Goal: Task Accomplishment & Management: Manage account settings

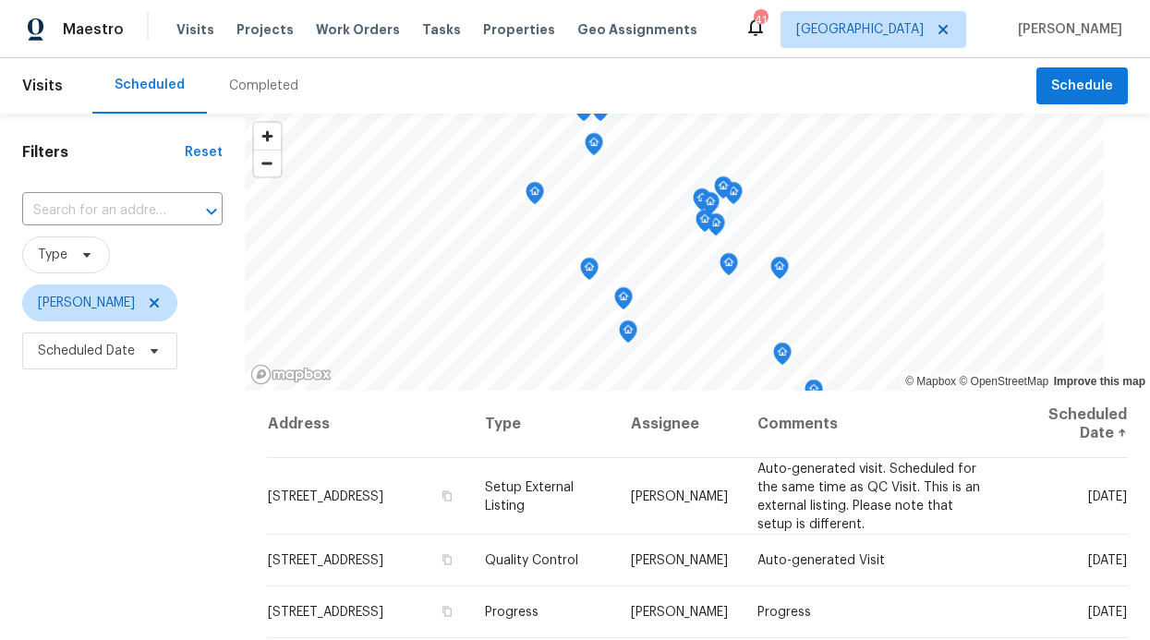
scroll to position [88, 0]
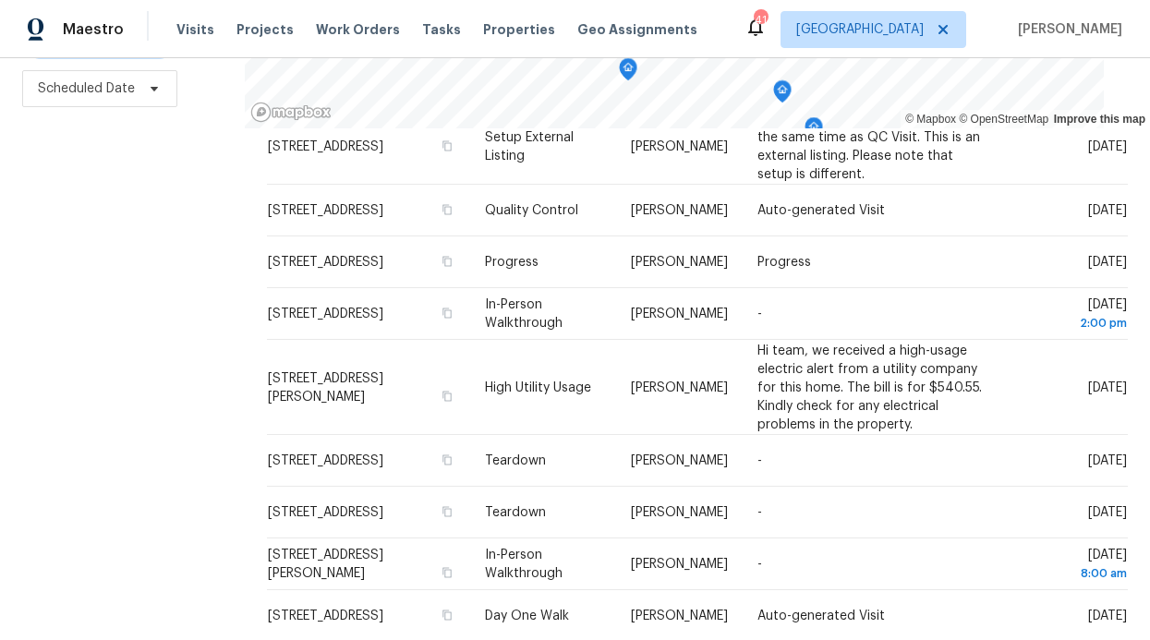
click at [196, 477] on div "Filters Reset ​ Type RonDerrick Jackson Scheduled Date" at bounding box center [122, 245] width 245 height 789
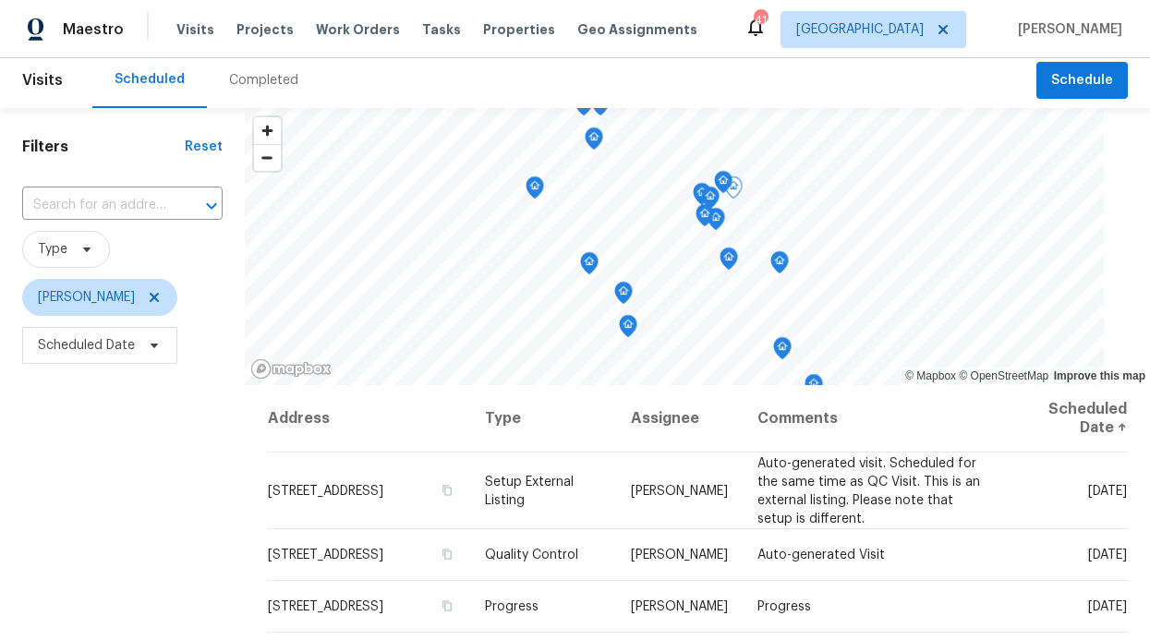
scroll to position [0, 0]
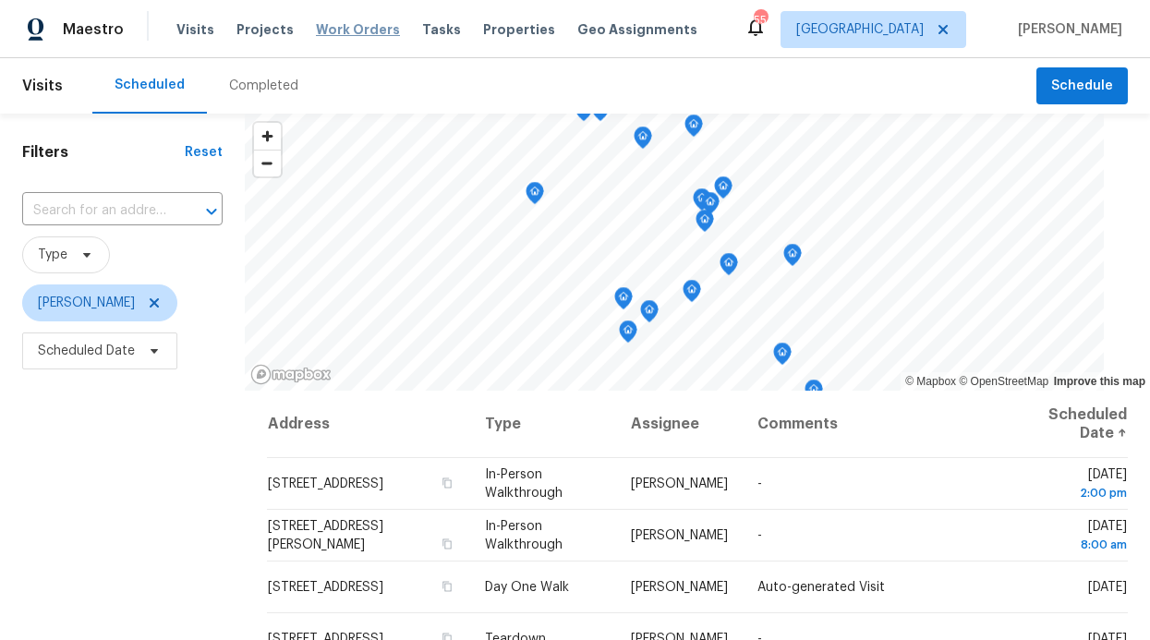
click at [339, 24] on span "Work Orders" at bounding box center [358, 29] width 84 height 18
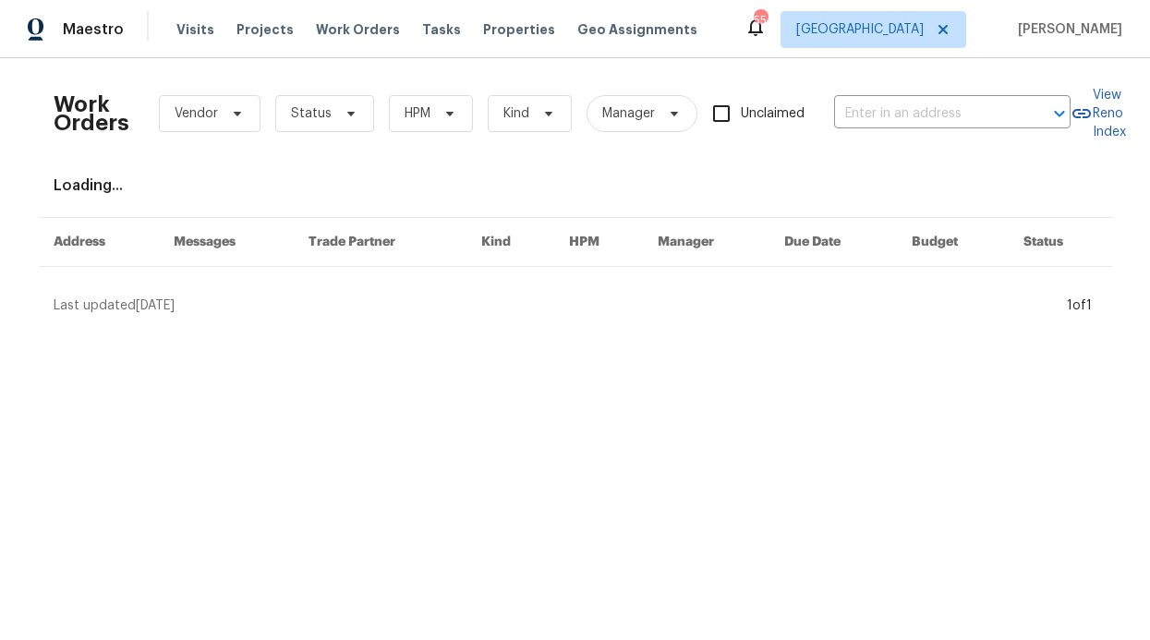
click at [424, 87] on div "Work Orders Vendor Status HPM Kind Manager Unclaimed ​" at bounding box center [562, 113] width 1017 height 81
click at [430, 121] on span "HPM" at bounding box center [431, 113] width 84 height 37
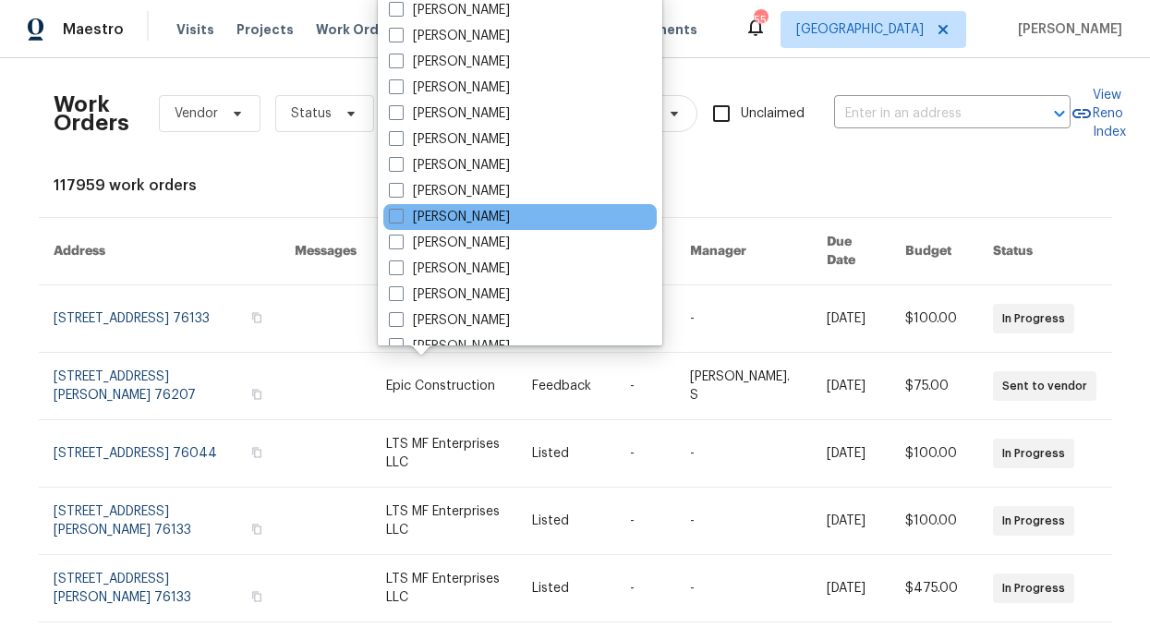
scroll to position [882, 0]
click at [460, 227] on div "[PERSON_NAME]" at bounding box center [520, 216] width 274 height 26
click at [457, 217] on label "[PERSON_NAME]" at bounding box center [449, 216] width 121 height 18
click at [401, 217] on input "[PERSON_NAME]" at bounding box center [395, 213] width 12 height 12
checkbox input "true"
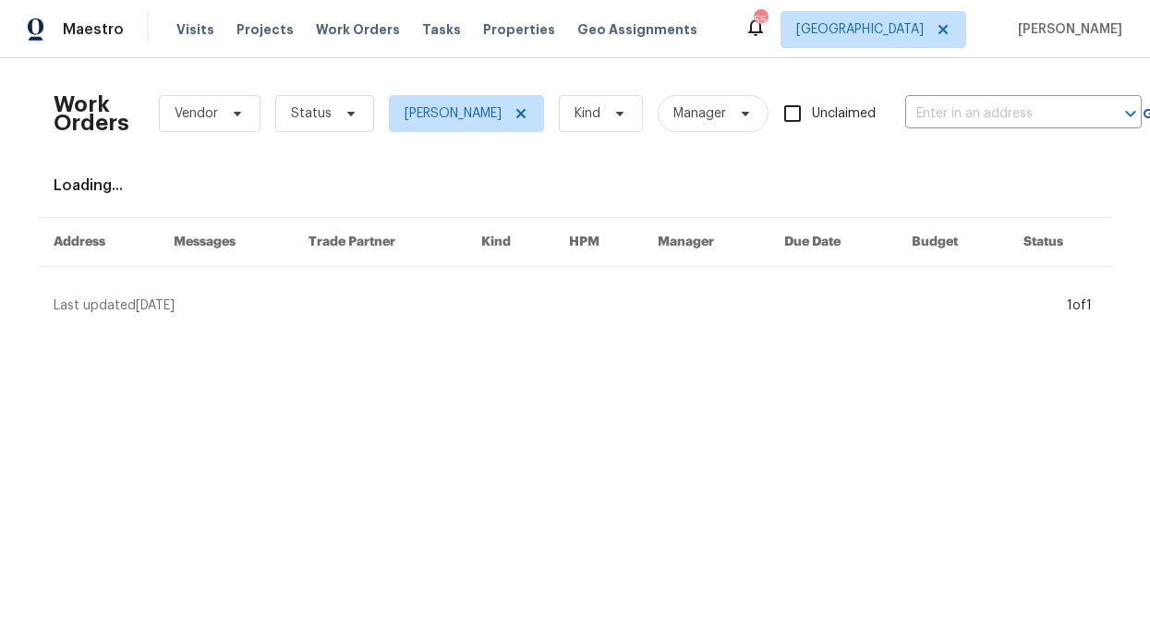
click at [323, 141] on div "Work Orders Vendor Status RonDerrick Jackson Kind Manager Unclaimed ​" at bounding box center [598, 113] width 1089 height 81
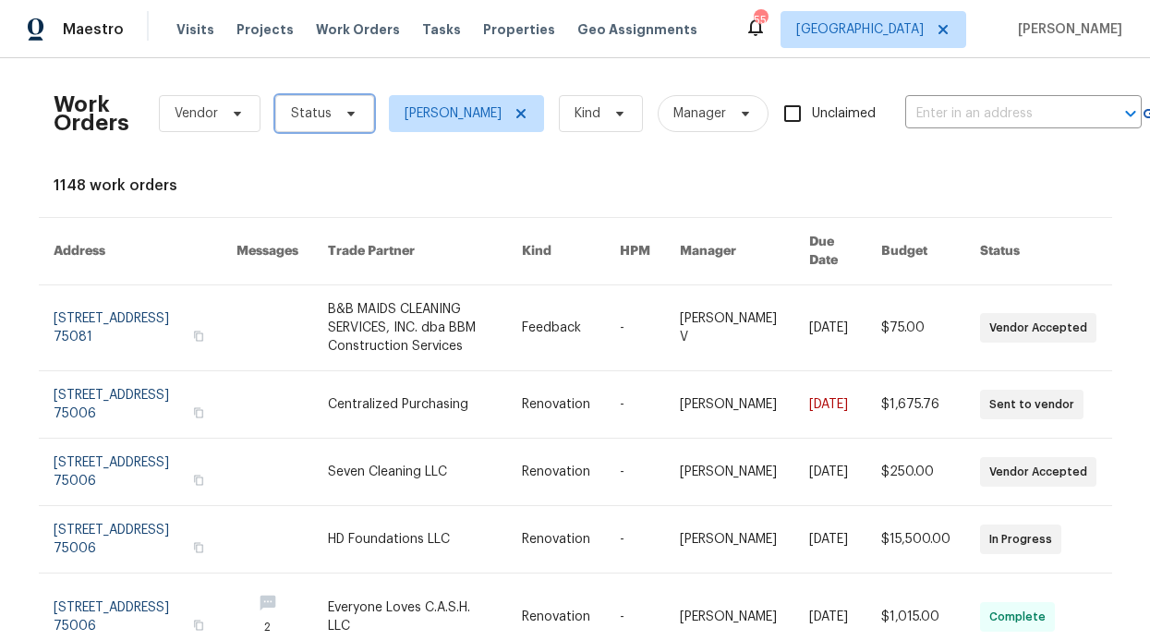
click at [322, 114] on span "Status" at bounding box center [324, 113] width 99 height 37
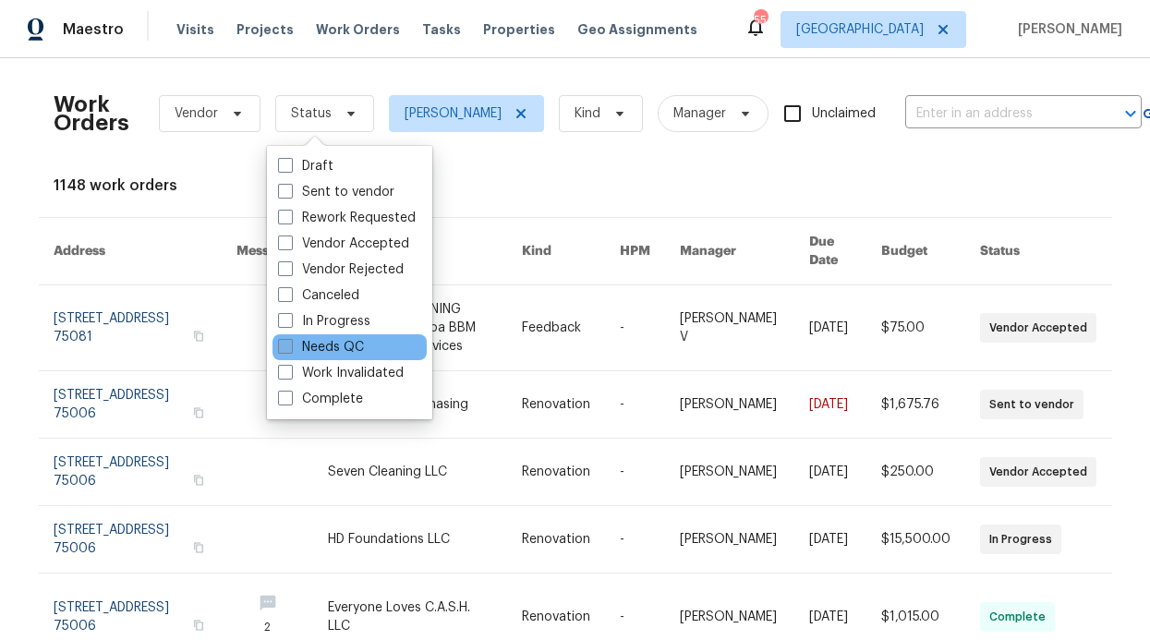
click at [324, 343] on label "Needs QC" at bounding box center [321, 347] width 86 height 18
click at [290, 343] on input "Needs QC" at bounding box center [284, 344] width 12 height 12
checkbox input "true"
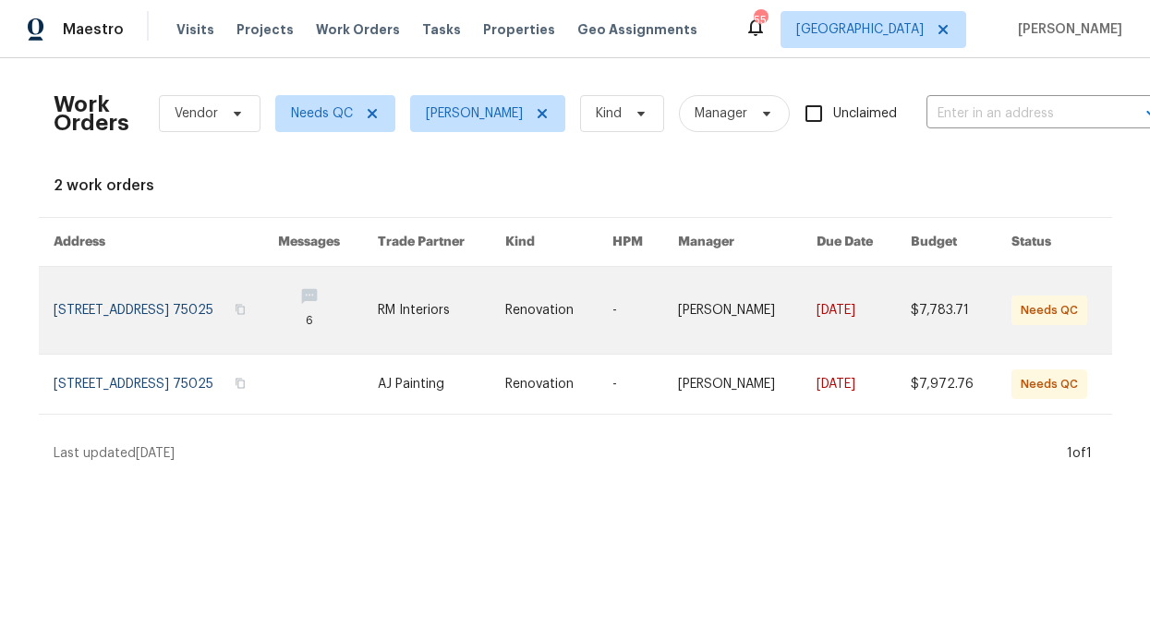
click at [279, 297] on link at bounding box center [166, 310] width 225 height 87
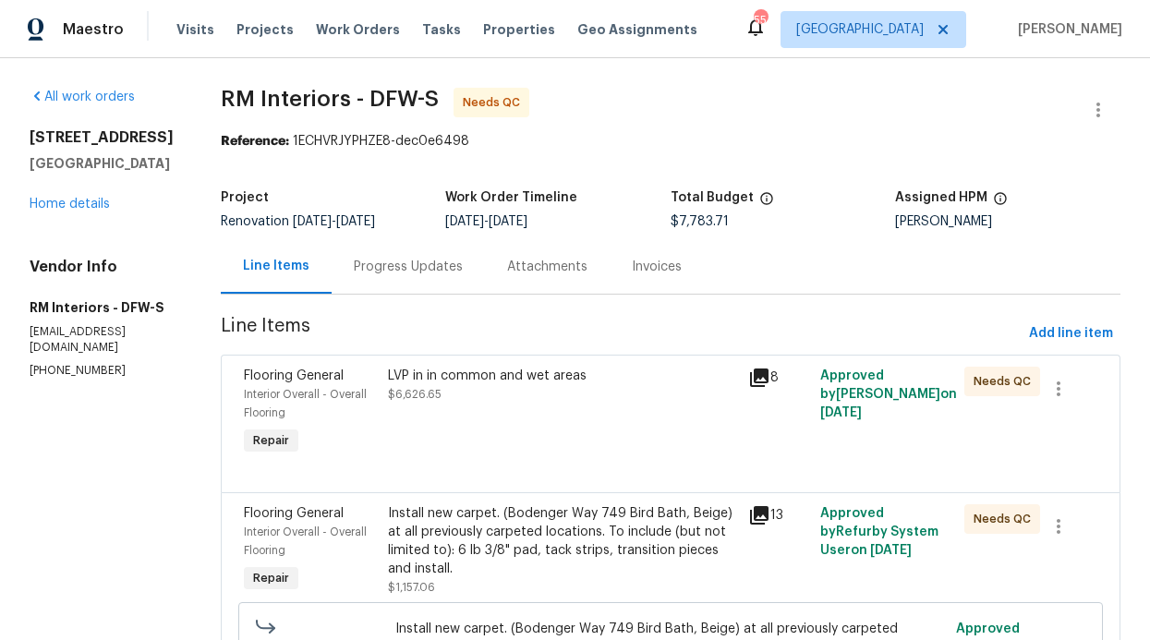
click at [491, 392] on div "LVP in in common and wet areas $6,626.65" at bounding box center [562, 385] width 349 height 37
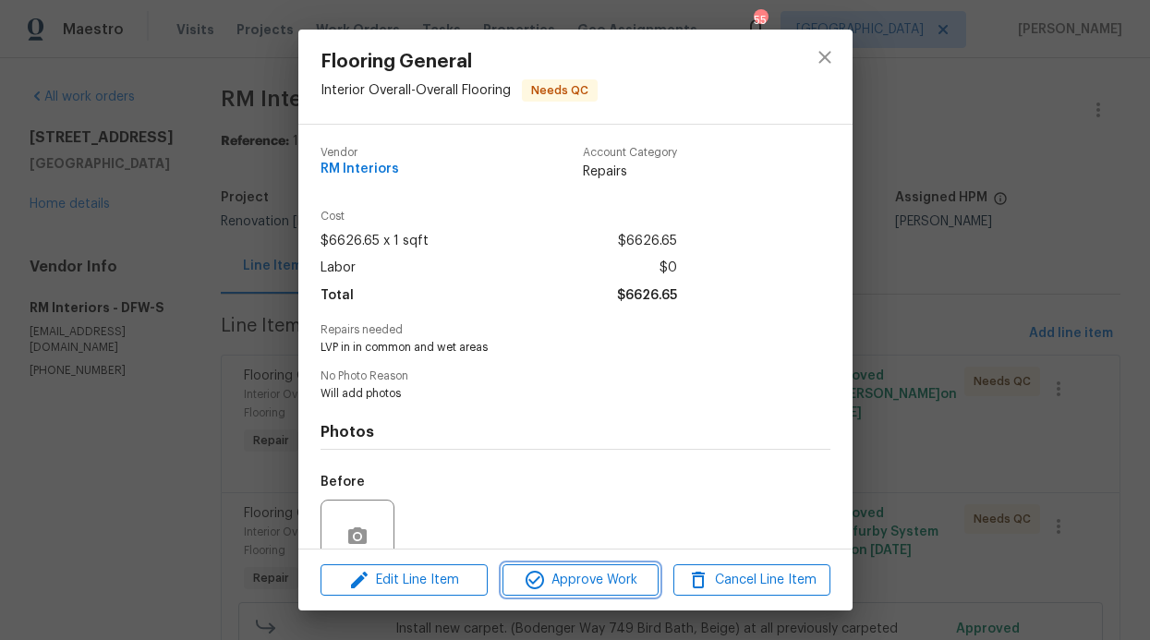
click at [557, 579] on span "Approve Work" at bounding box center [580, 580] width 145 height 23
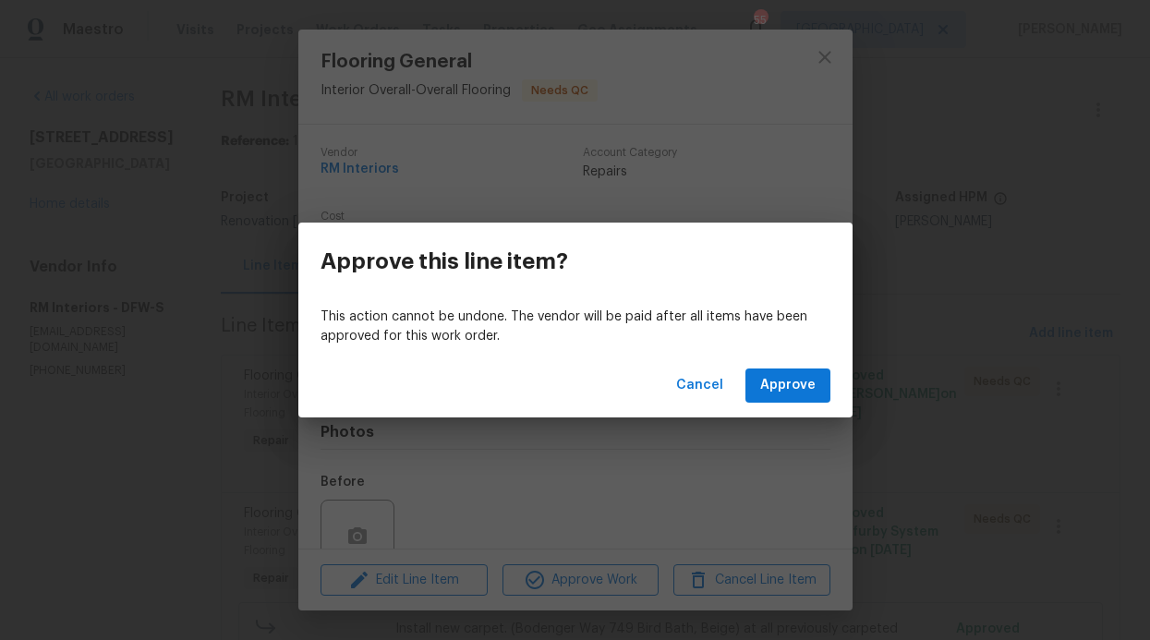
click at [745, 389] on div "Cancel Approve" at bounding box center [575, 386] width 554 height 64
click at [752, 387] on button "Approve" at bounding box center [788, 386] width 85 height 34
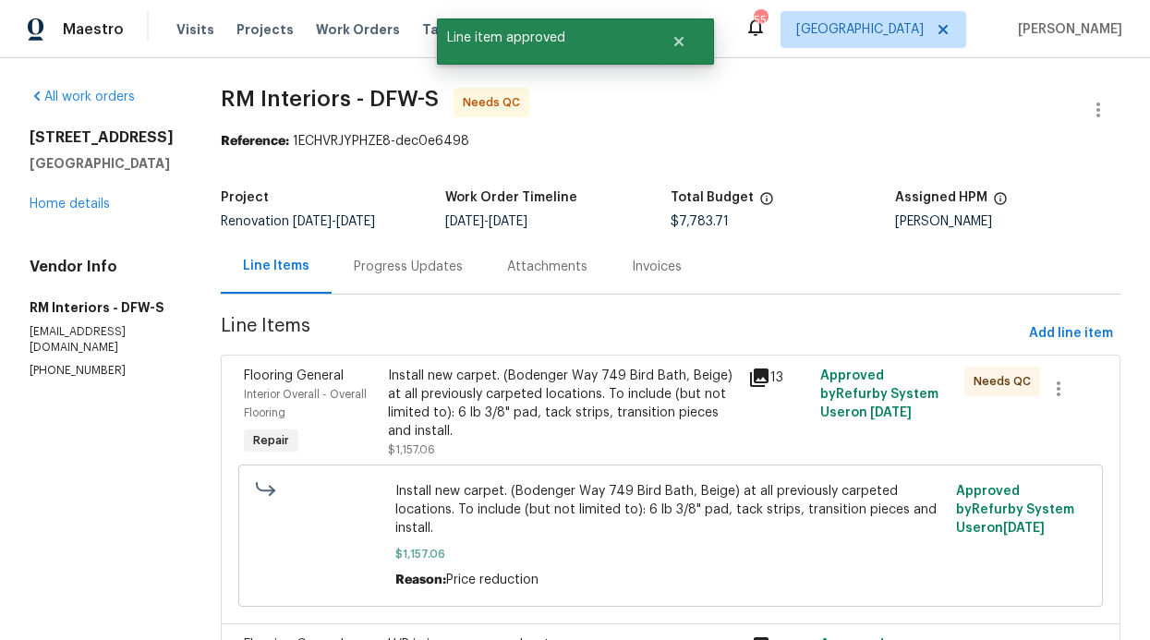
click at [534, 397] on div "Install new carpet. (Bodenger Way 749 Bird Bath, Beige) at all previously carpe…" at bounding box center [562, 404] width 349 height 74
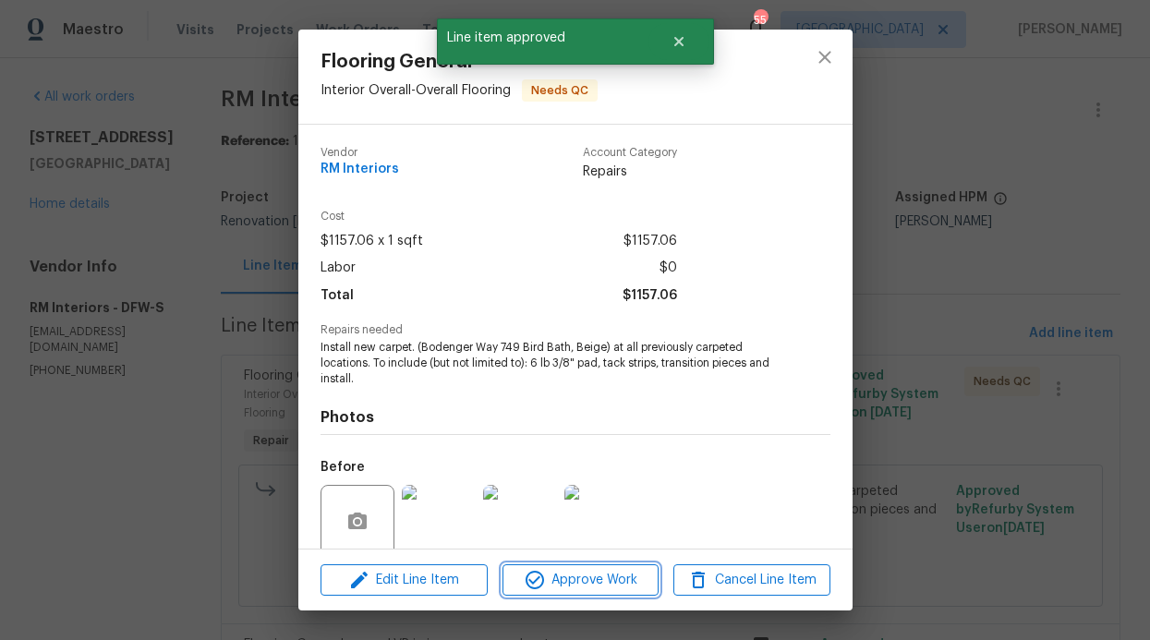
click at [554, 578] on span "Approve Work" at bounding box center [580, 580] width 145 height 23
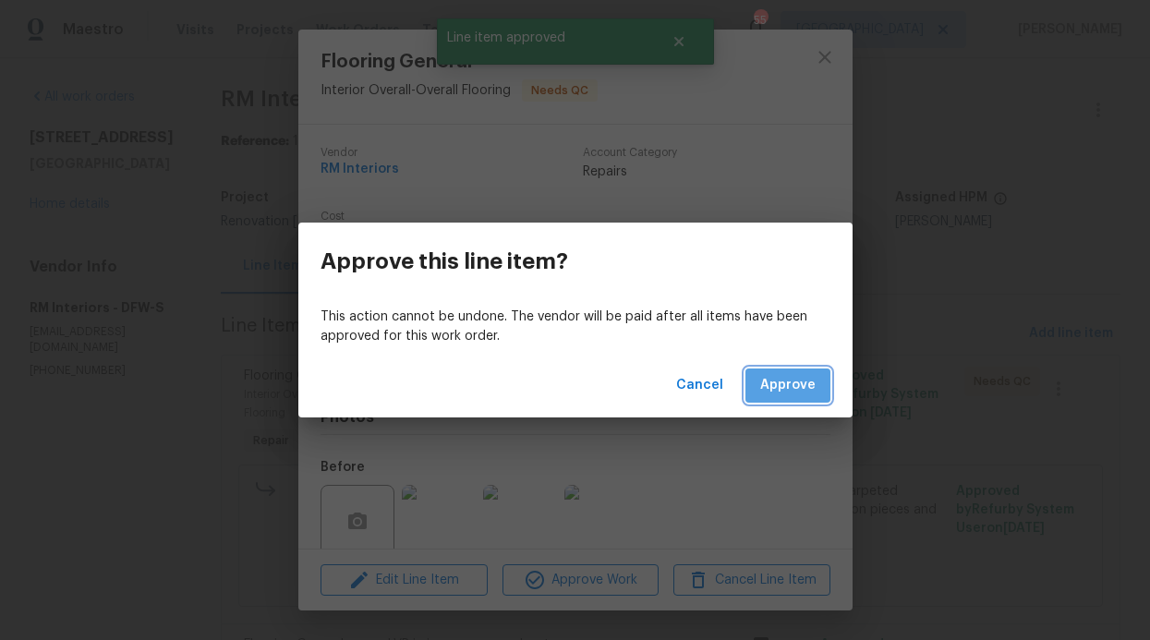
click at [790, 370] on button "Approve" at bounding box center [788, 386] width 85 height 34
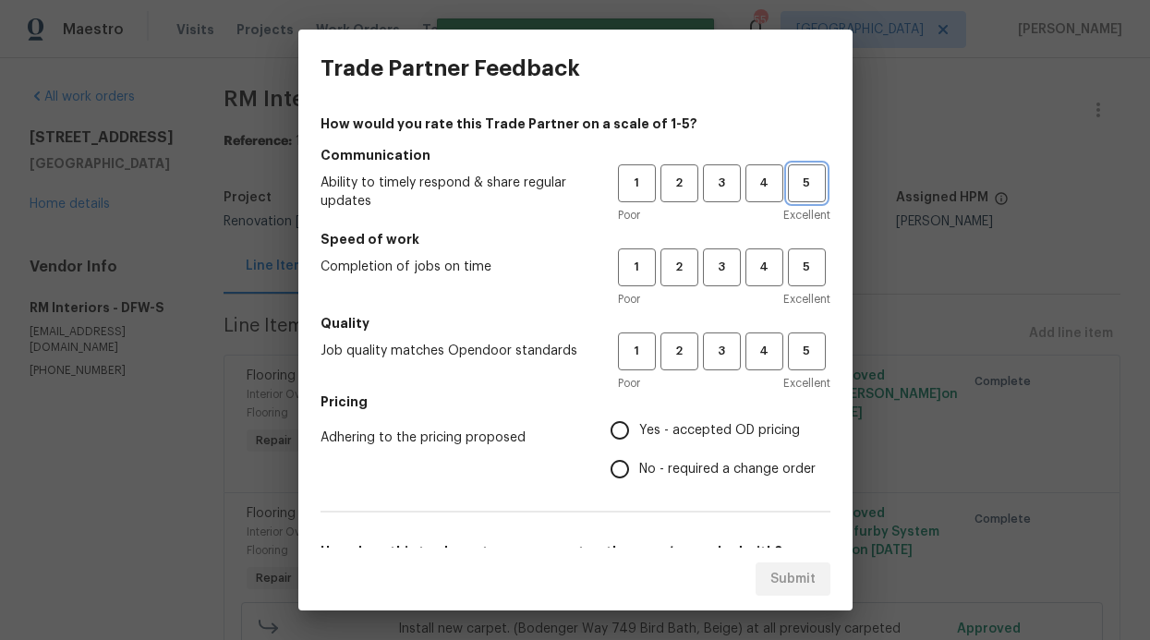
click at [807, 179] on span "5" at bounding box center [807, 183] width 34 height 21
click at [804, 286] on button "5" at bounding box center [807, 268] width 38 height 38
click at [804, 343] on span "5" at bounding box center [807, 351] width 34 height 21
click at [626, 434] on input "Yes - accepted OD pricing" at bounding box center [620, 430] width 39 height 39
radio input "true"
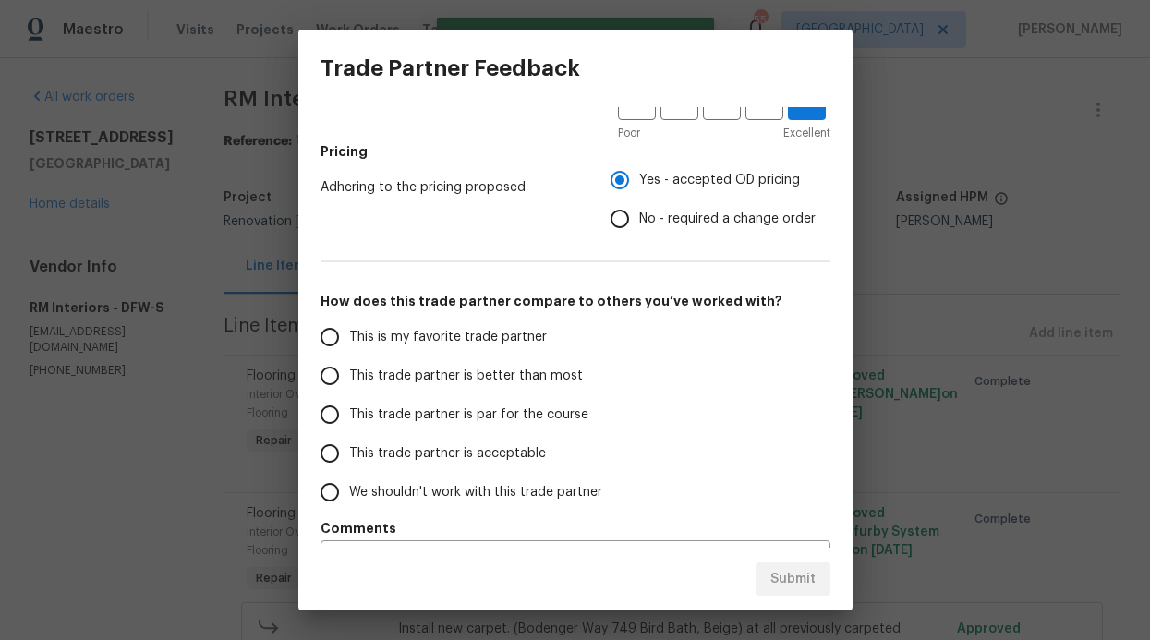
scroll to position [298, 0]
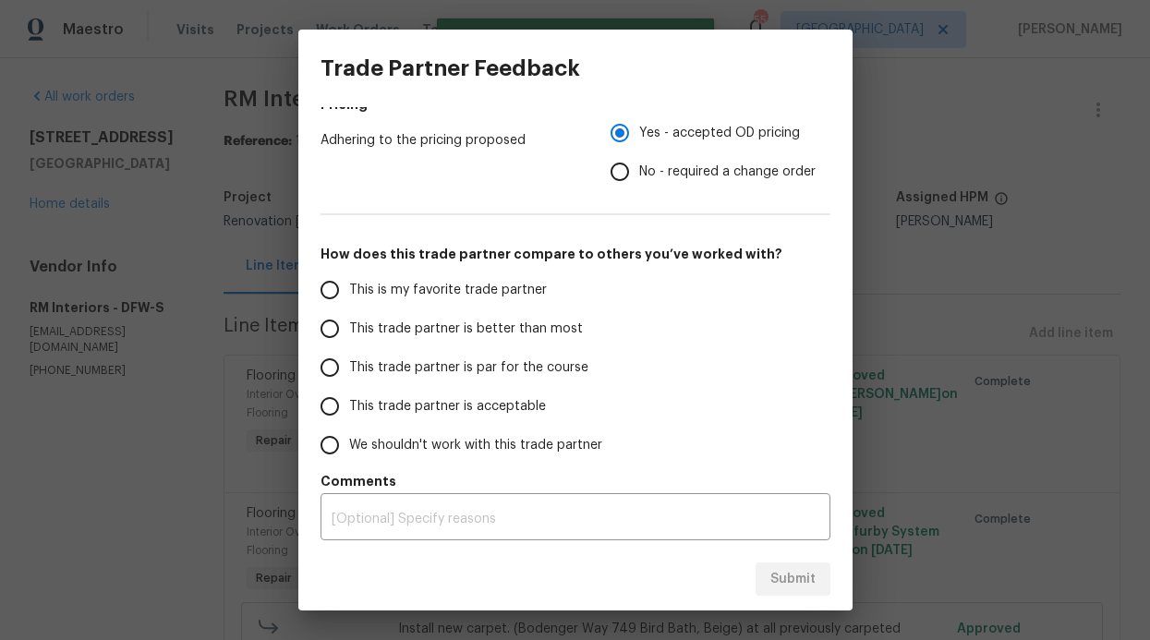
click at [451, 335] on span "This trade partner is better than most" at bounding box center [466, 329] width 234 height 19
click at [349, 335] on input "This trade partner is better than most" at bounding box center [329, 329] width 39 height 39
click at [827, 577] on button "Submit" at bounding box center [793, 580] width 75 height 34
radio input "true"
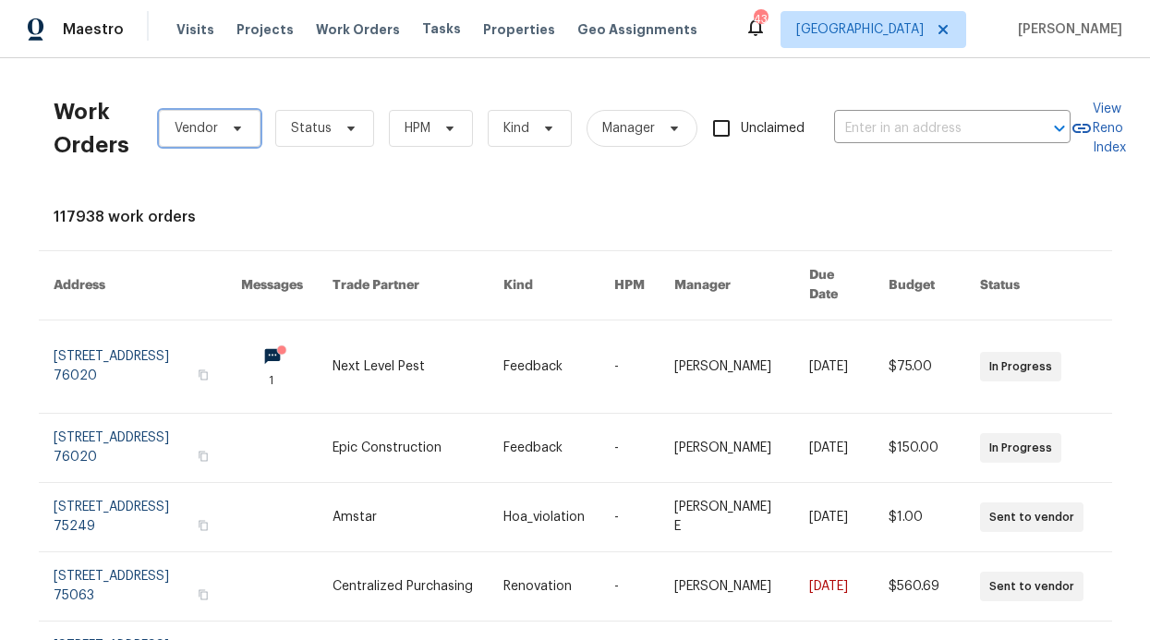
click at [236, 140] on span "Vendor" at bounding box center [210, 128] width 102 height 37
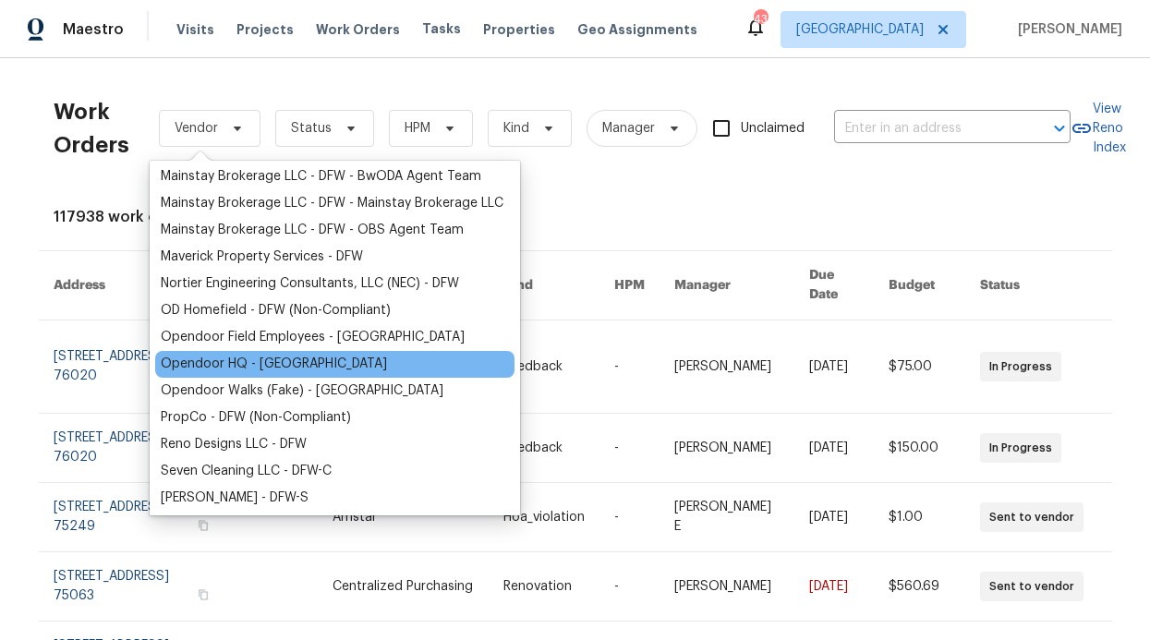
scroll to position [378, 0]
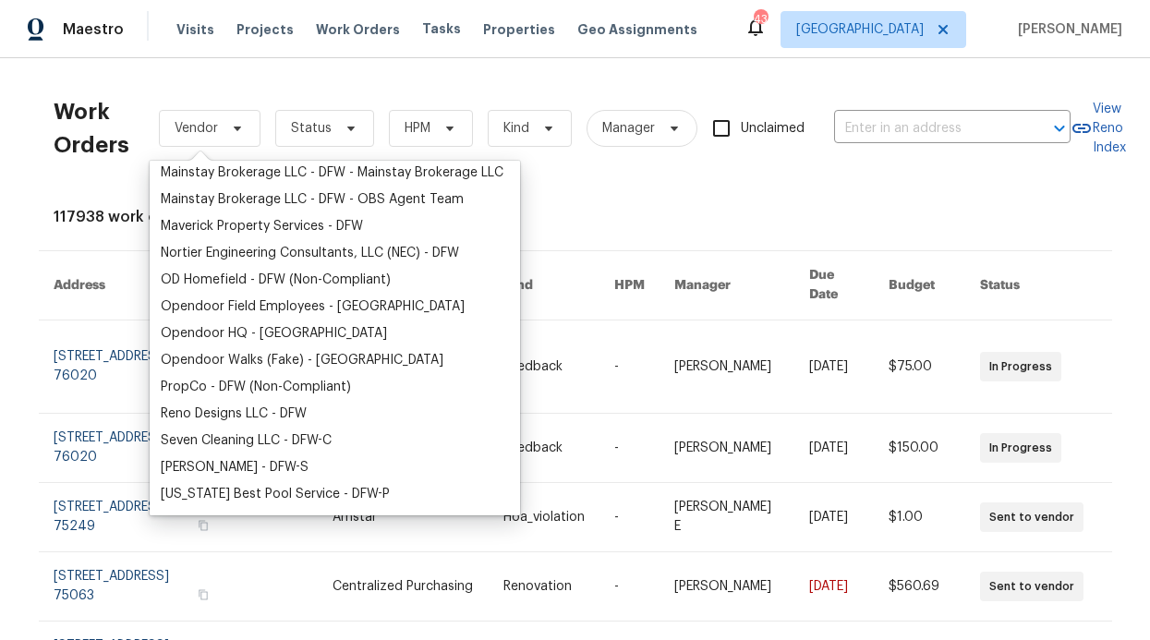
click at [439, 98] on div "Work Orders Vendor Status HPM Kind Manager Unclaimed ​" at bounding box center [562, 128] width 1017 height 111
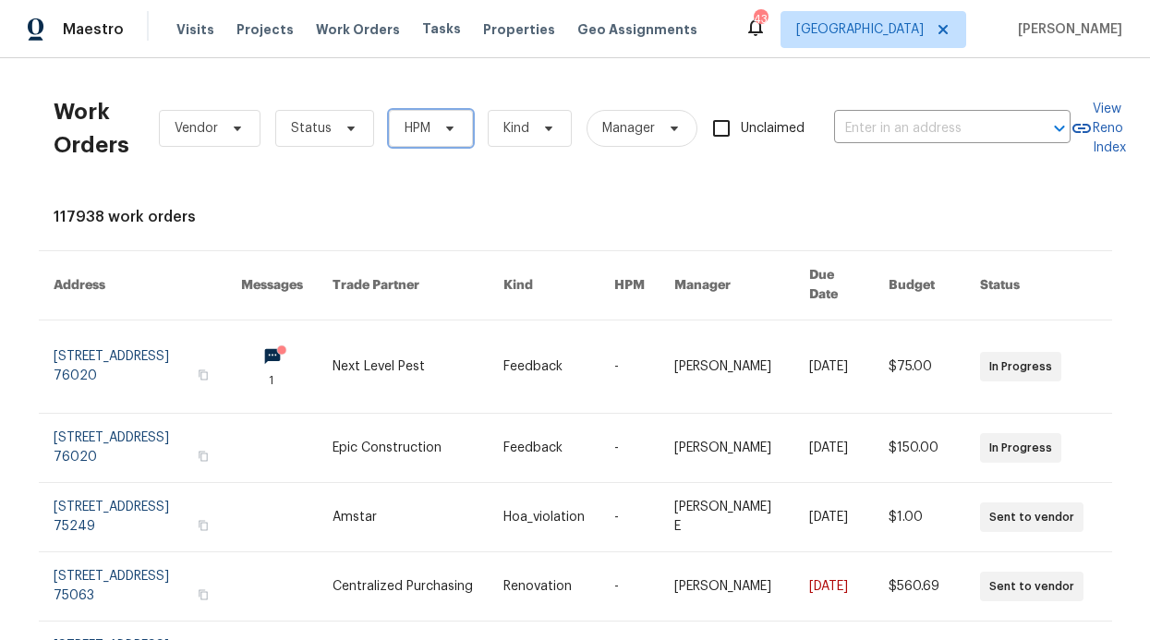
click at [437, 126] on span at bounding box center [447, 128] width 20 height 15
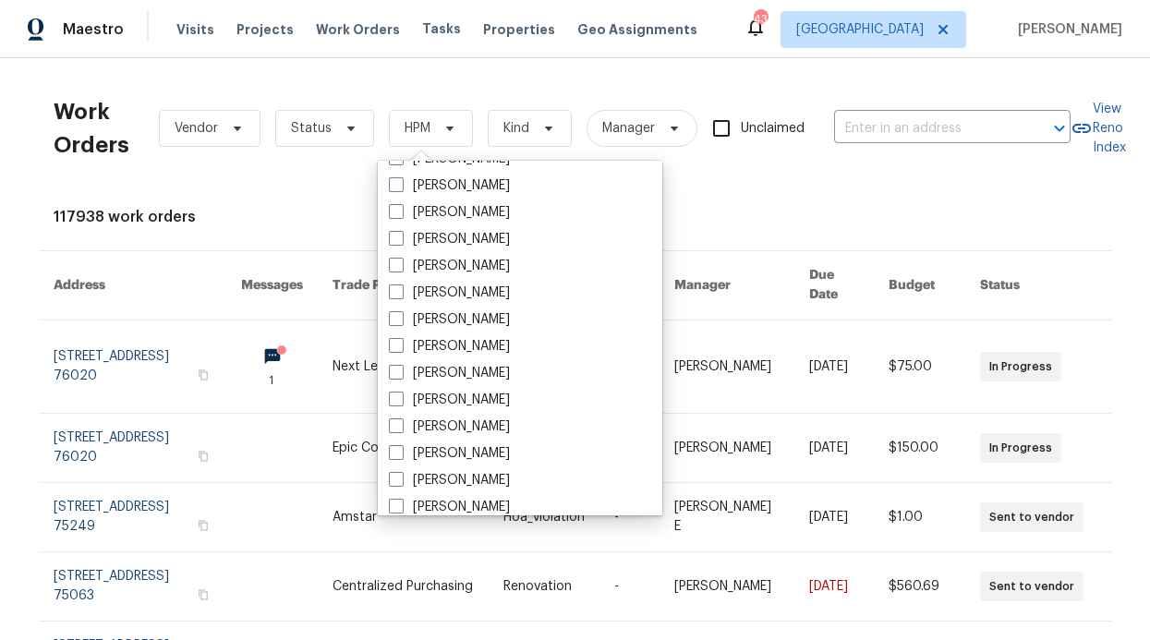
scroll to position [1080, 0]
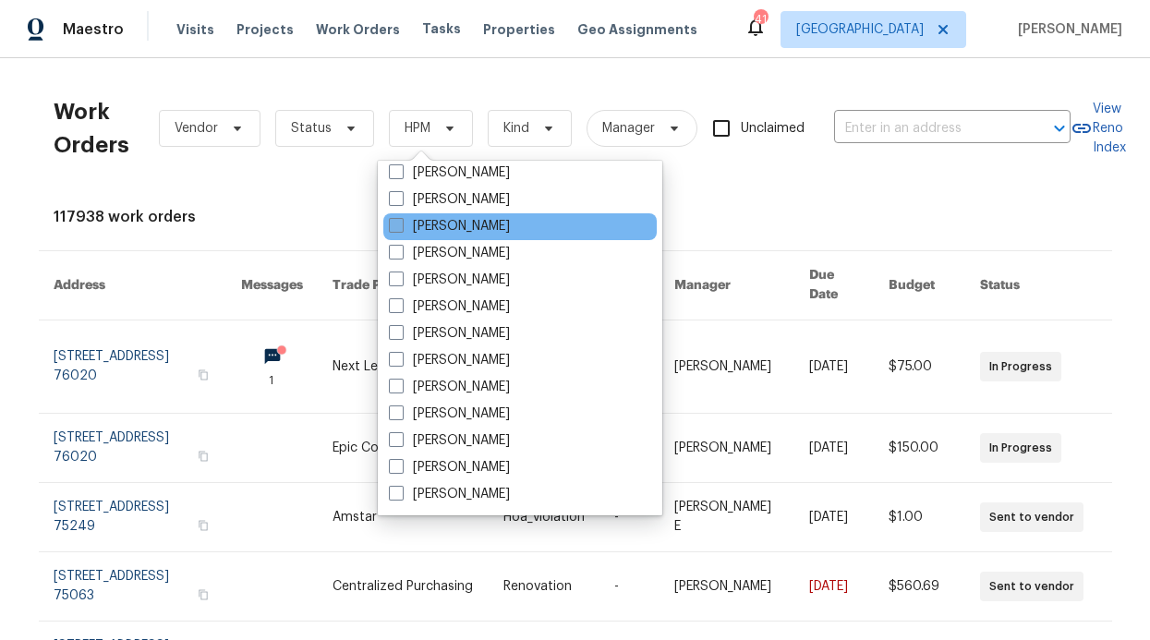
click at [467, 223] on label "[PERSON_NAME]" at bounding box center [449, 226] width 121 height 19
click at [401, 223] on input "[PERSON_NAME]" at bounding box center [395, 223] width 12 height 12
checkbox input "true"
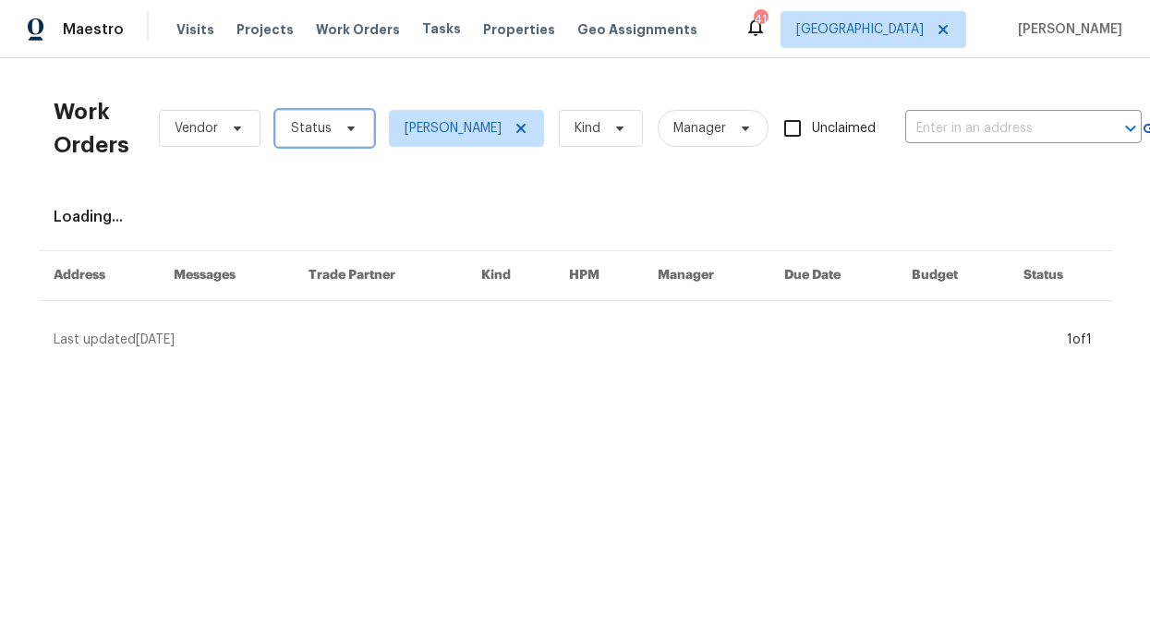
click at [354, 132] on span "Status" at bounding box center [324, 128] width 99 height 37
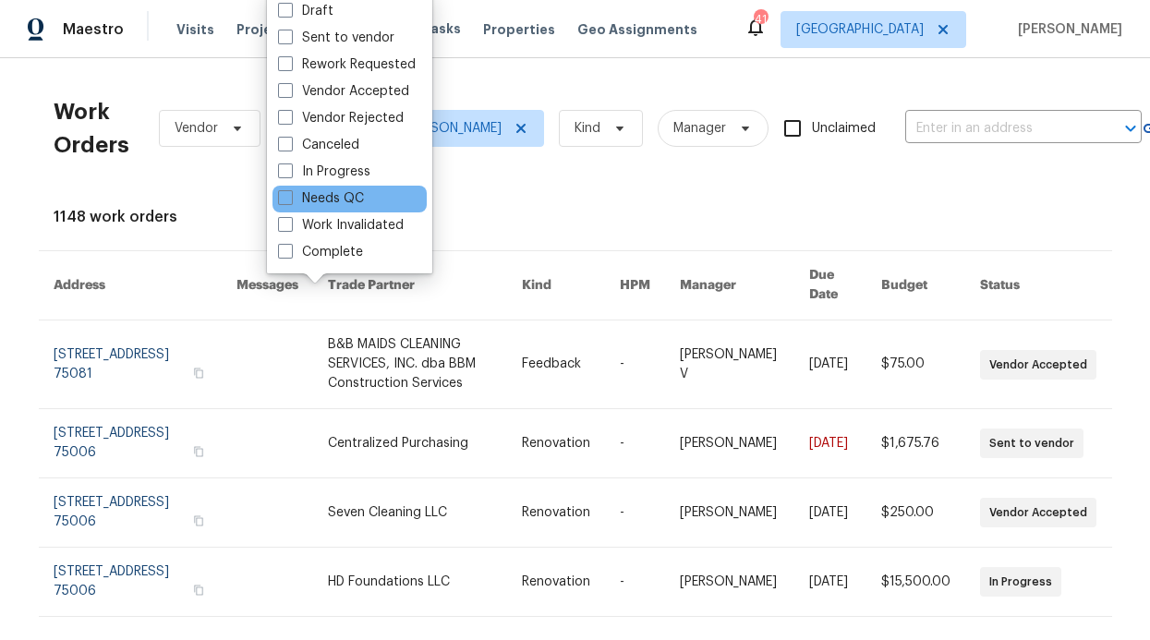
click at [310, 209] on div "Needs QC" at bounding box center [350, 199] width 154 height 27
click at [309, 202] on label "Needs QC" at bounding box center [321, 198] width 86 height 19
click at [290, 201] on input "Needs QC" at bounding box center [284, 195] width 12 height 12
checkbox input "true"
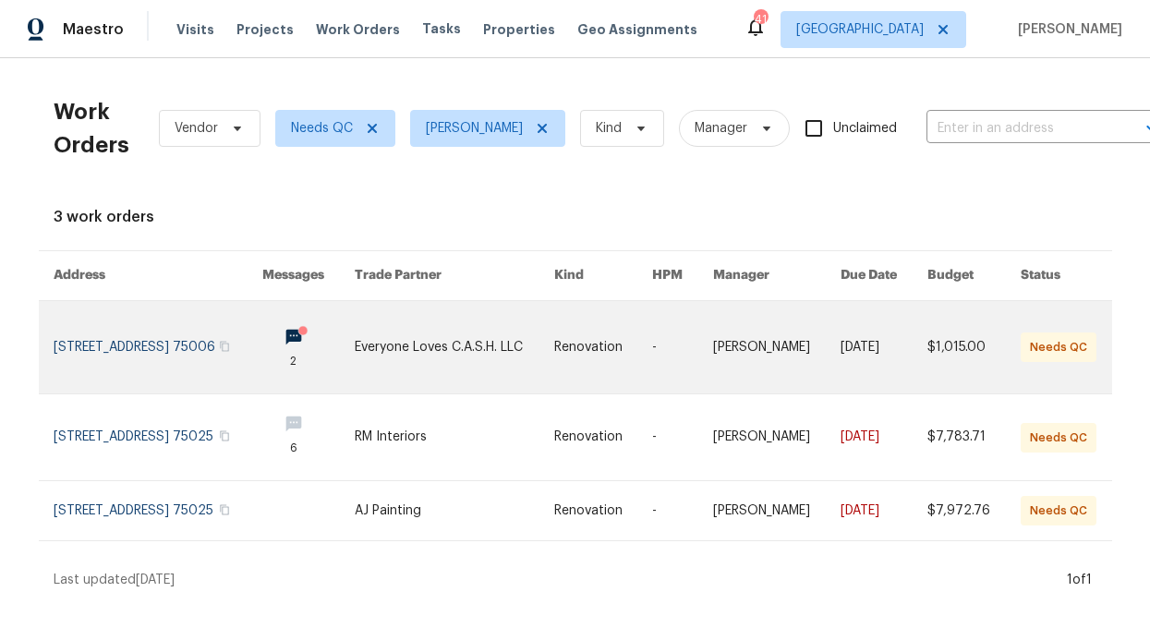
click at [311, 339] on link at bounding box center [308, 347] width 92 height 92
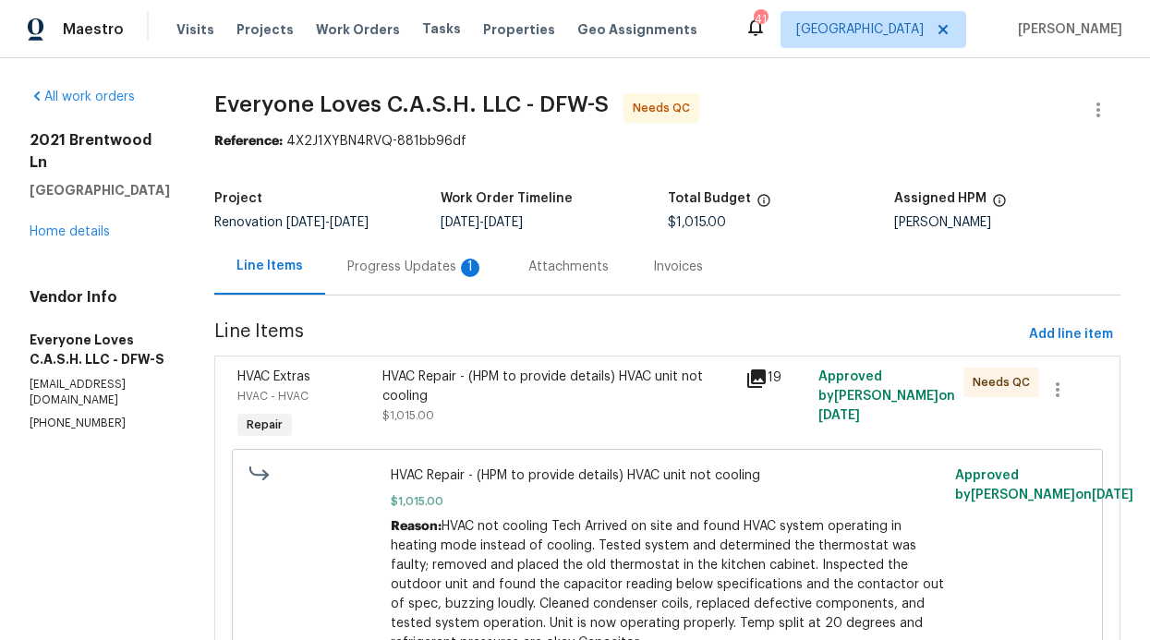
drag, startPoint x: 412, startPoint y: 278, endPoint x: 433, endPoint y: 293, distance: 25.9
click at [413, 278] on div "Progress Updates 1" at bounding box center [415, 267] width 181 height 55
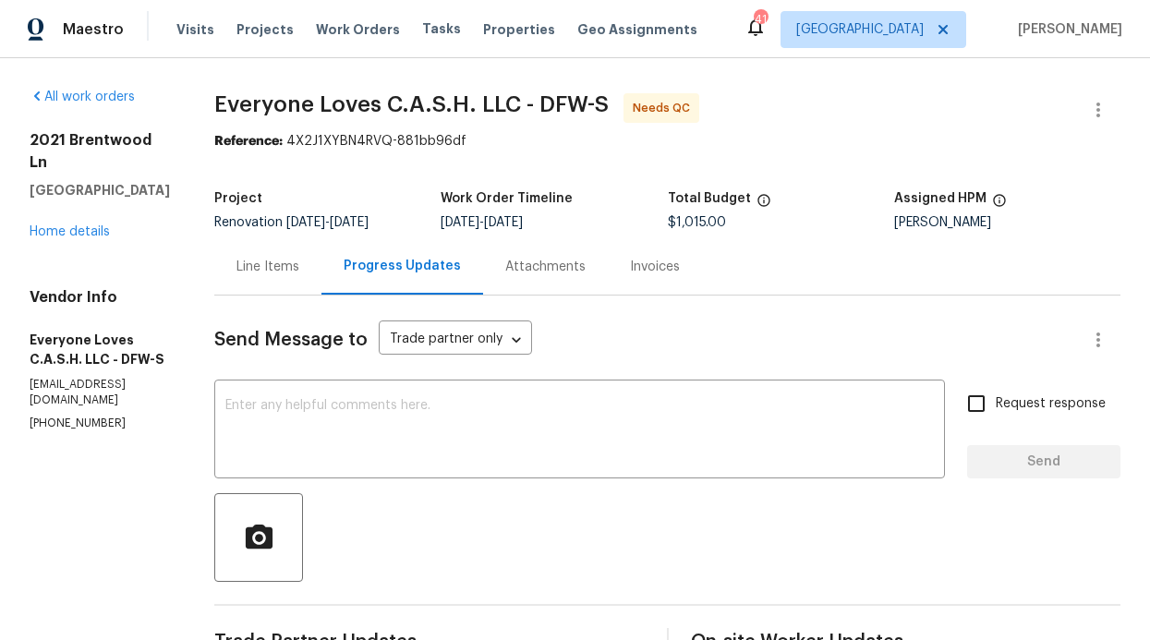
click at [316, 278] on div "Line Items" at bounding box center [267, 267] width 107 height 55
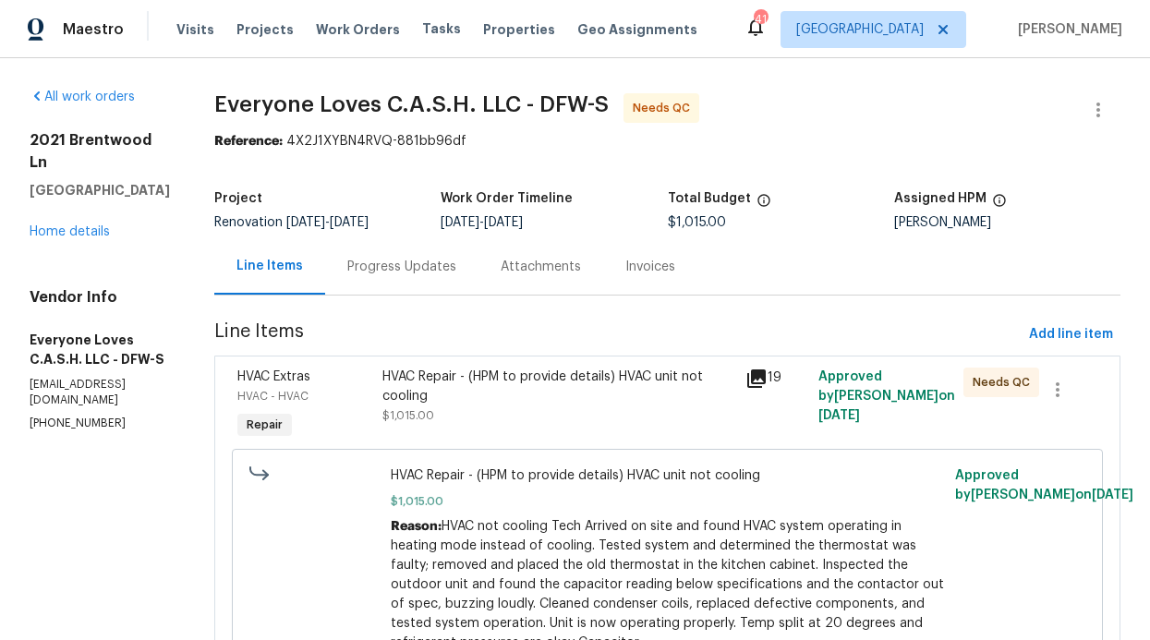
click at [583, 406] on div "HVAC Repair - (HPM to provide details) HVAC unit not cooling" at bounding box center [559, 387] width 352 height 39
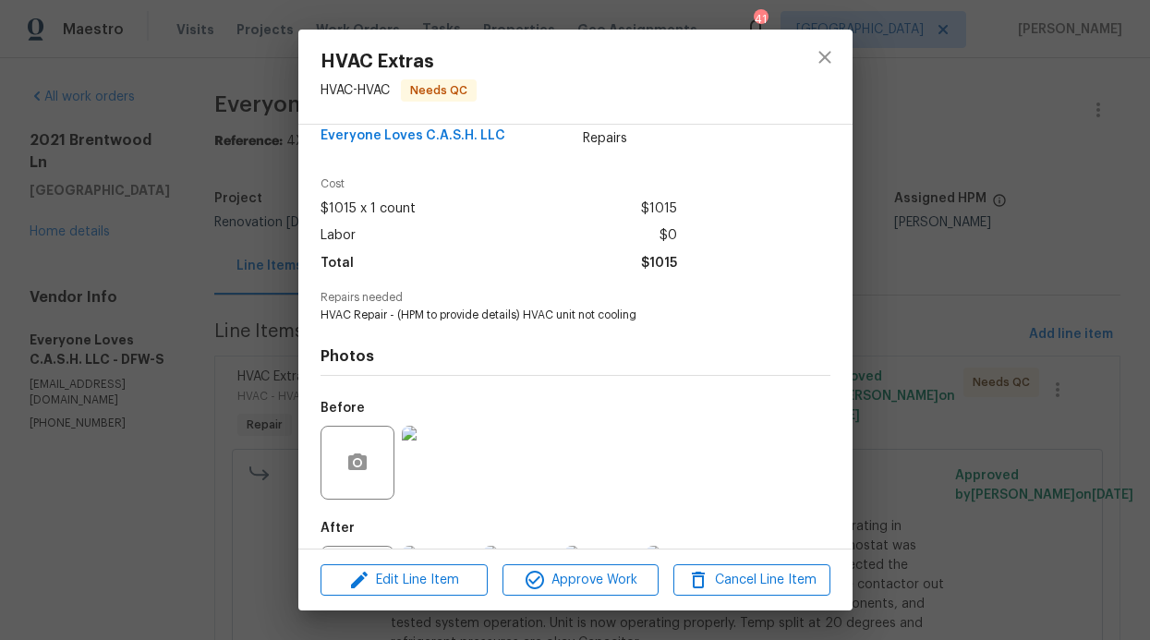
scroll to position [123, 0]
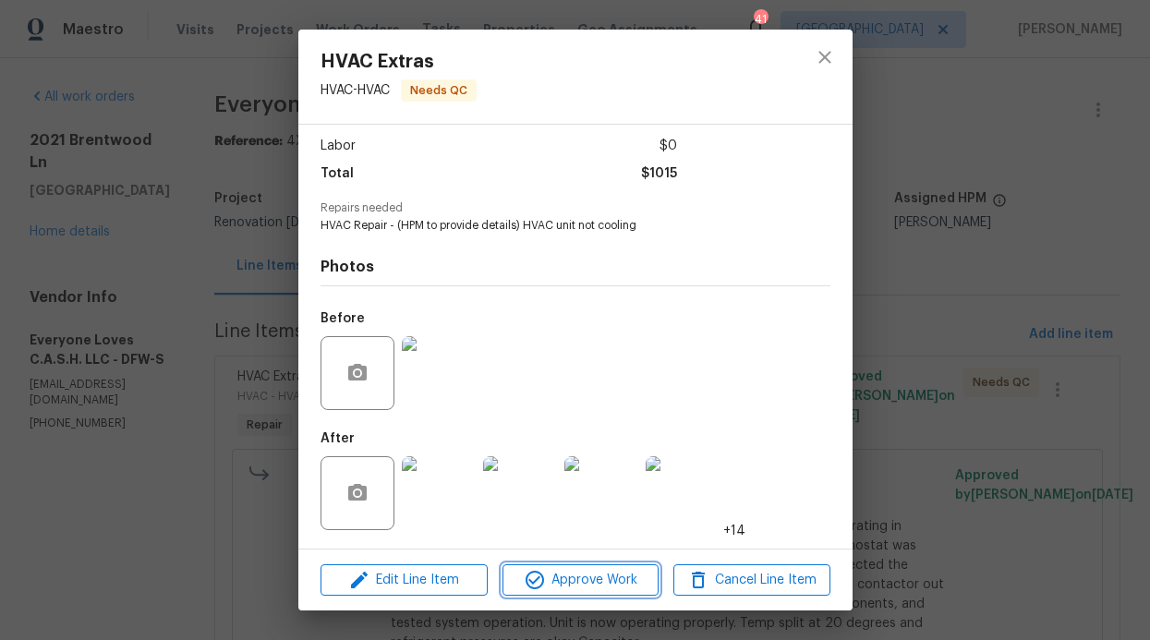
click at [604, 590] on span "Approve Work" at bounding box center [580, 580] width 145 height 23
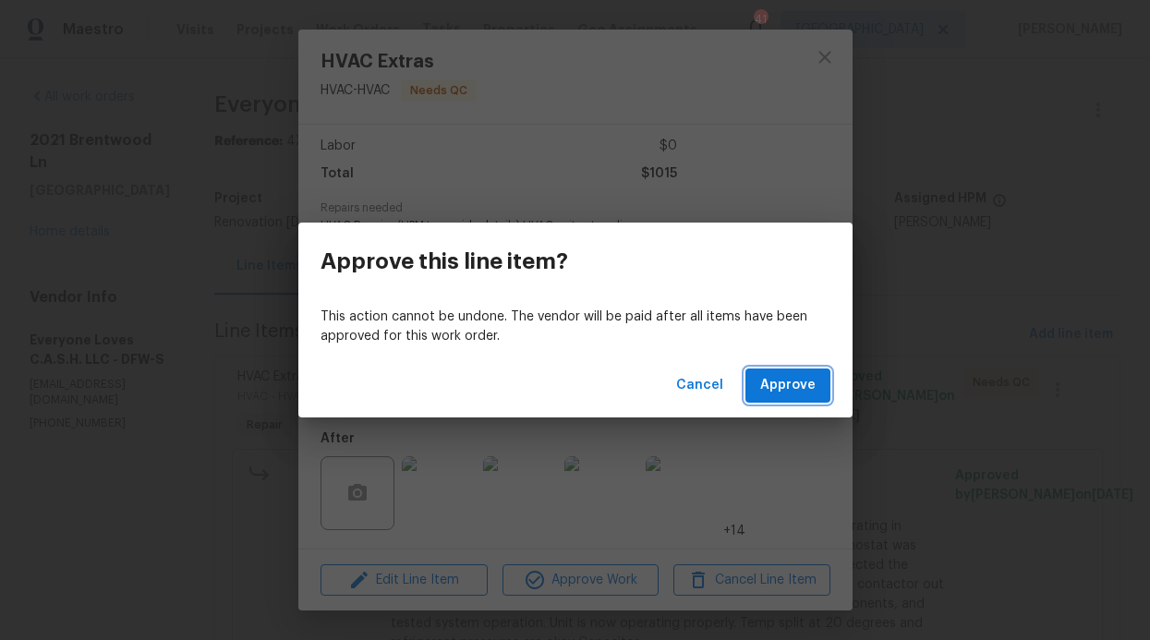
click at [781, 371] on button "Approve" at bounding box center [788, 386] width 85 height 34
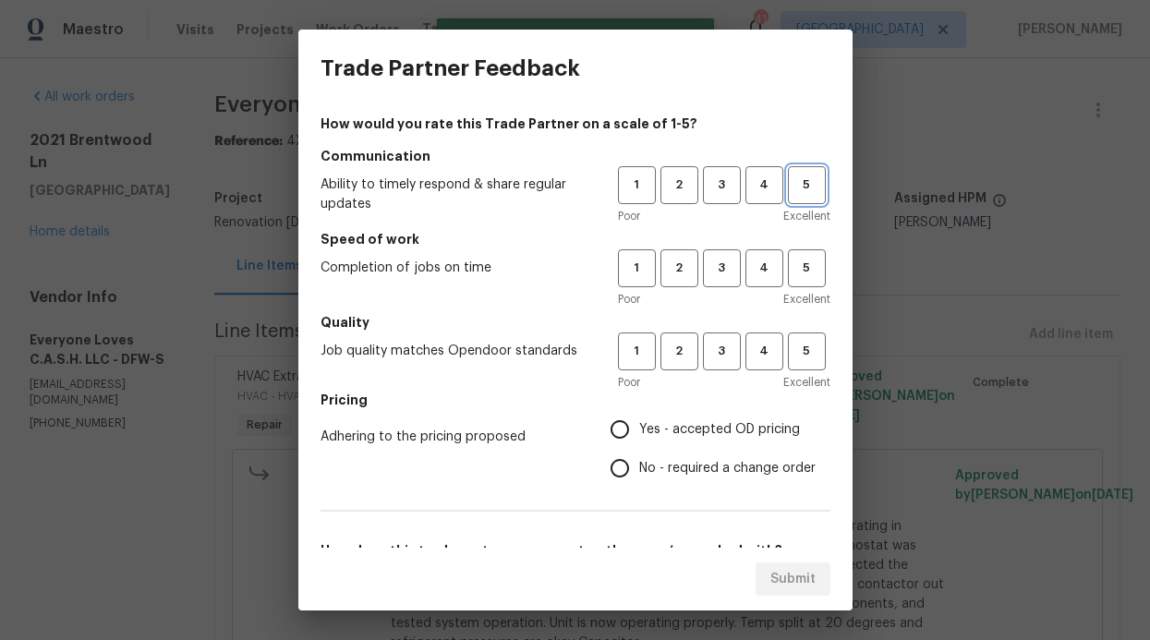
click at [790, 194] on span "5" at bounding box center [807, 185] width 34 height 21
click at [789, 255] on button "5" at bounding box center [807, 268] width 38 height 38
click at [798, 360] on span "5" at bounding box center [807, 351] width 34 height 21
click at [687, 436] on span "Yes - accepted OD pricing" at bounding box center [719, 429] width 161 height 19
click at [639, 436] on input "Yes - accepted OD pricing" at bounding box center [620, 429] width 39 height 39
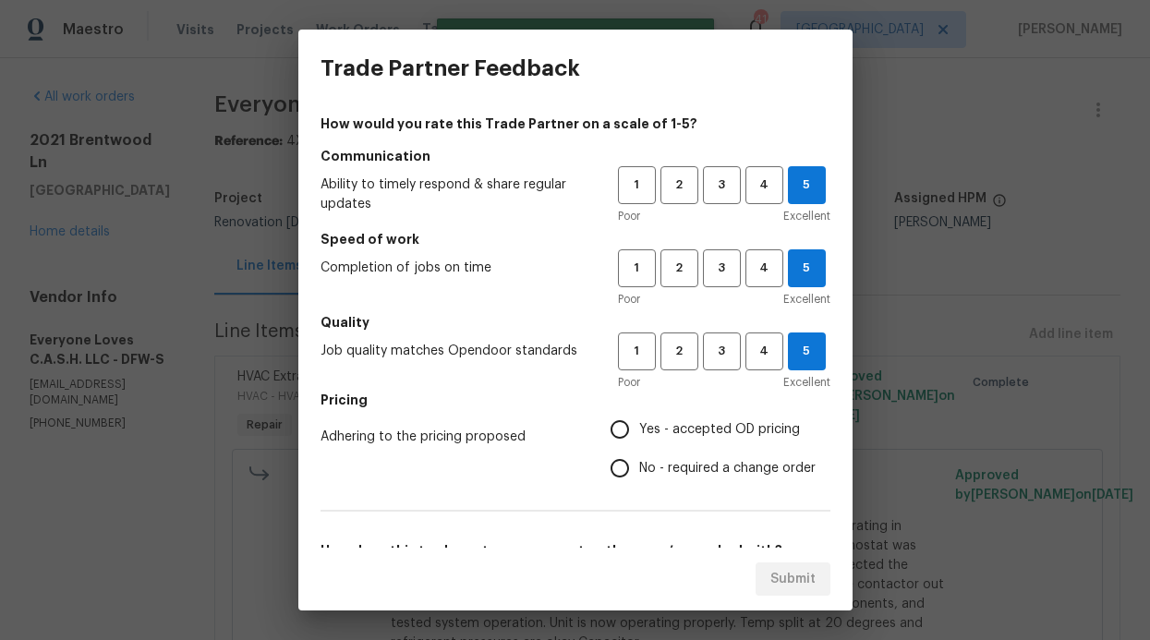
radio input "true"
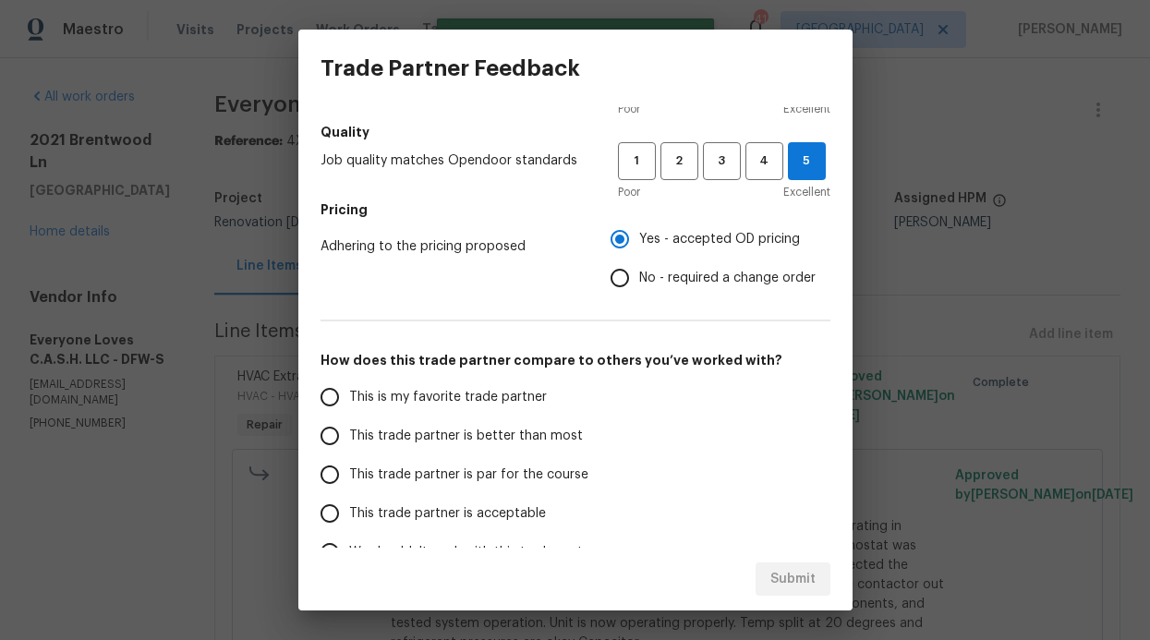
scroll to position [298, 0]
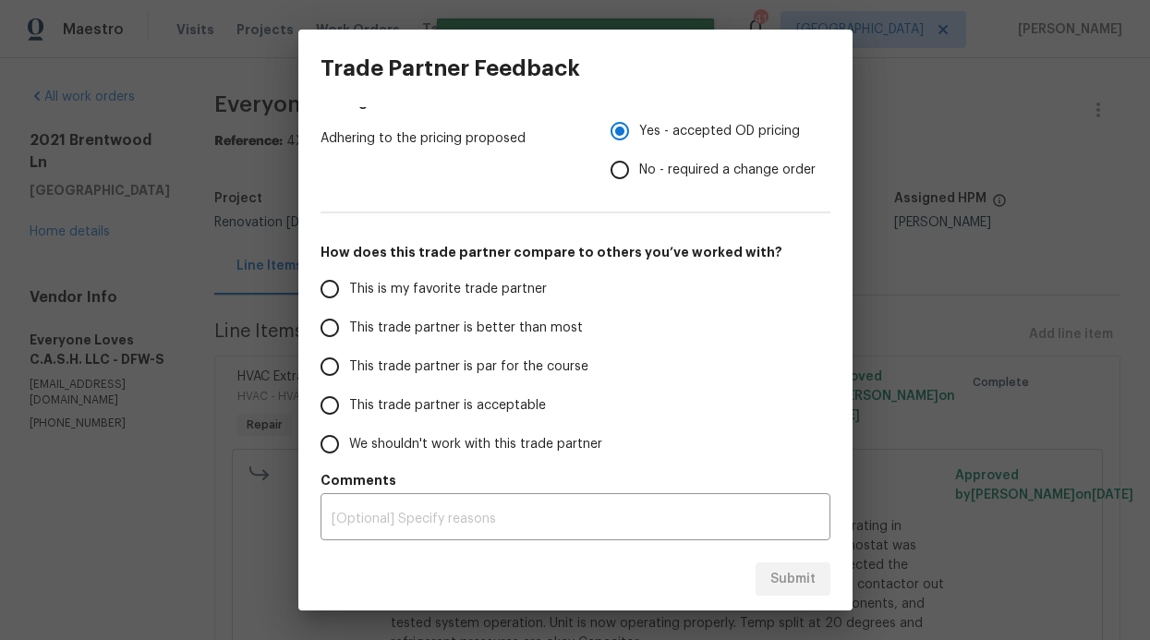
click at [468, 322] on span "This trade partner is better than most" at bounding box center [466, 328] width 234 height 19
click at [349, 322] on input "This trade partner is better than most" at bounding box center [329, 328] width 39 height 39
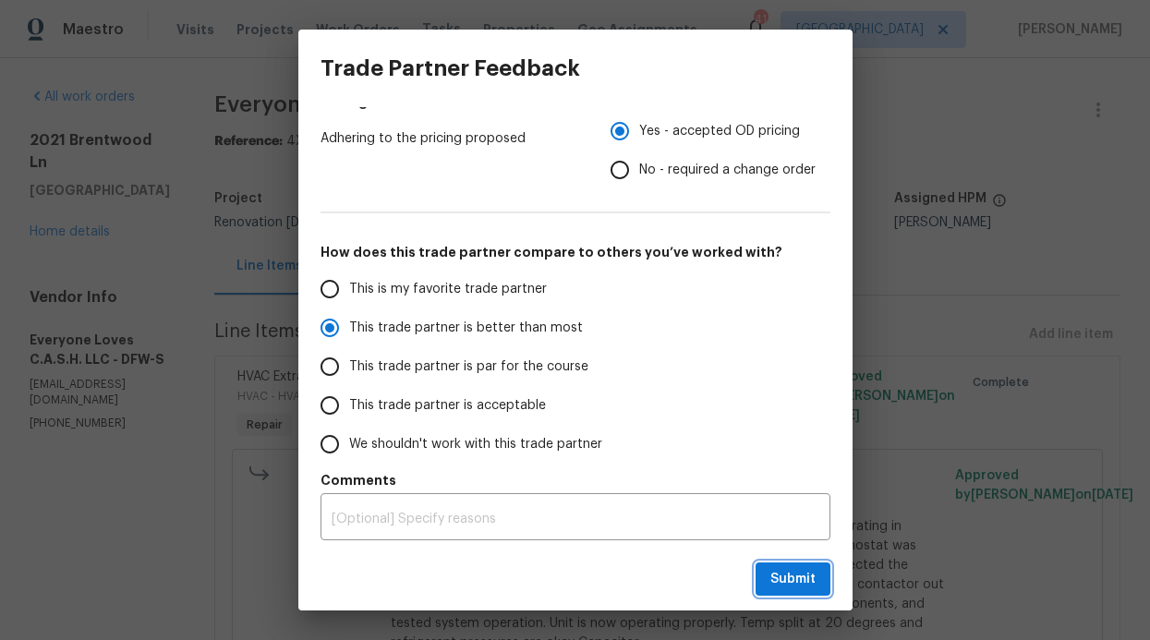
click at [811, 579] on span "Submit" at bounding box center [793, 579] width 45 height 23
radio input "true"
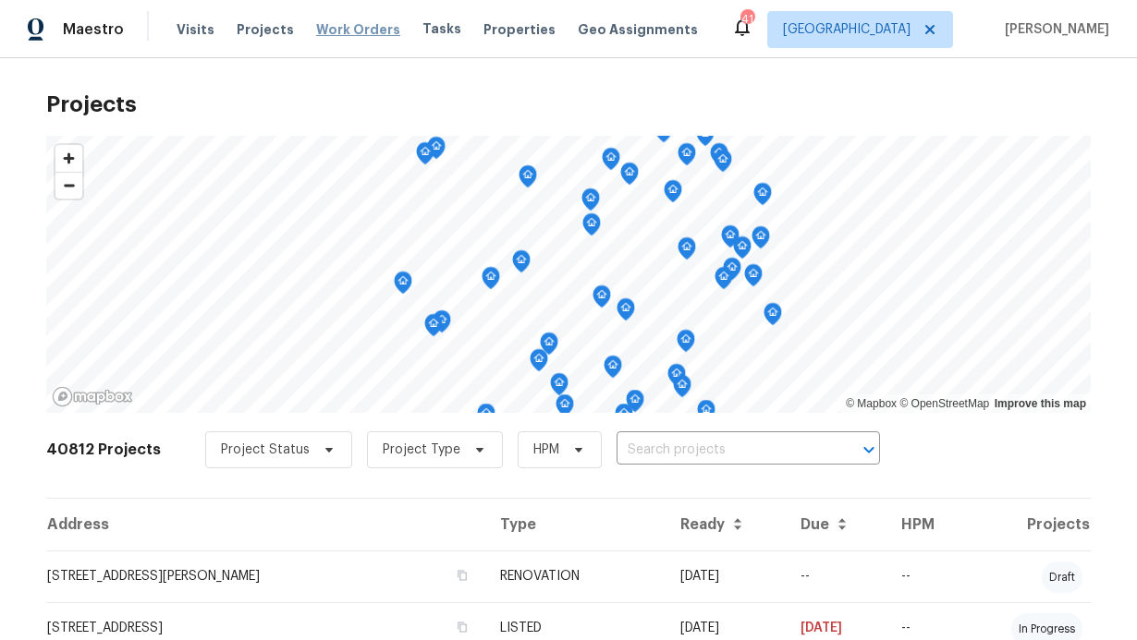
click at [342, 38] on span "Work Orders" at bounding box center [358, 29] width 84 height 19
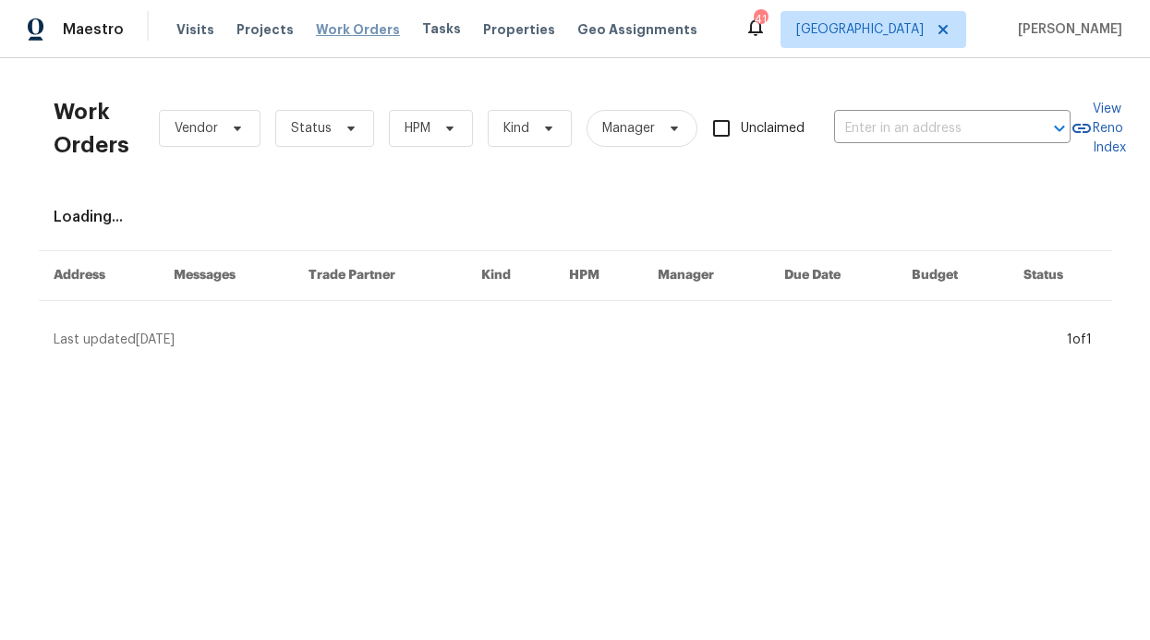
click at [349, 26] on span "Work Orders" at bounding box center [358, 29] width 84 height 19
click at [483, 32] on span "Properties" at bounding box center [519, 29] width 72 height 19
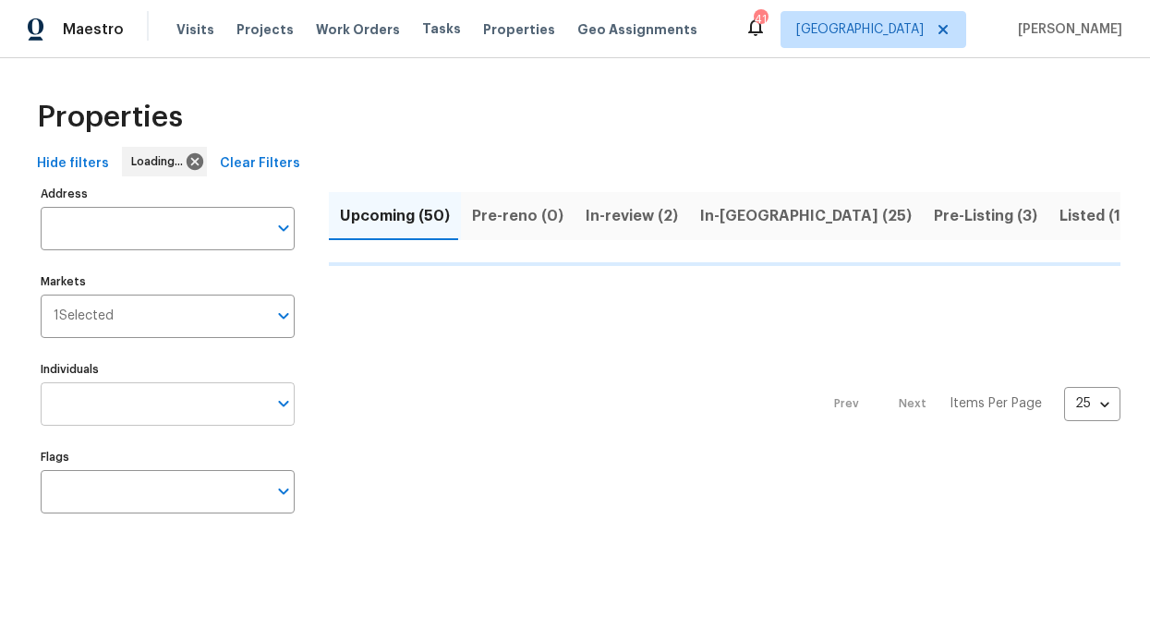
click at [191, 407] on input "Individuals" at bounding box center [154, 404] width 226 height 43
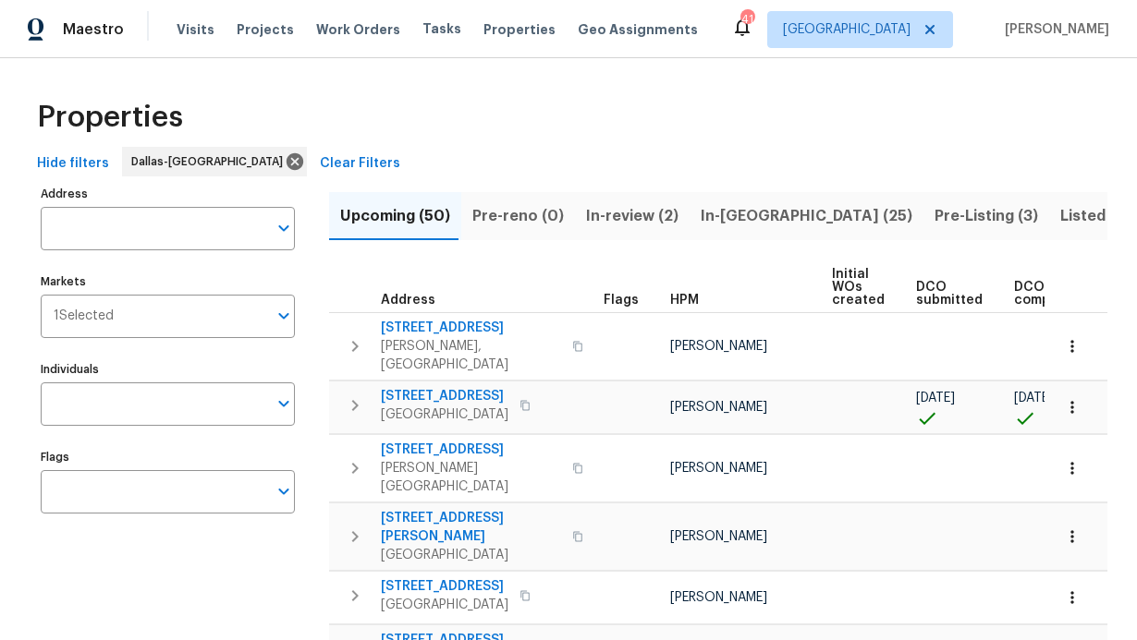
click at [187, 407] on input "Individuals" at bounding box center [154, 404] width 226 height 43
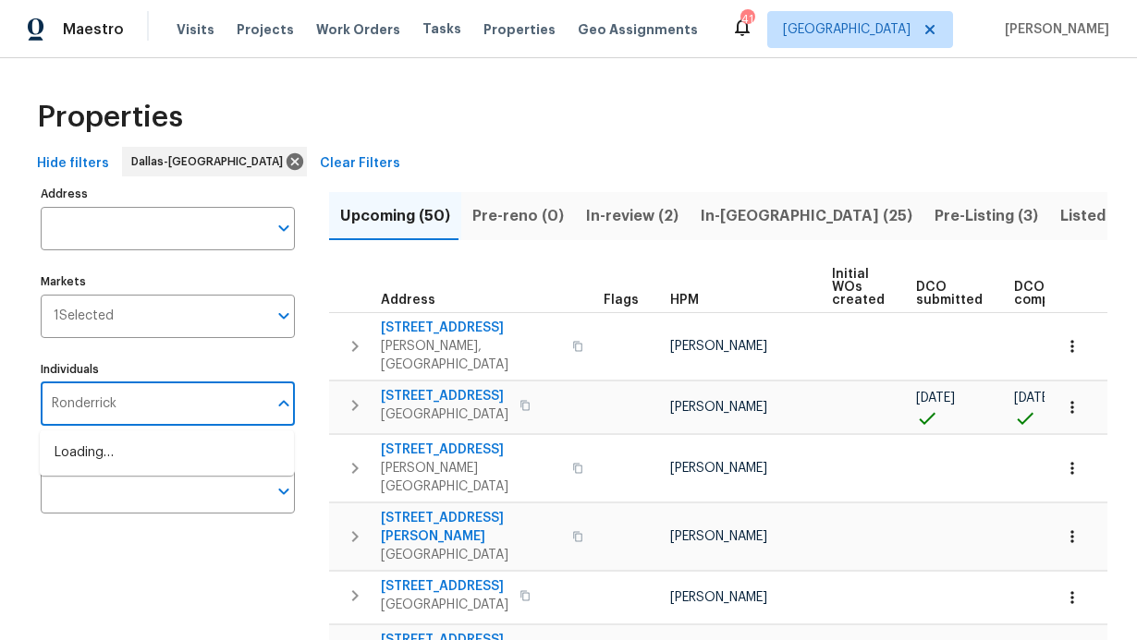
type input "Ronderrick"
click at [196, 459] on li "[PERSON_NAME]" at bounding box center [167, 463] width 225 height 39
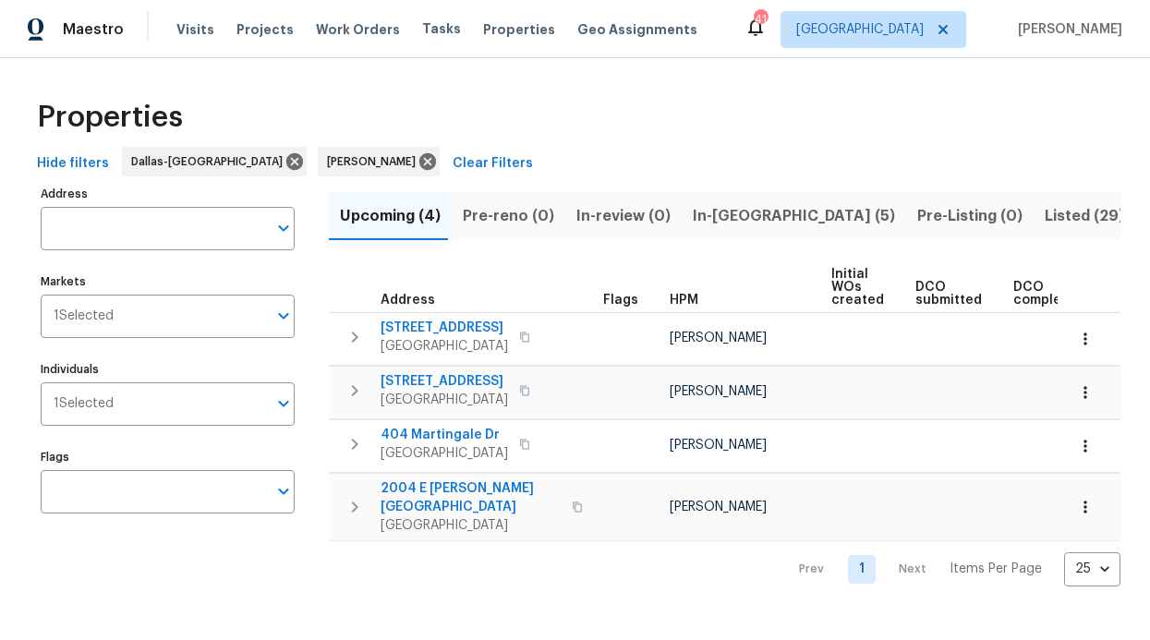
click at [726, 200] on button "In-reno (5)" at bounding box center [794, 216] width 225 height 48
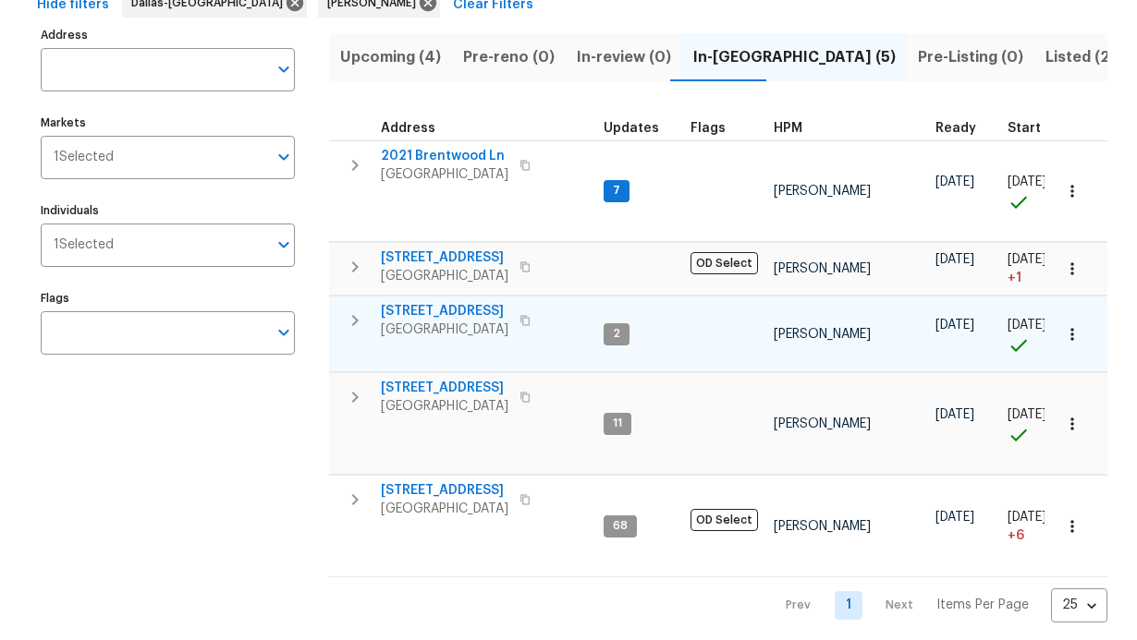
scroll to position [116, 0]
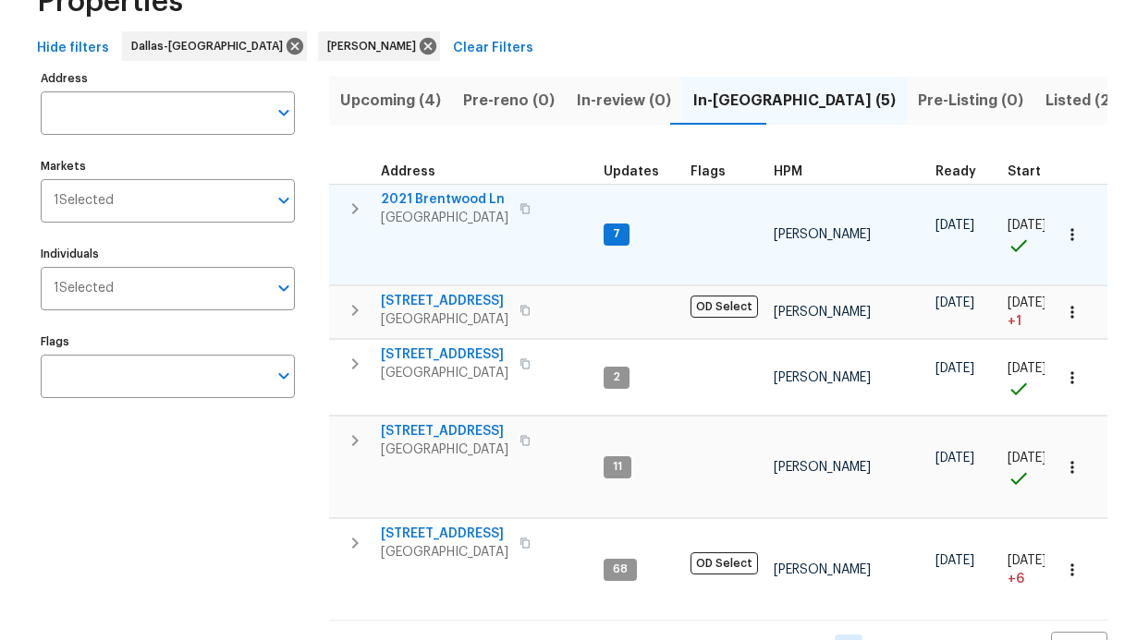
click at [436, 200] on span "2021 Brentwood Ln" at bounding box center [445, 199] width 128 height 18
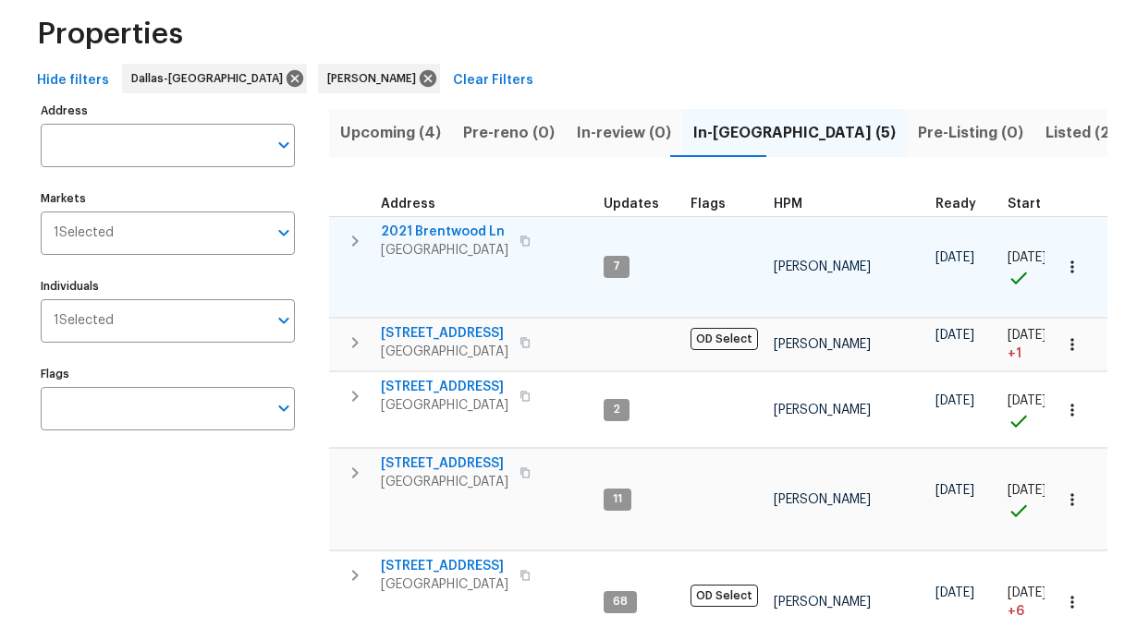
scroll to position [85, 0]
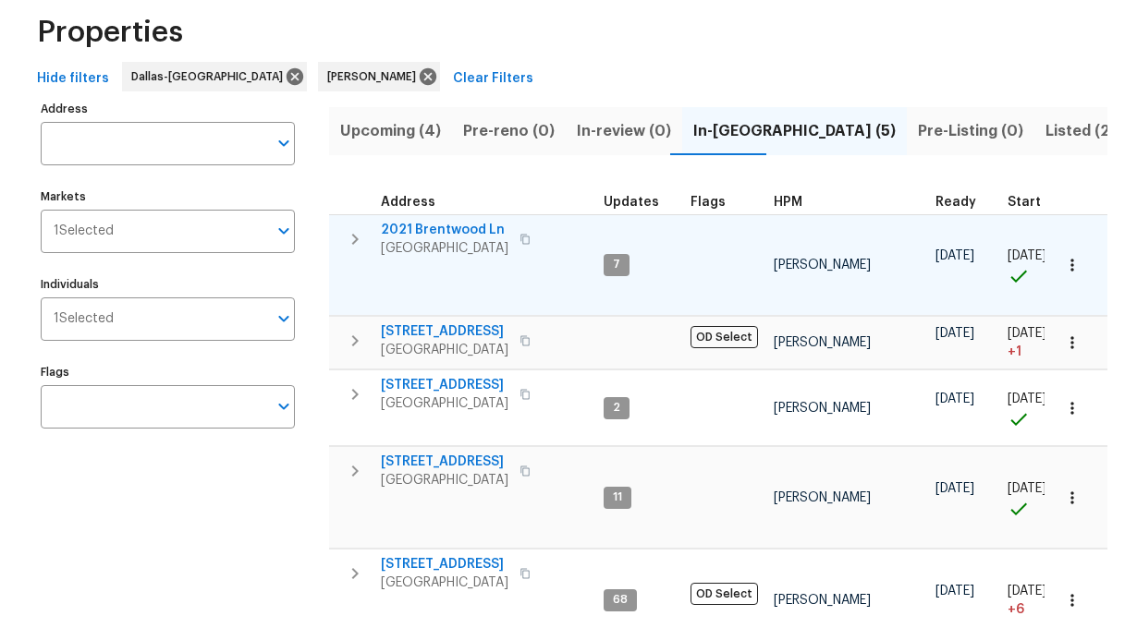
click at [435, 226] on span "2021 Brentwood Ln" at bounding box center [445, 230] width 128 height 18
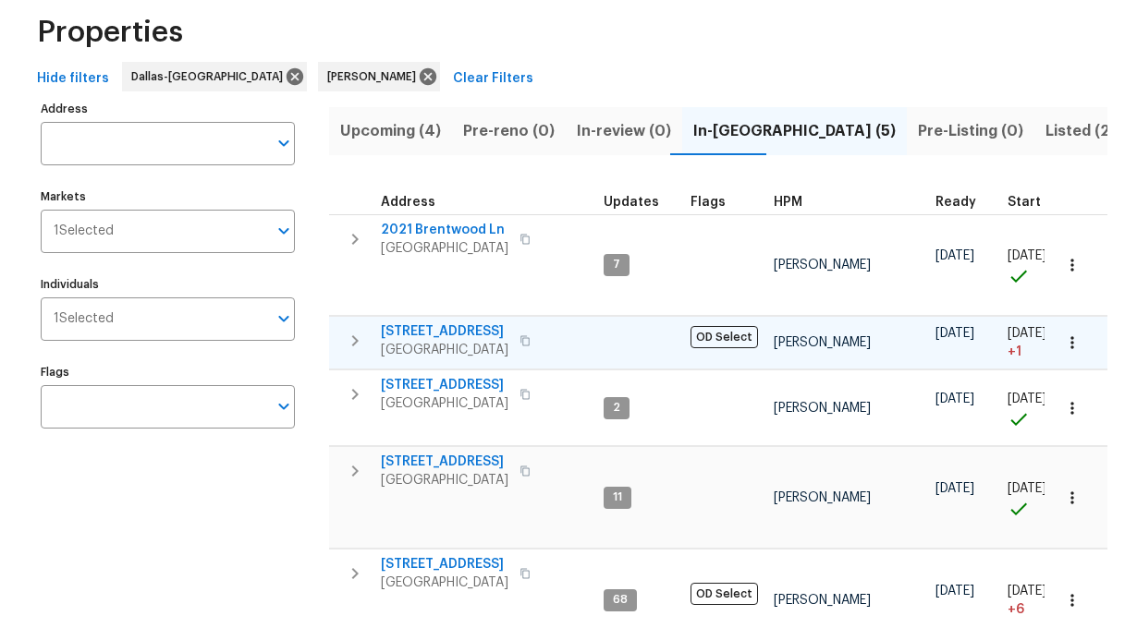
click at [435, 322] on span "2813 E 15th St" at bounding box center [445, 331] width 128 height 18
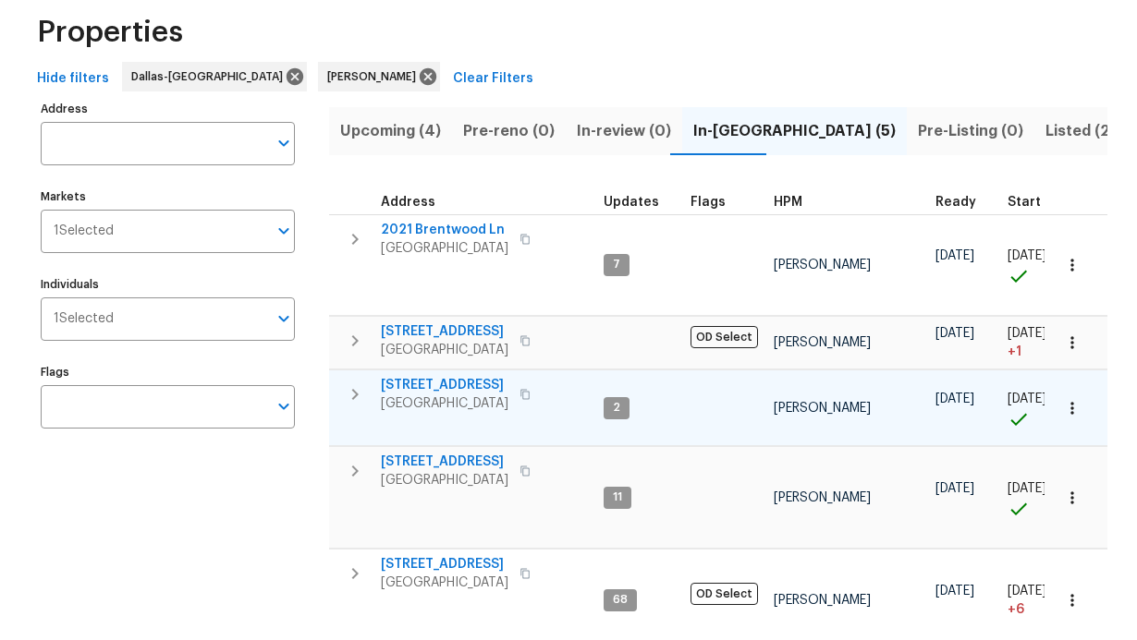
click at [455, 376] on span "720 Lake Grove Dr" at bounding box center [445, 385] width 128 height 18
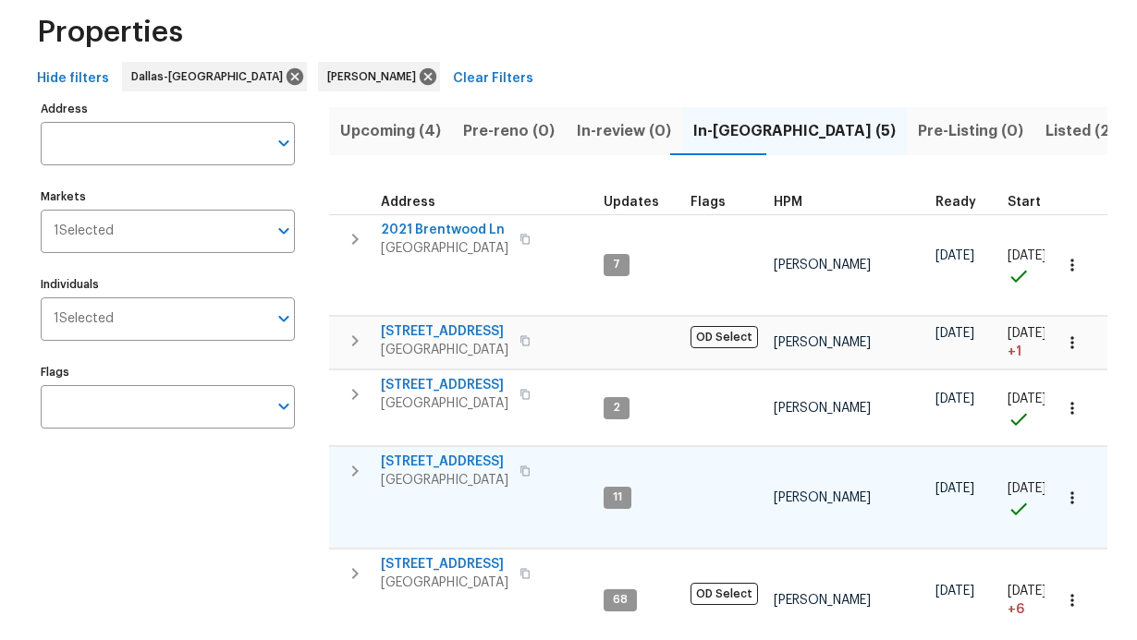
click at [452, 453] on span "2508 Royal Troon Dr" at bounding box center [445, 462] width 128 height 18
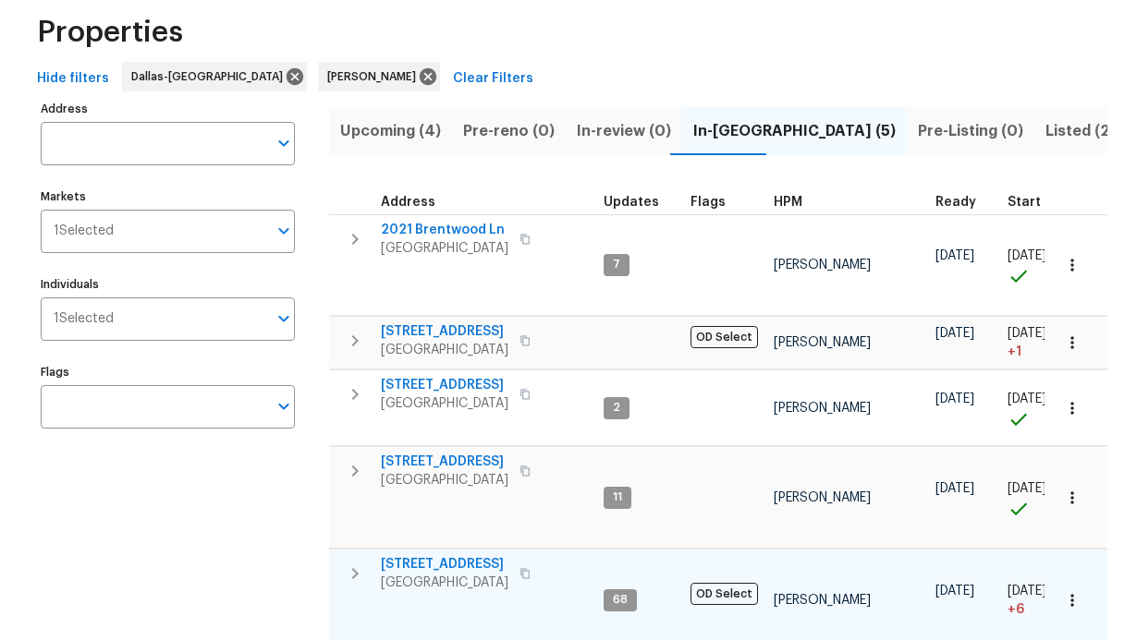
click at [459, 555] on span "6211 Crested Butte Dr" at bounding box center [445, 564] width 128 height 18
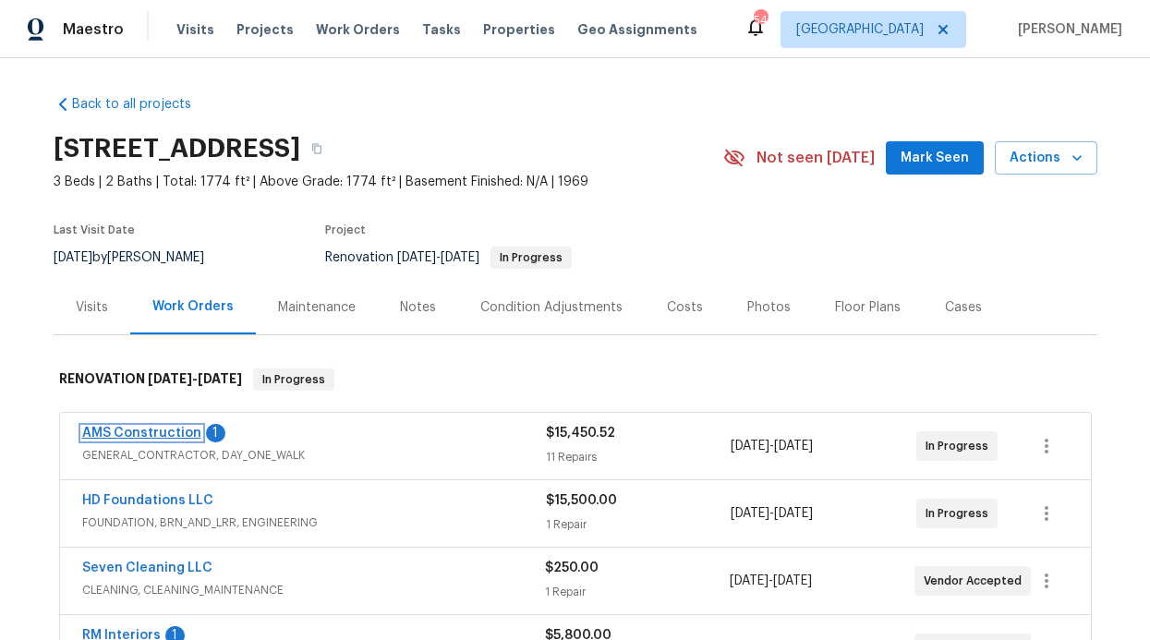
click at [141, 430] on link "AMS Construction" at bounding box center [141, 433] width 119 height 13
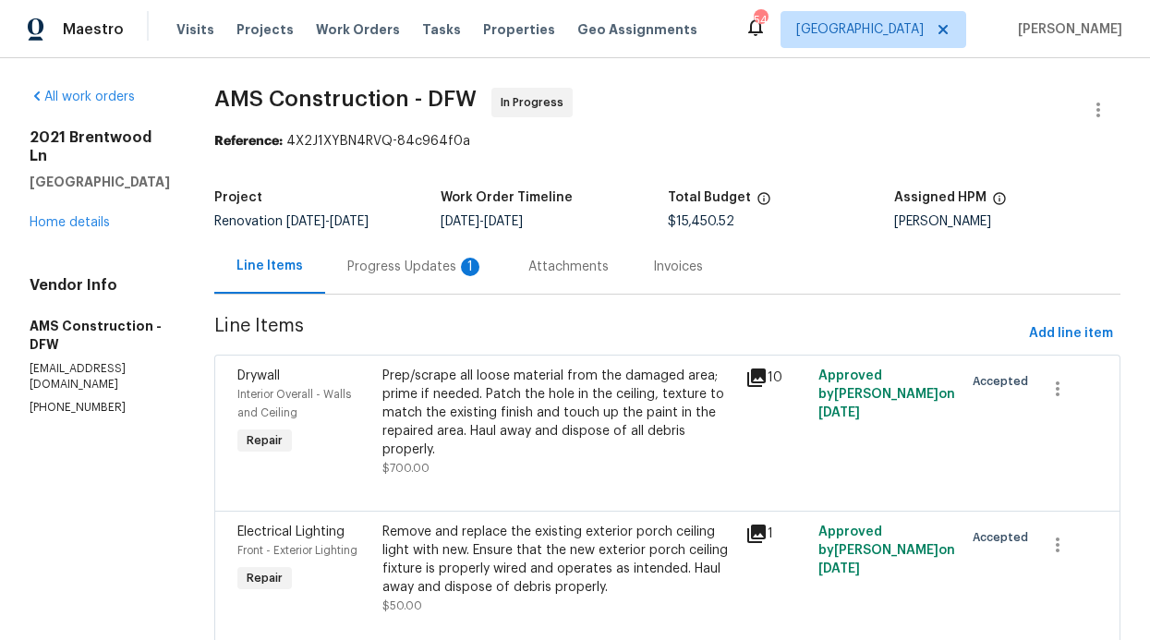
click at [461, 264] on div "1" at bounding box center [470, 267] width 18 height 18
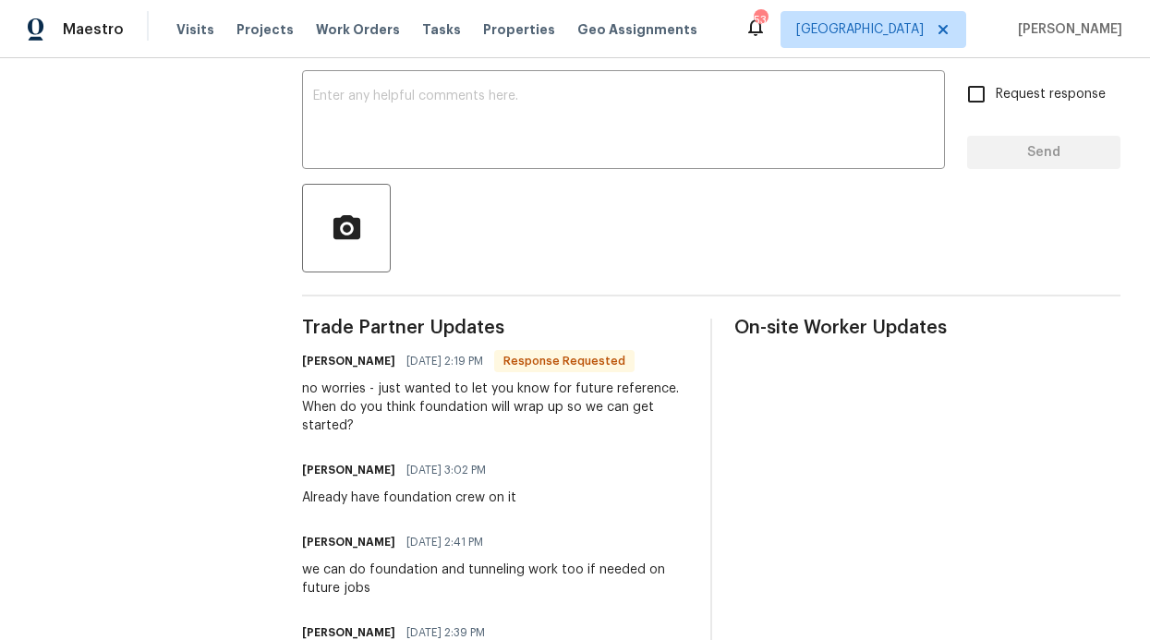
scroll to position [307, 0]
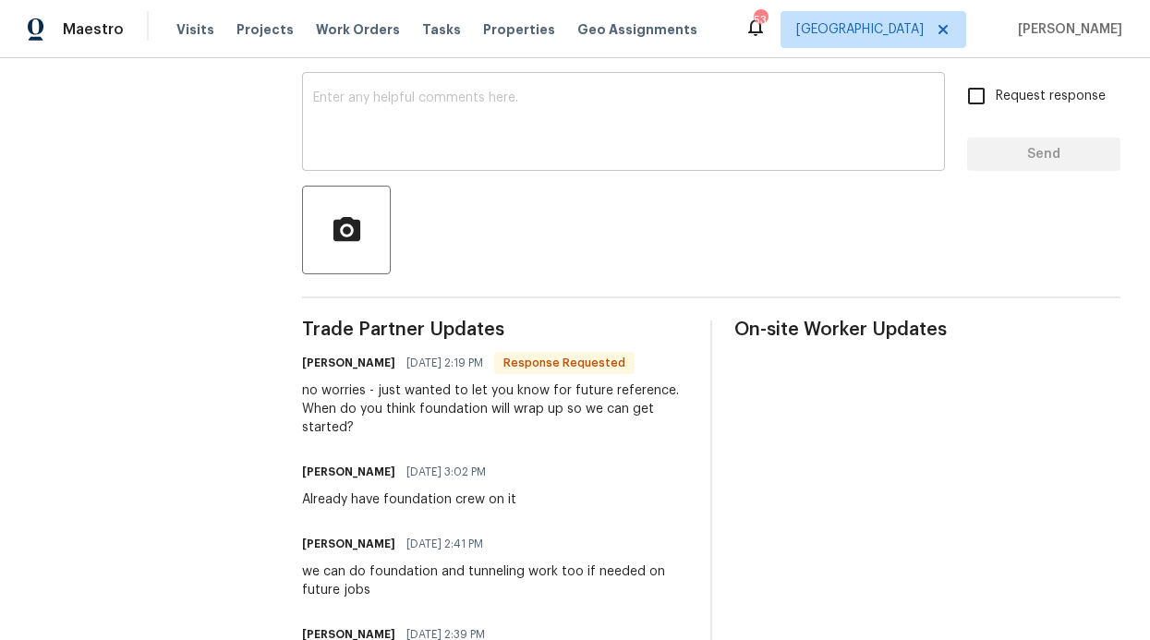
click at [380, 143] on textarea at bounding box center [623, 123] width 621 height 65
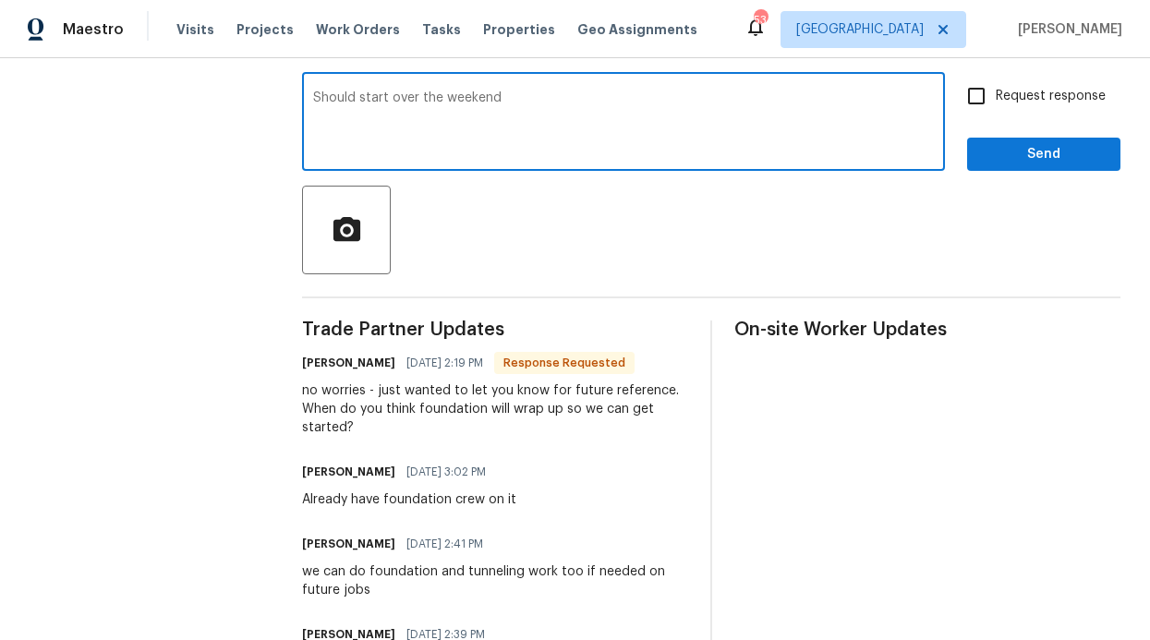
type textarea "Should start over the weekend"
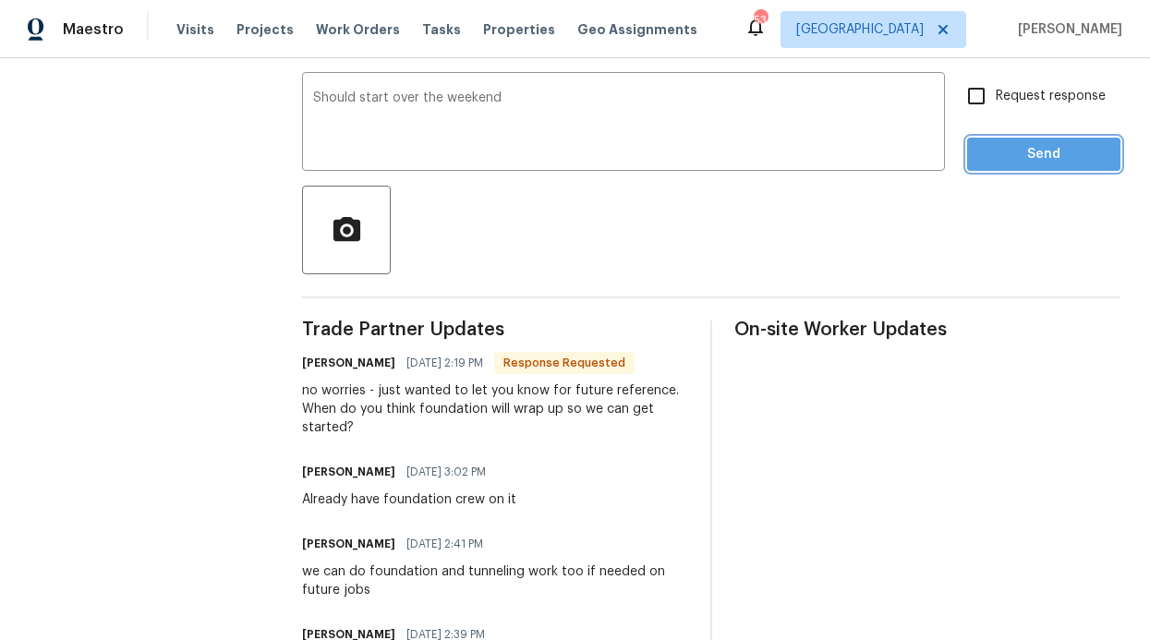
click at [1065, 139] on button "Send" at bounding box center [1043, 155] width 153 height 34
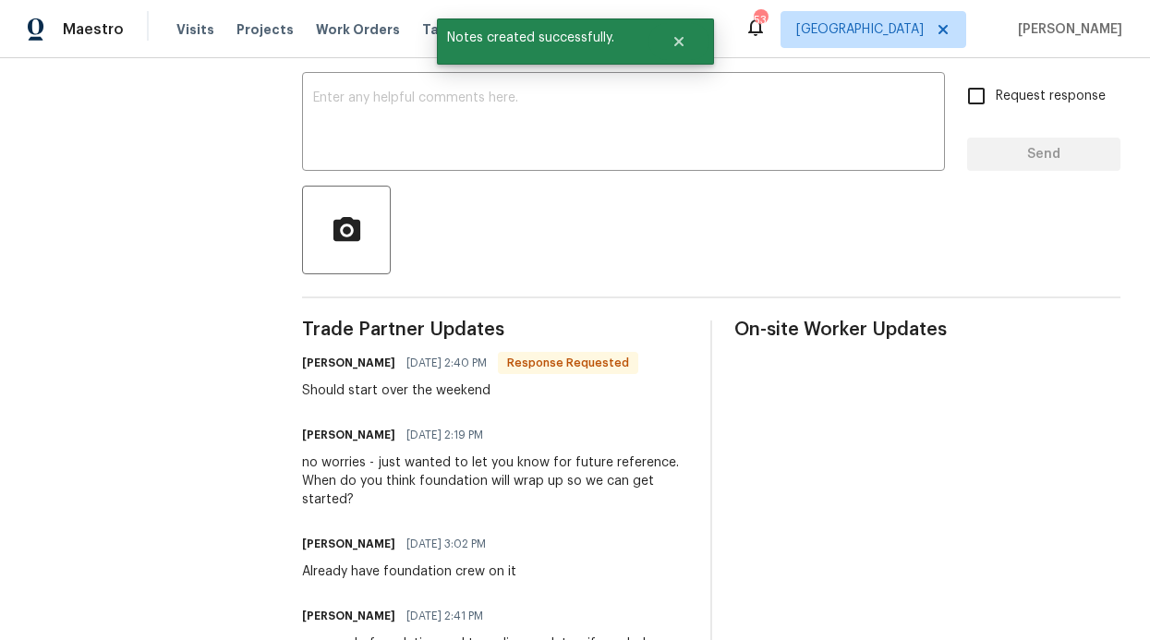
scroll to position [0, 0]
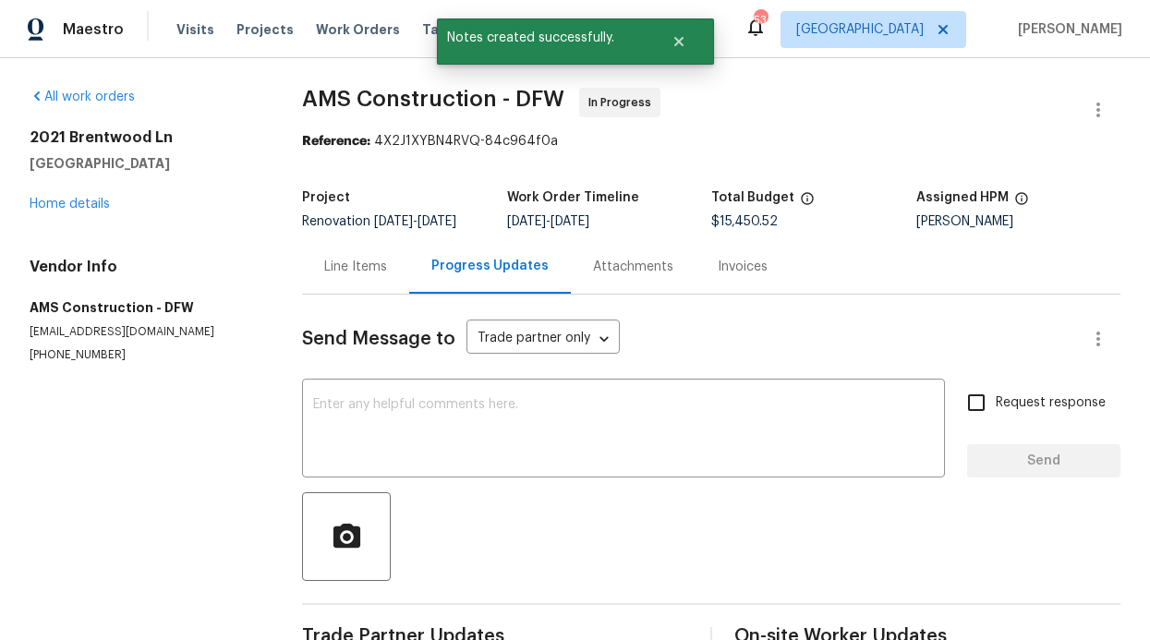
click at [66, 194] on div "[STREET_ADDRESS] Home details" at bounding box center [144, 170] width 228 height 85
click at [62, 211] on div "[STREET_ADDRESS] Home details" at bounding box center [144, 170] width 228 height 85
click at [149, 216] on div "All work orders [STREET_ADDRESS] Home details Vendor Info AMS Construction - DF…" at bounding box center [144, 225] width 228 height 275
click at [53, 191] on div "[STREET_ADDRESS] Home details" at bounding box center [144, 170] width 228 height 85
click at [57, 197] on div "[STREET_ADDRESS] Home details" at bounding box center [144, 170] width 228 height 85
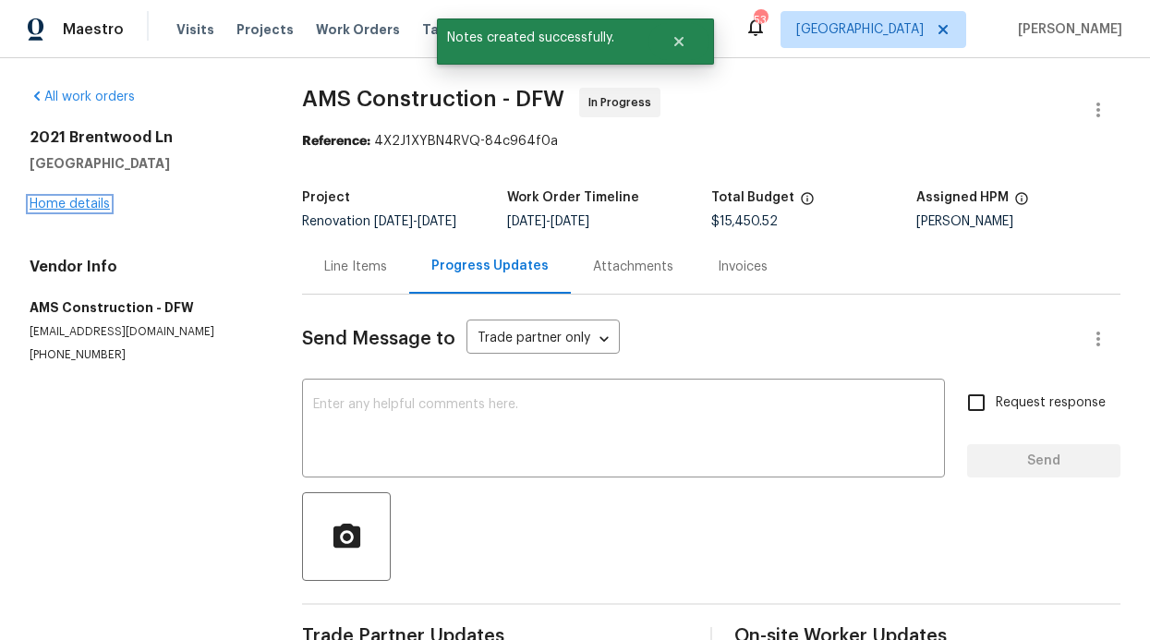
click at [66, 201] on link "Home details" at bounding box center [70, 204] width 80 height 13
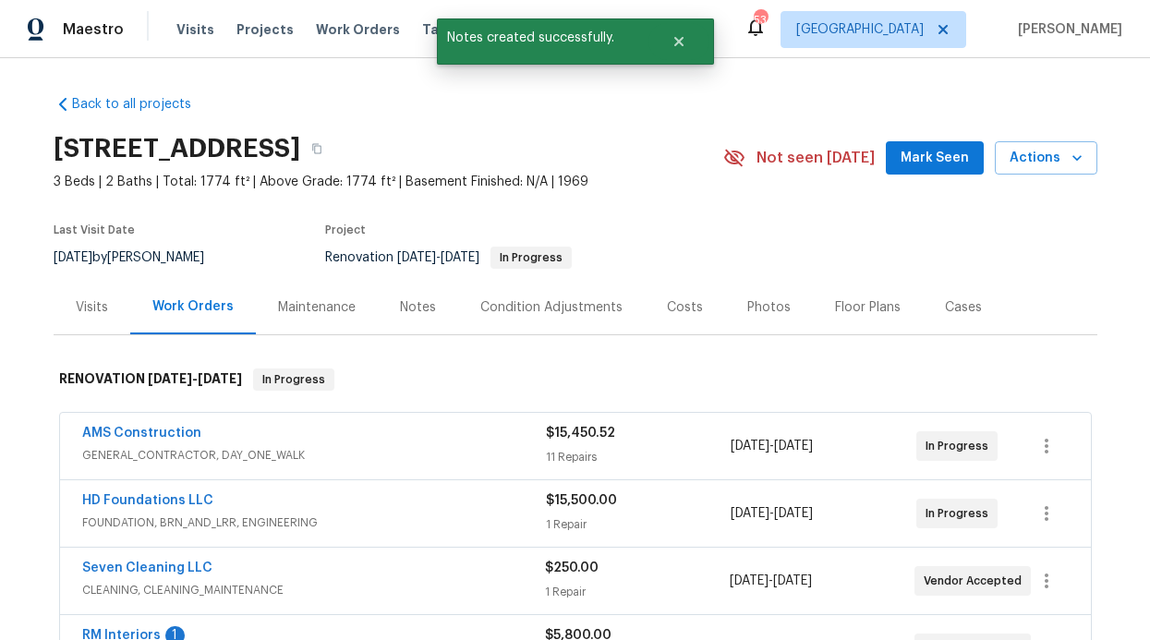
scroll to position [4, 0]
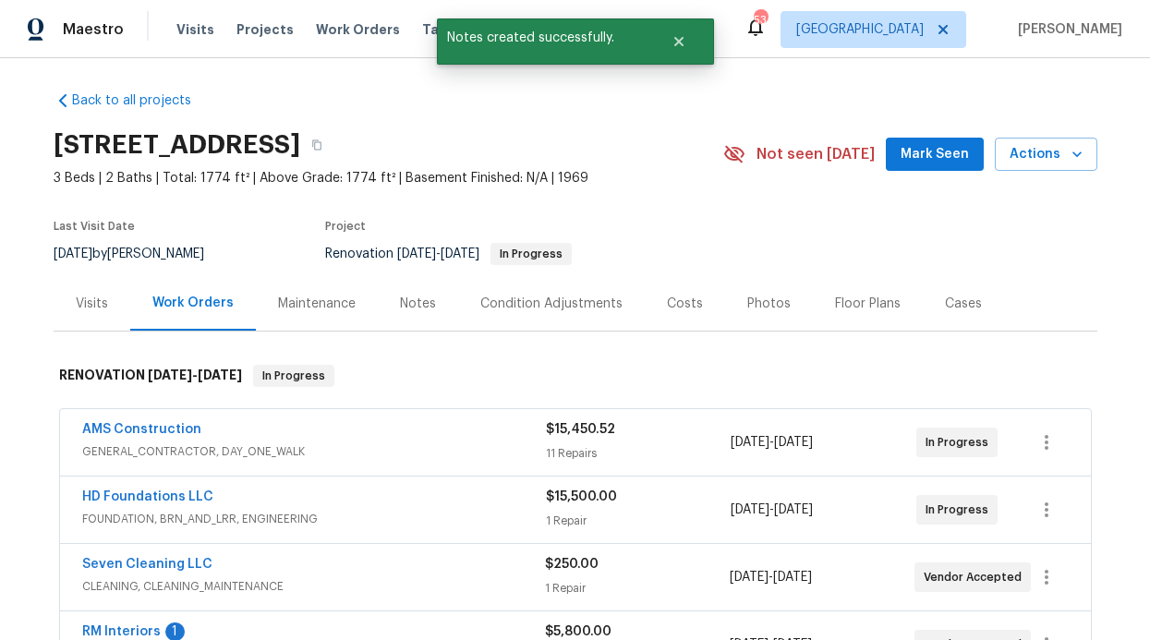
click at [418, 286] on div "Notes" at bounding box center [418, 303] width 80 height 55
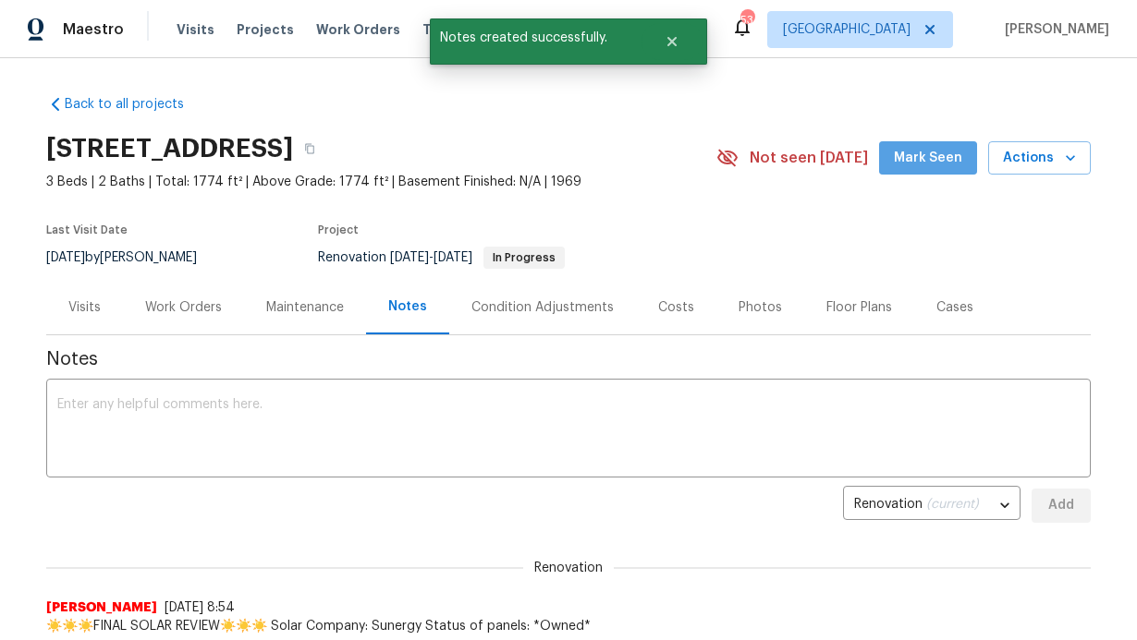
click at [958, 152] on span "Mark Seen" at bounding box center [928, 158] width 68 height 23
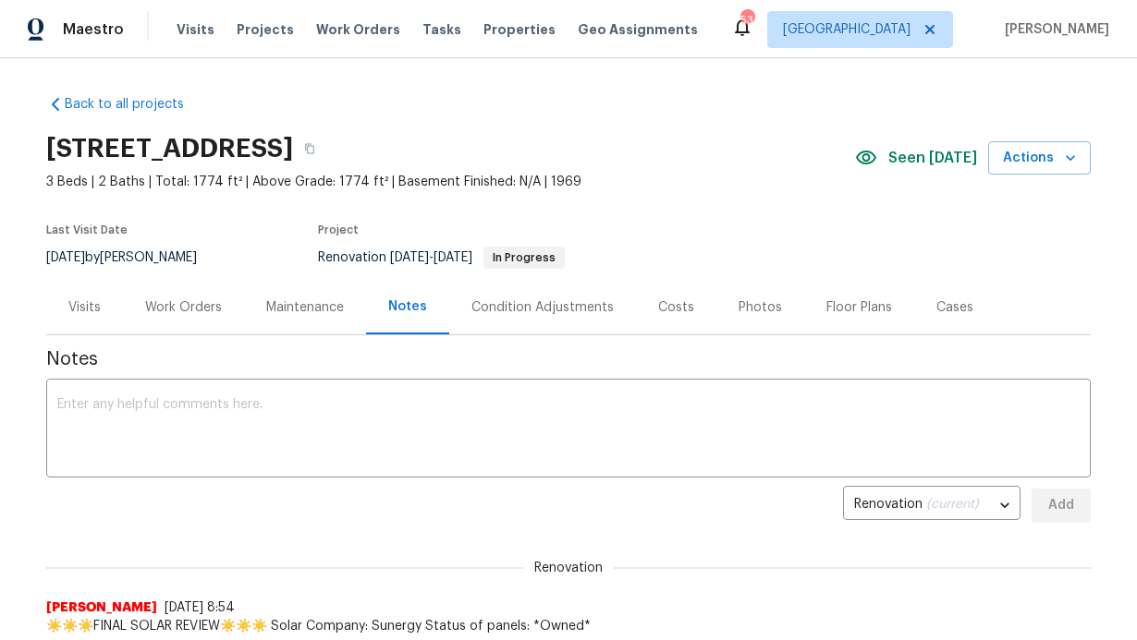
click at [209, 297] on div "Work Orders" at bounding box center [183, 307] width 121 height 55
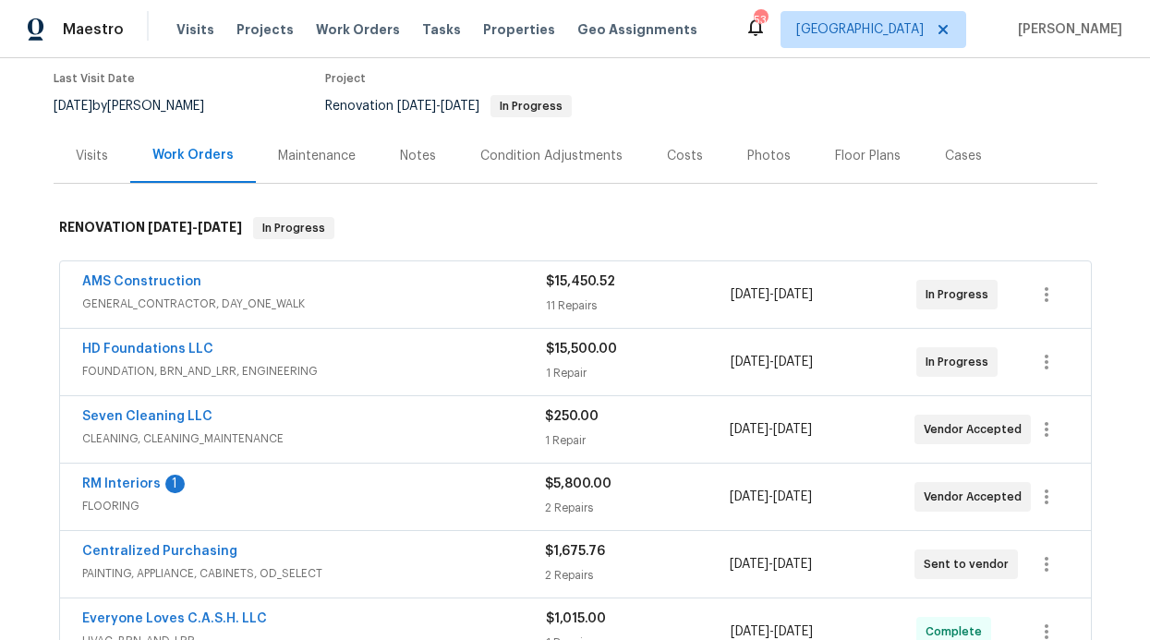
scroll to position [336, 0]
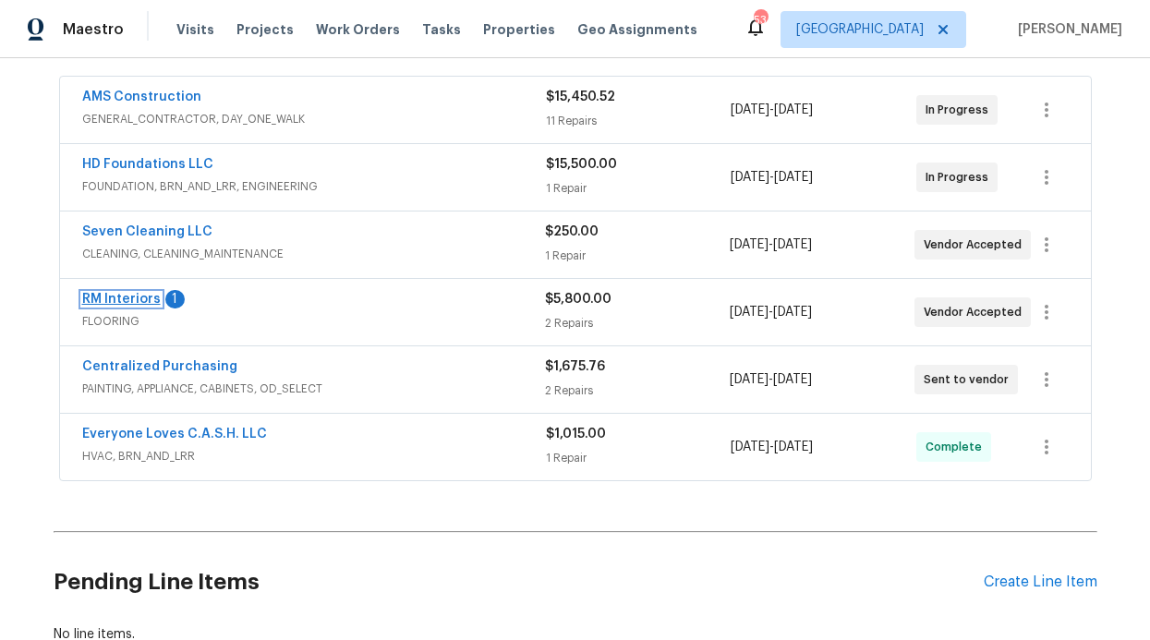
click at [137, 300] on link "RM Interiors" at bounding box center [121, 299] width 79 height 13
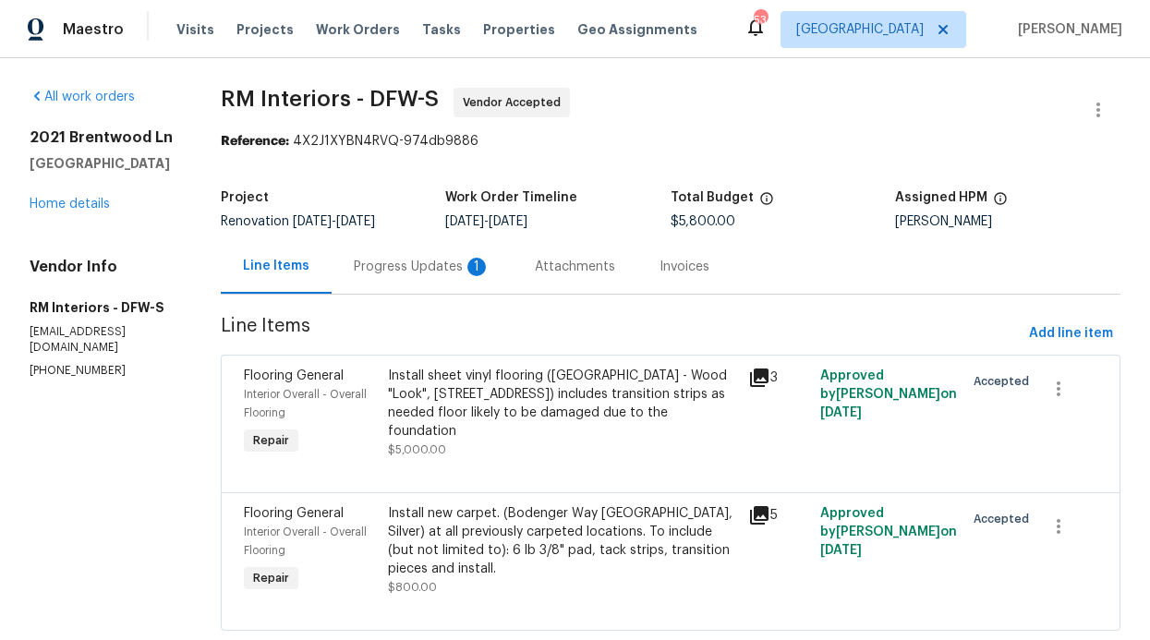
click at [385, 270] on div "Progress Updates 1" at bounding box center [422, 267] width 137 height 18
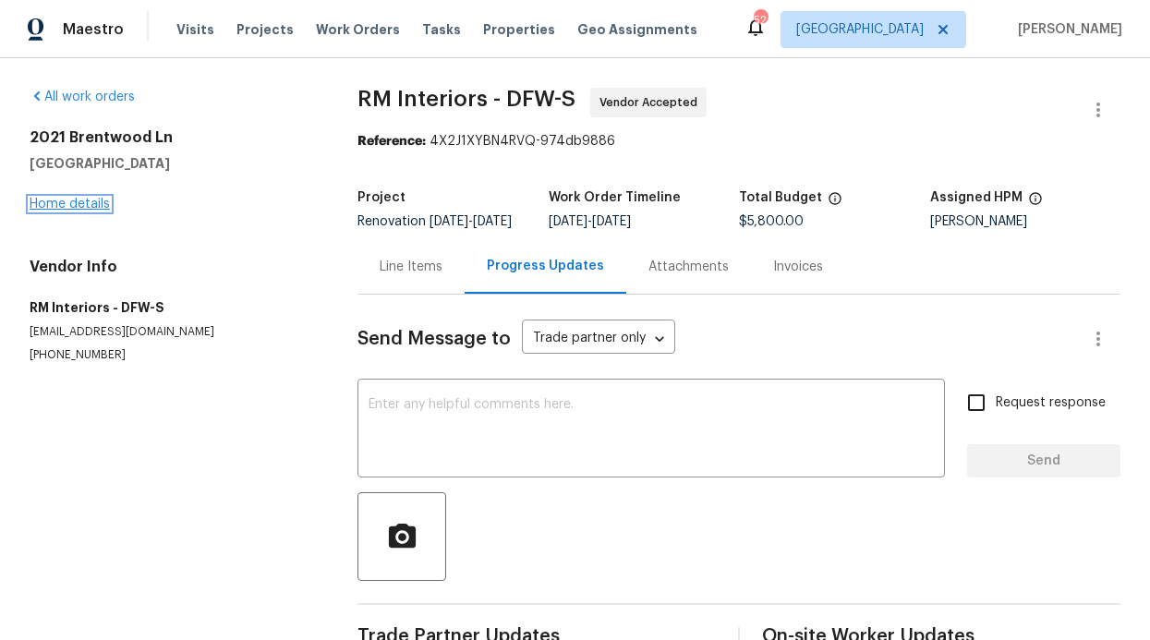
click at [56, 201] on link "Home details" at bounding box center [70, 204] width 80 height 13
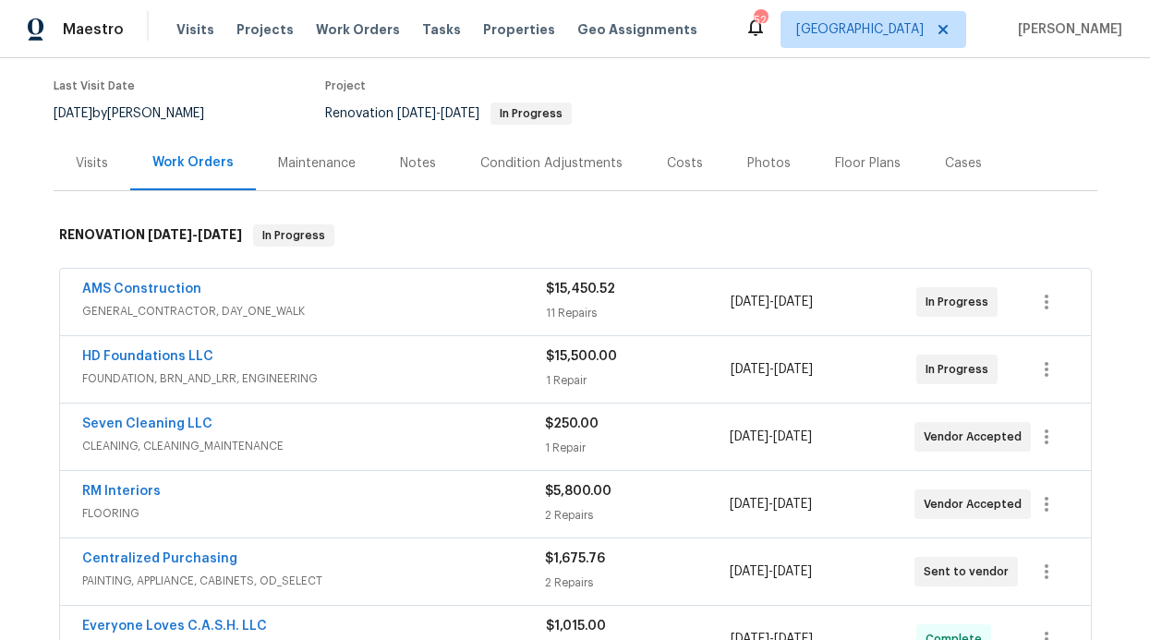
scroll to position [176, 0]
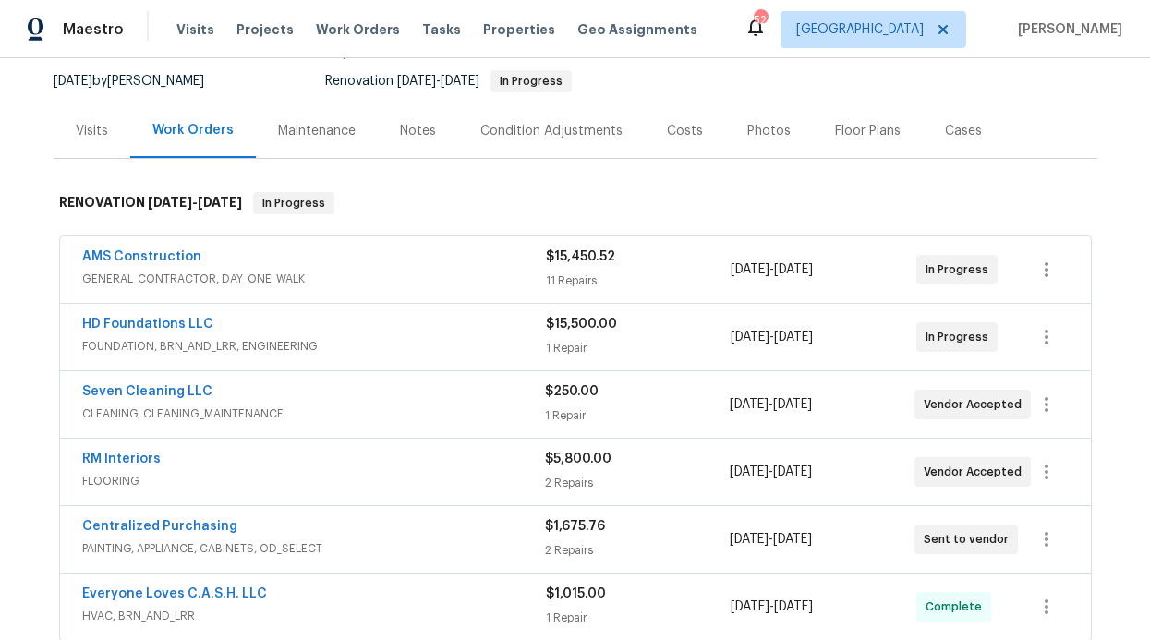
click at [154, 332] on span "HD Foundations LLC" at bounding box center [147, 324] width 131 height 18
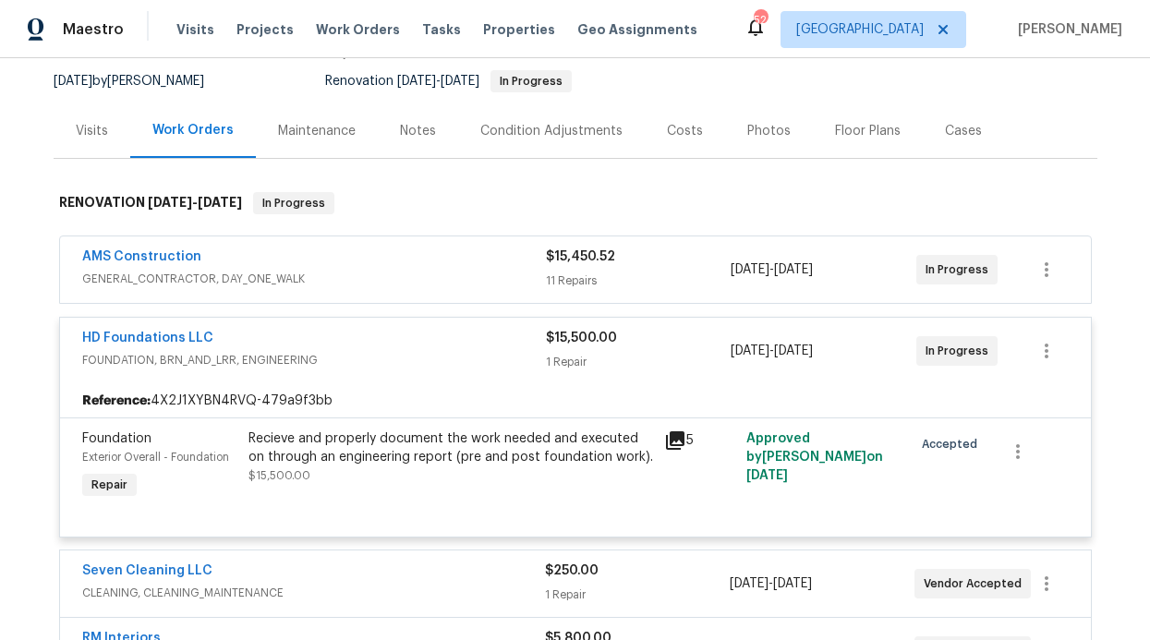
click at [154, 328] on div "HD Foundations LLC FOUNDATION, BRN_AND_LRR, ENGINEERING $15,500.00 1 Repair [DA…" at bounding box center [575, 351] width 1031 height 67
click at [511, 449] on div "Recieve and properly document the work needed and executed on through an engine…" at bounding box center [451, 448] width 405 height 37
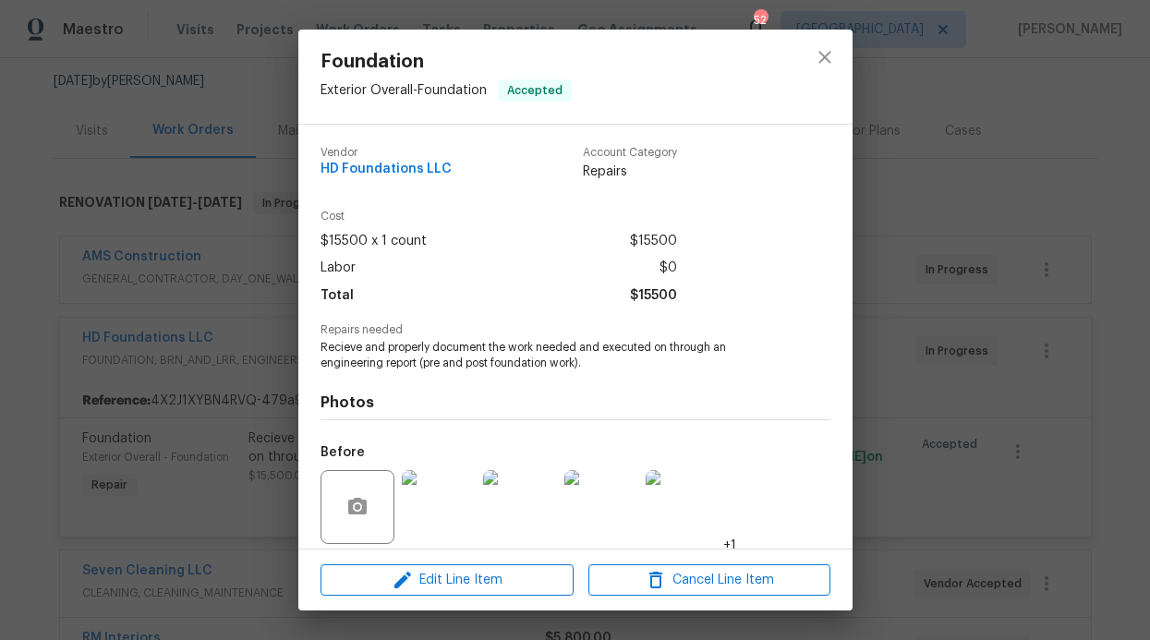
scroll to position [134, 0]
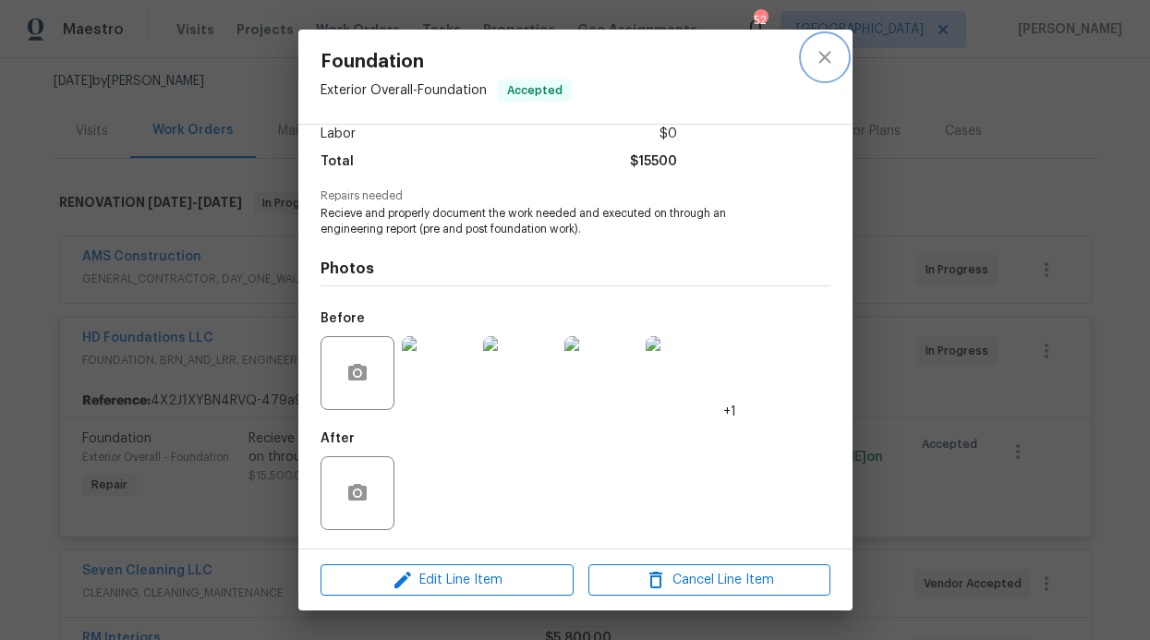
click at [843, 59] on button "close" at bounding box center [825, 57] width 44 height 44
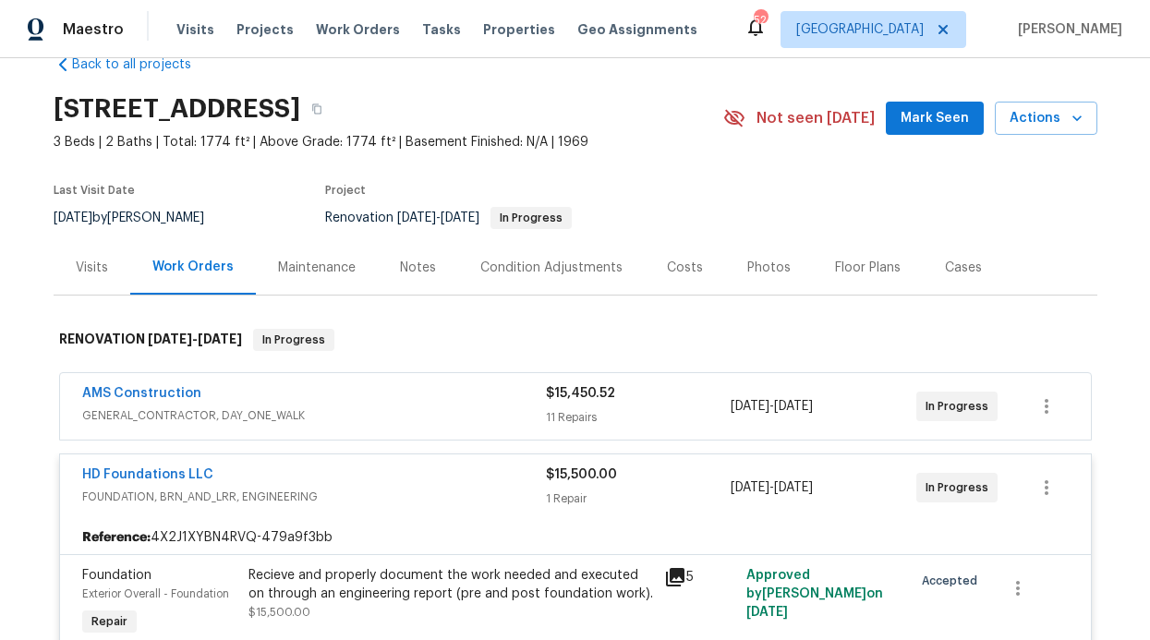
scroll to position [55, 0]
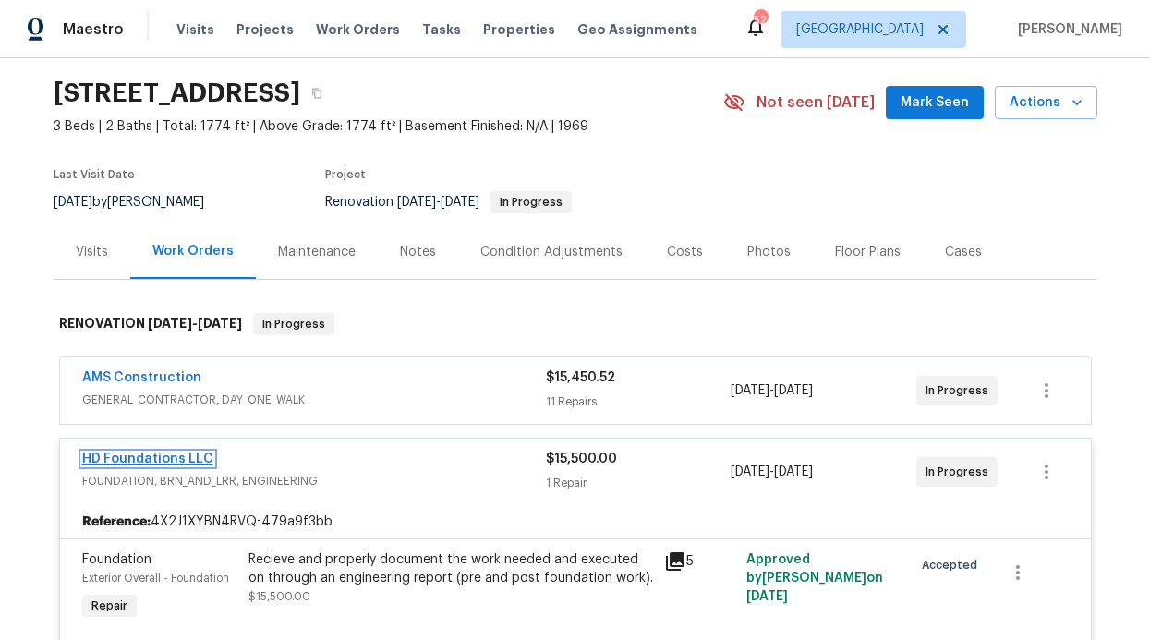
click at [126, 460] on link "HD Foundations LLC" at bounding box center [147, 459] width 131 height 13
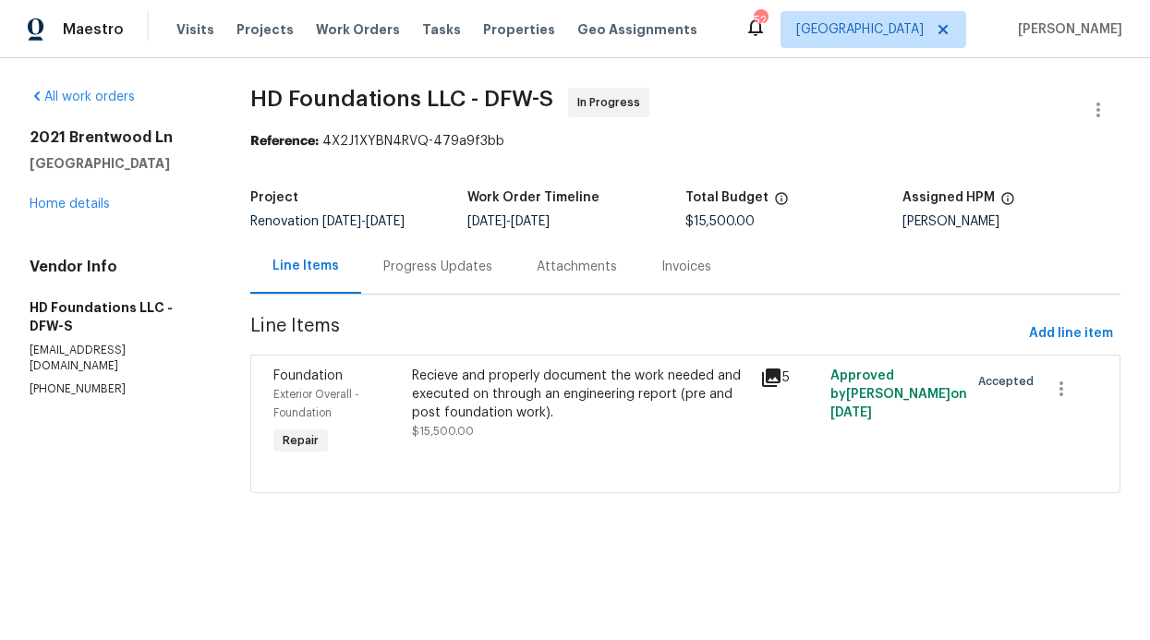
click at [467, 271] on div "Progress Updates" at bounding box center [437, 267] width 109 height 18
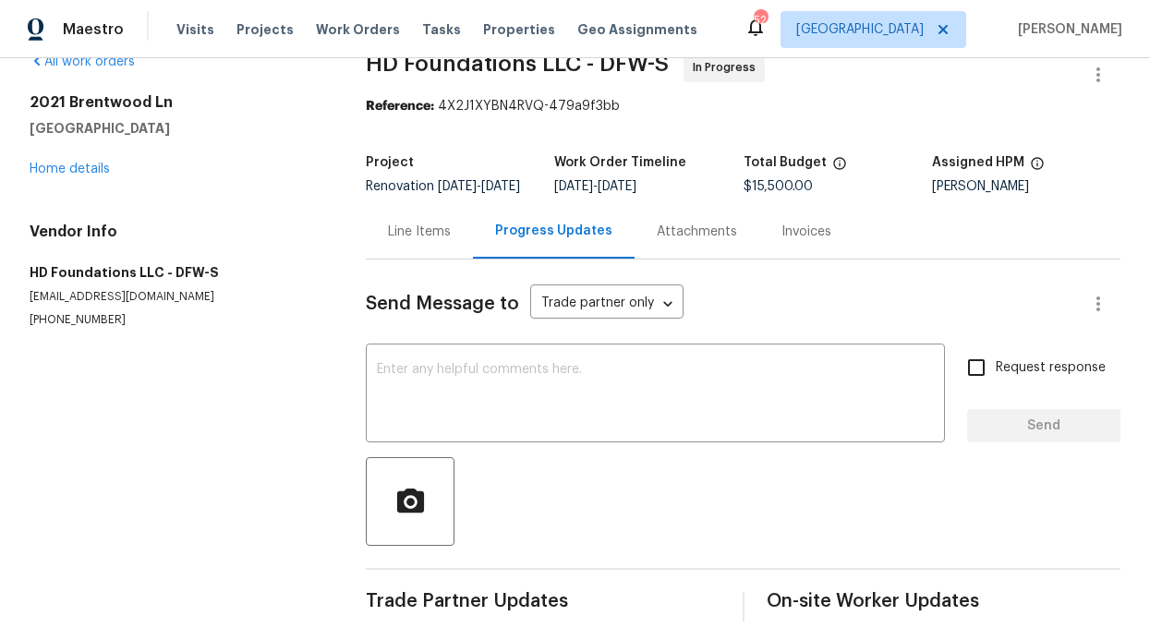
scroll to position [73, 0]
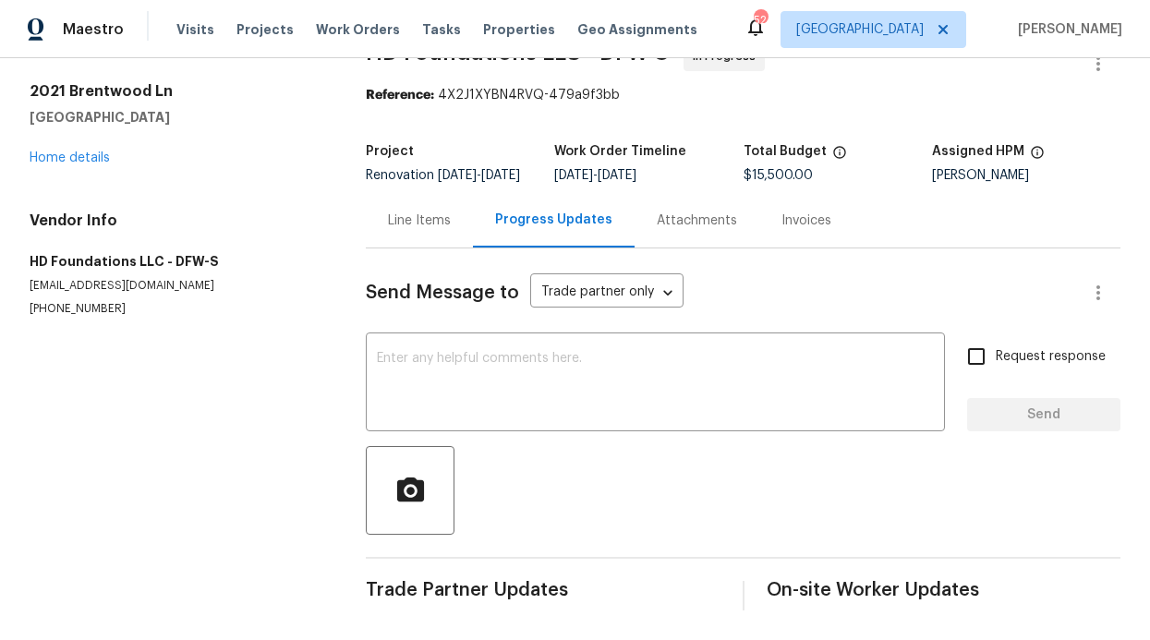
click at [971, 348] on input "Request response" at bounding box center [976, 356] width 39 height 39
checkbox input "true"
click at [775, 359] on textarea at bounding box center [655, 384] width 557 height 65
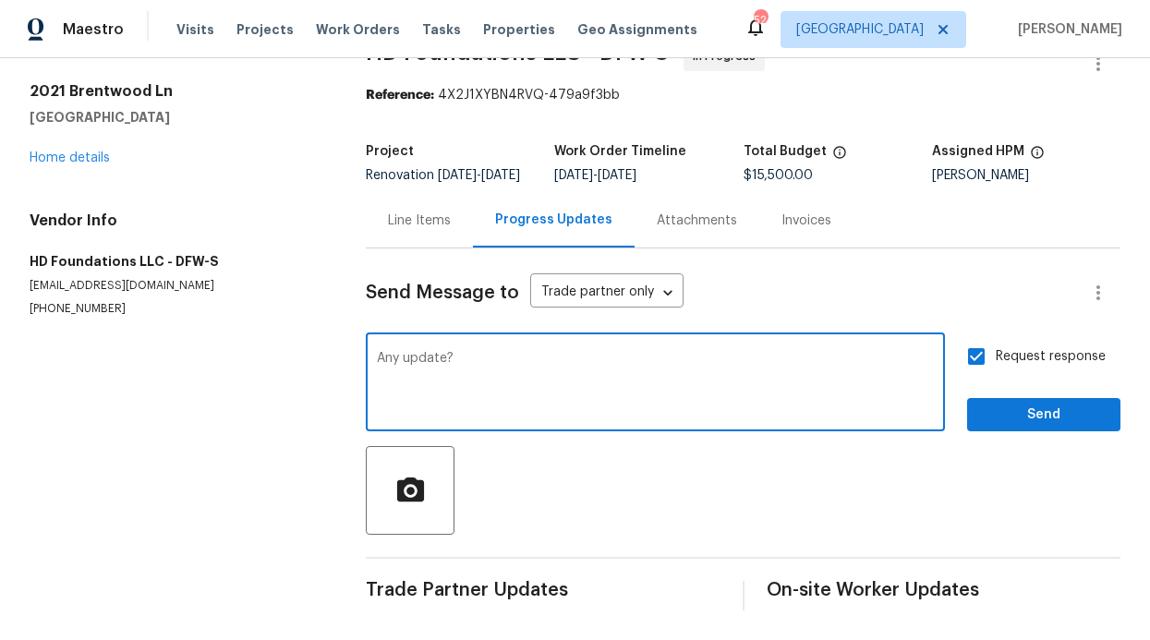
type textarea "Any update?"
click at [1035, 413] on button "Send" at bounding box center [1043, 415] width 153 height 34
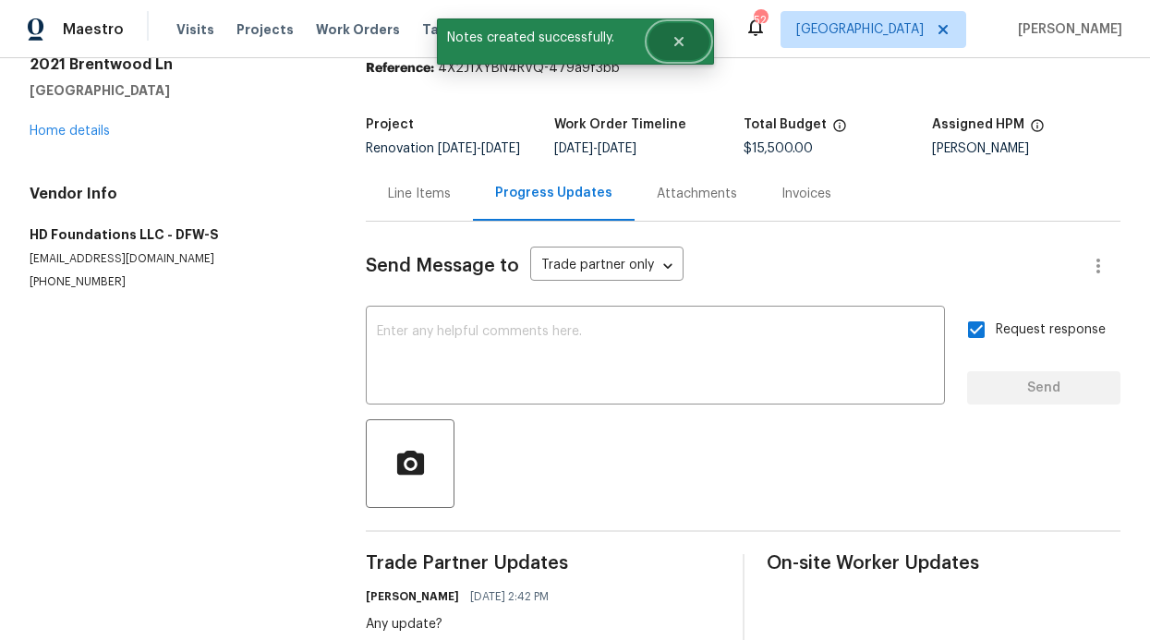
click at [669, 55] on button "Close" at bounding box center [679, 41] width 61 height 37
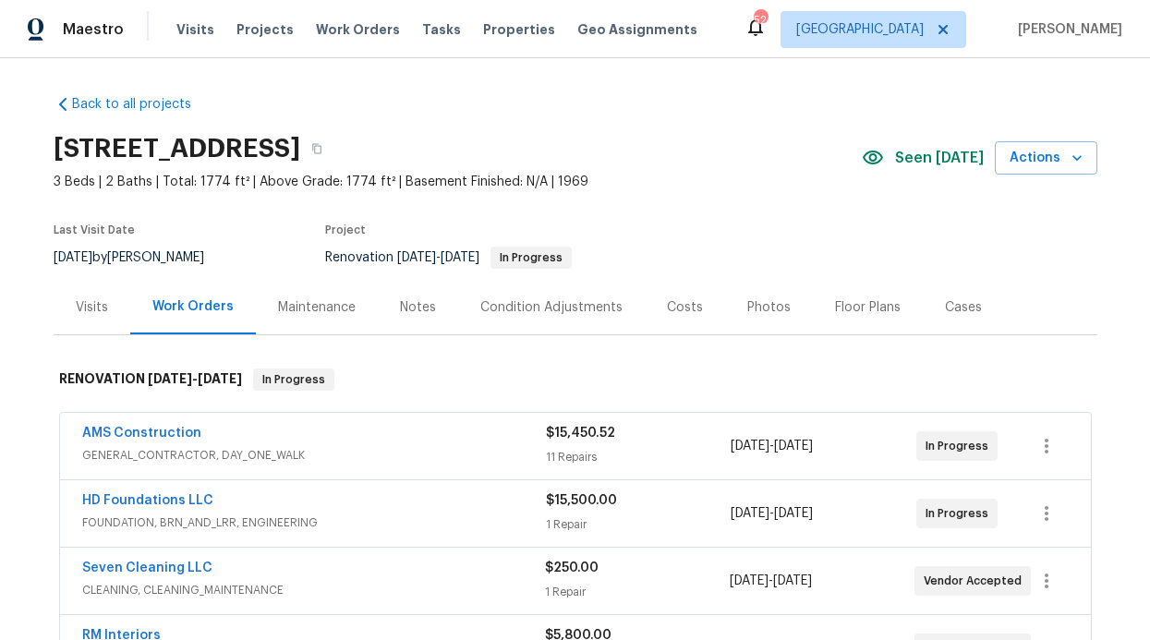
click at [400, 310] on div "Notes" at bounding box center [418, 307] width 36 height 18
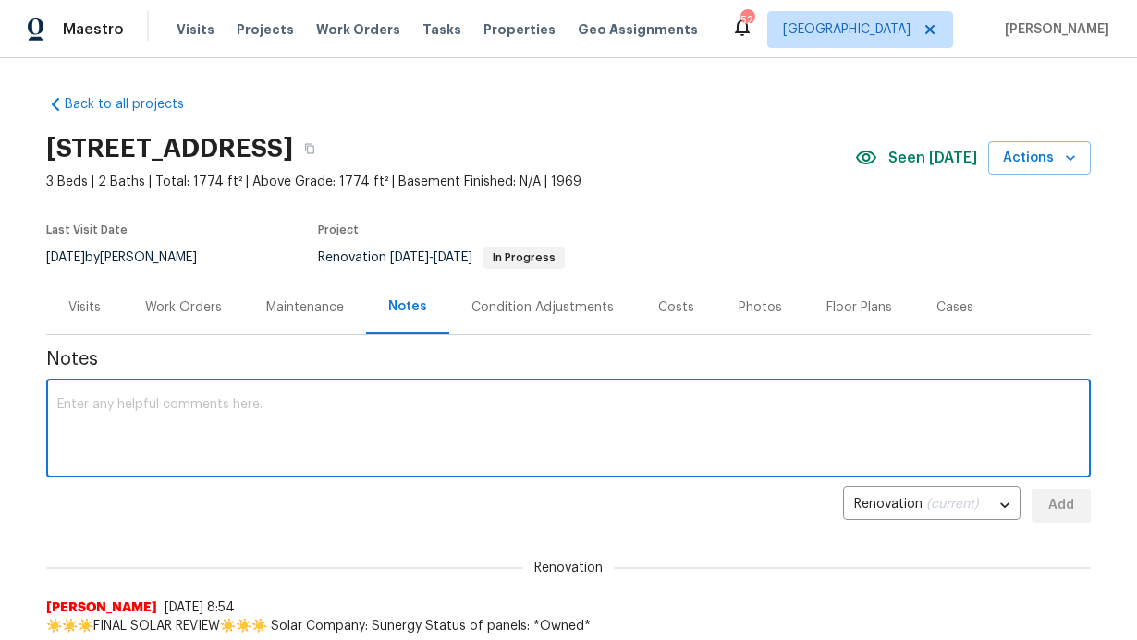
click at [361, 421] on textarea at bounding box center [568, 430] width 1022 height 65
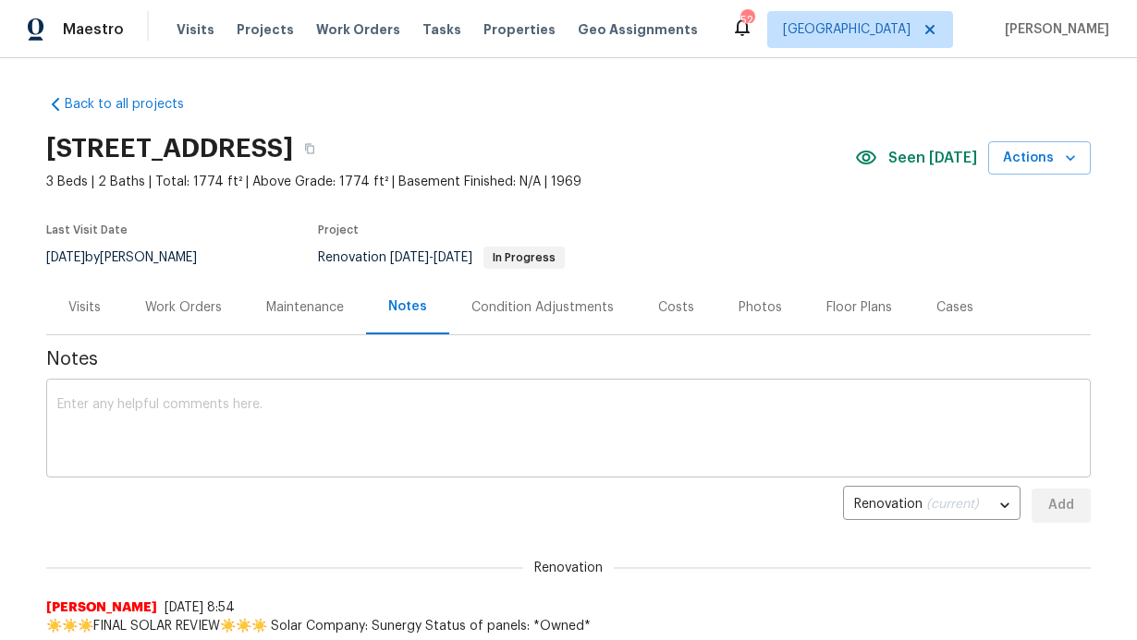
click at [201, 387] on div "x ​" at bounding box center [568, 430] width 1044 height 94
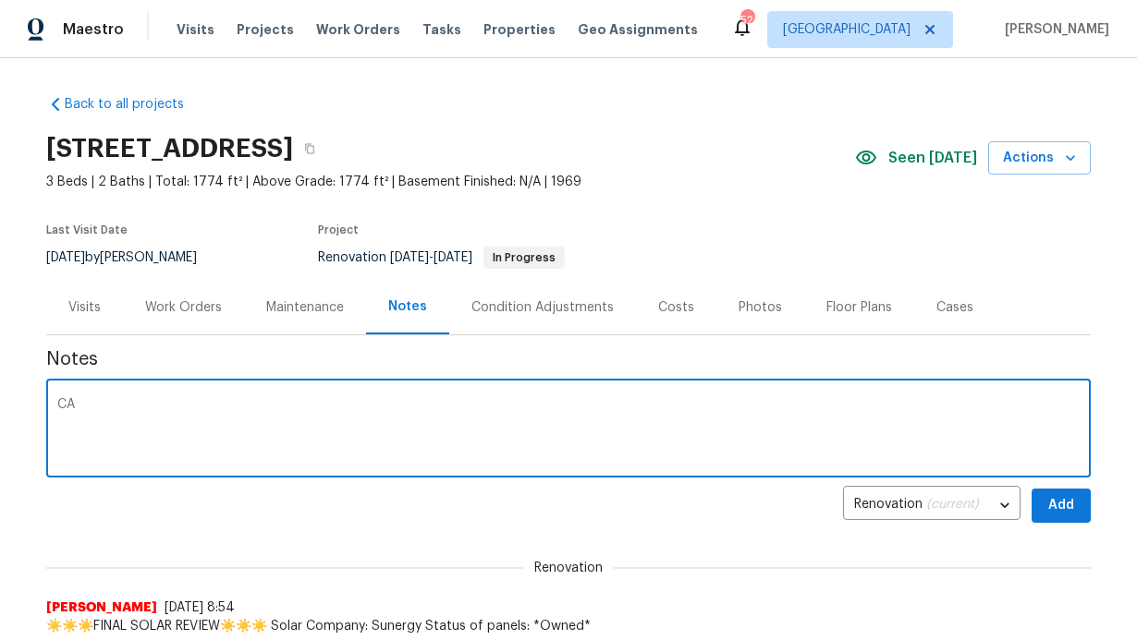
type textarea "C"
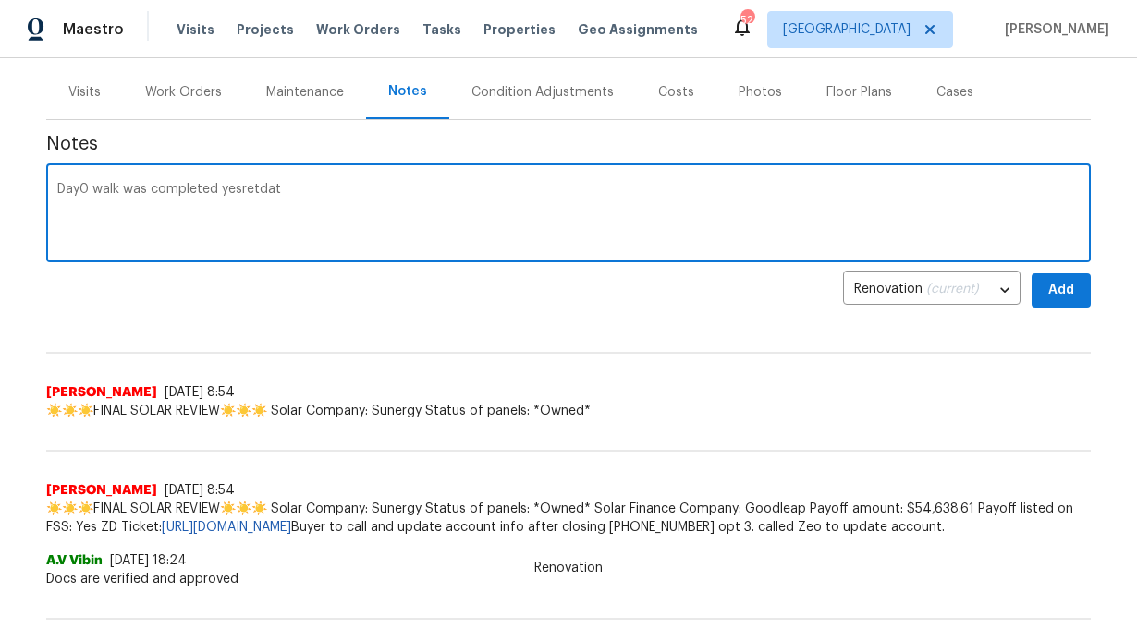
scroll to position [214, 0]
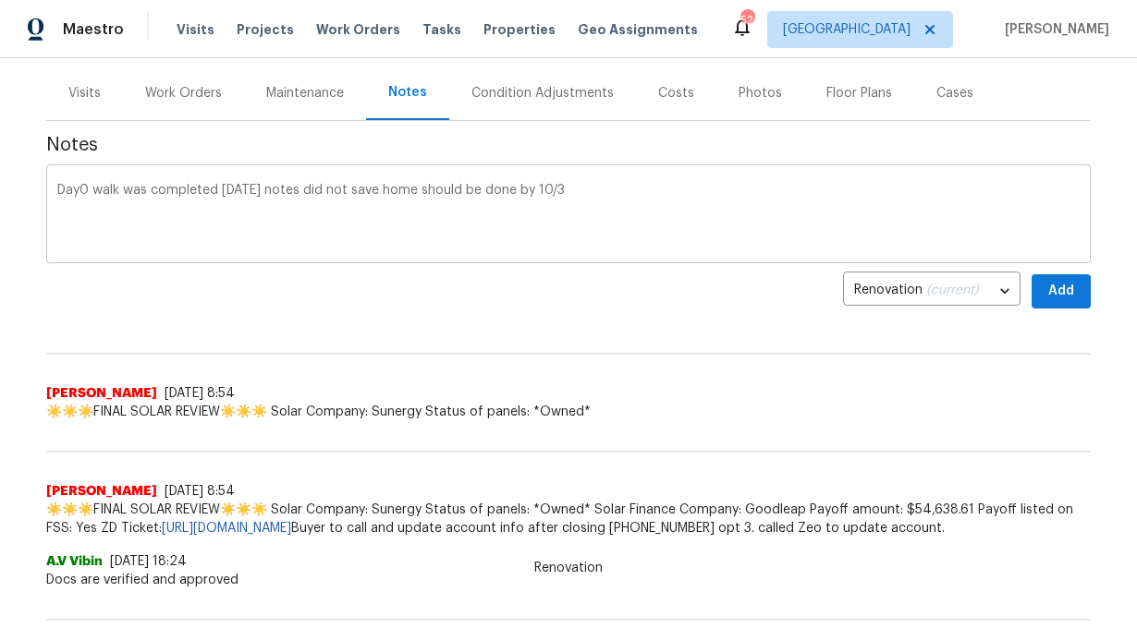
click at [592, 182] on div "Day0 walk was completed [DATE] notes did not save home should be done by 10/3 x…" at bounding box center [568, 216] width 1044 height 94
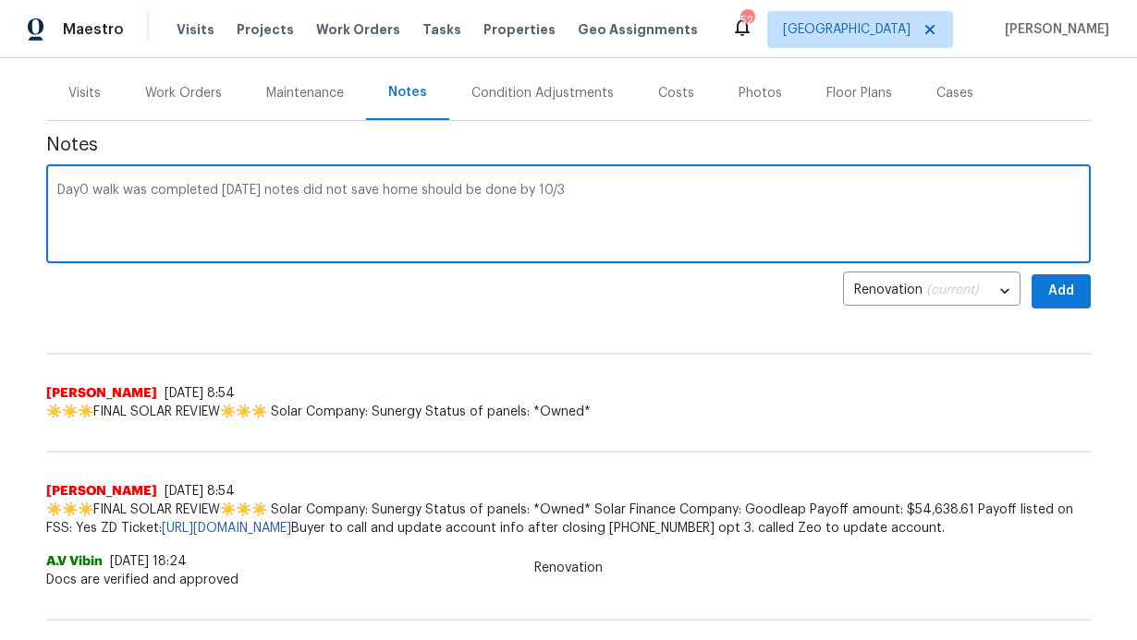
click at [570, 200] on textarea "Day0 walk was completed [DATE] notes did not save home should be done by 10/3" at bounding box center [568, 216] width 1022 height 65
type textarea "Day0 walk was completed yesterday notes did not save home should be done by 10/…"
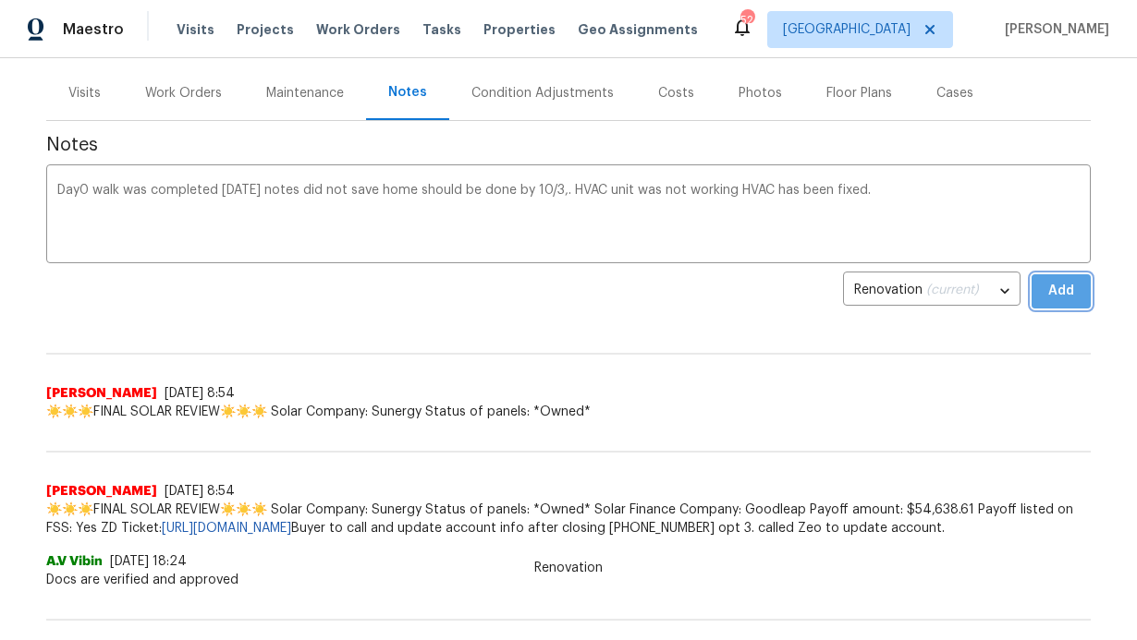
click at [1082, 298] on button "Add" at bounding box center [1060, 291] width 59 height 34
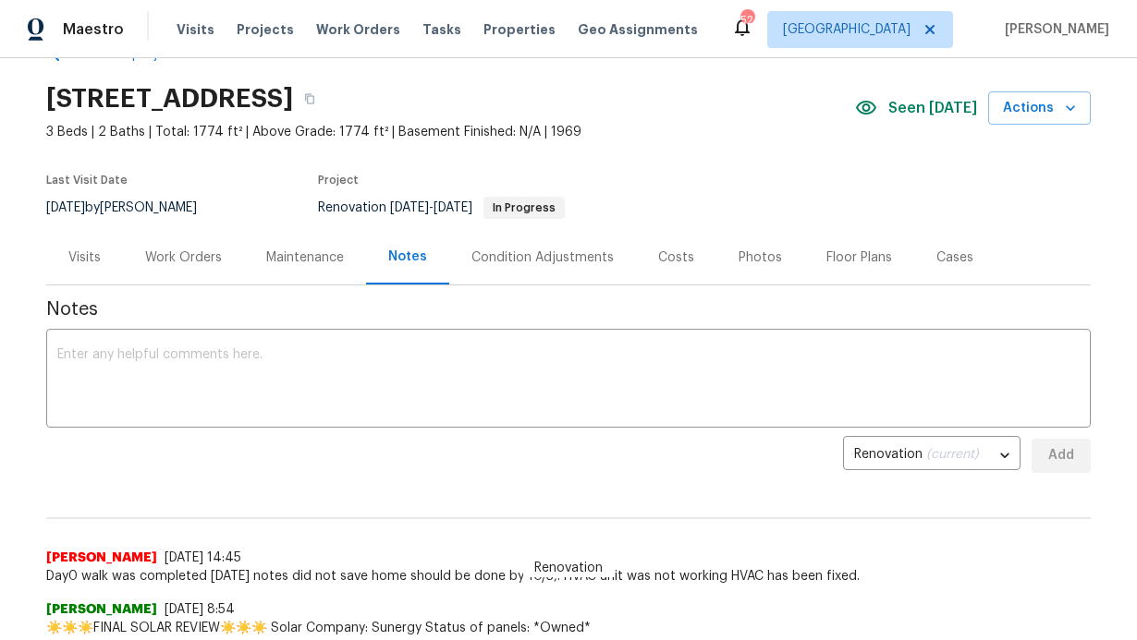
scroll to position [0, 0]
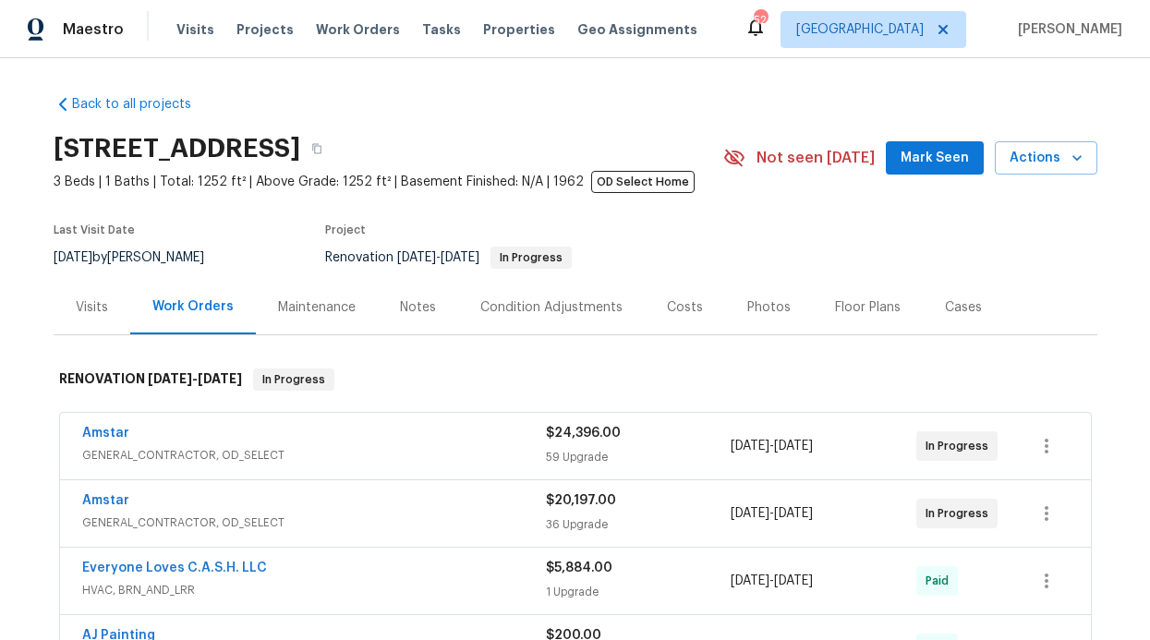
click at [971, 178] on div "[STREET_ADDRESS] 3 Beds | 1 Baths | Total: 1252 ft² | Above Grade: 1252 ft² | B…" at bounding box center [576, 158] width 1044 height 67
click at [930, 167] on span "Mark Seen" at bounding box center [935, 158] width 68 height 23
click at [420, 310] on div "Notes" at bounding box center [418, 307] width 36 height 18
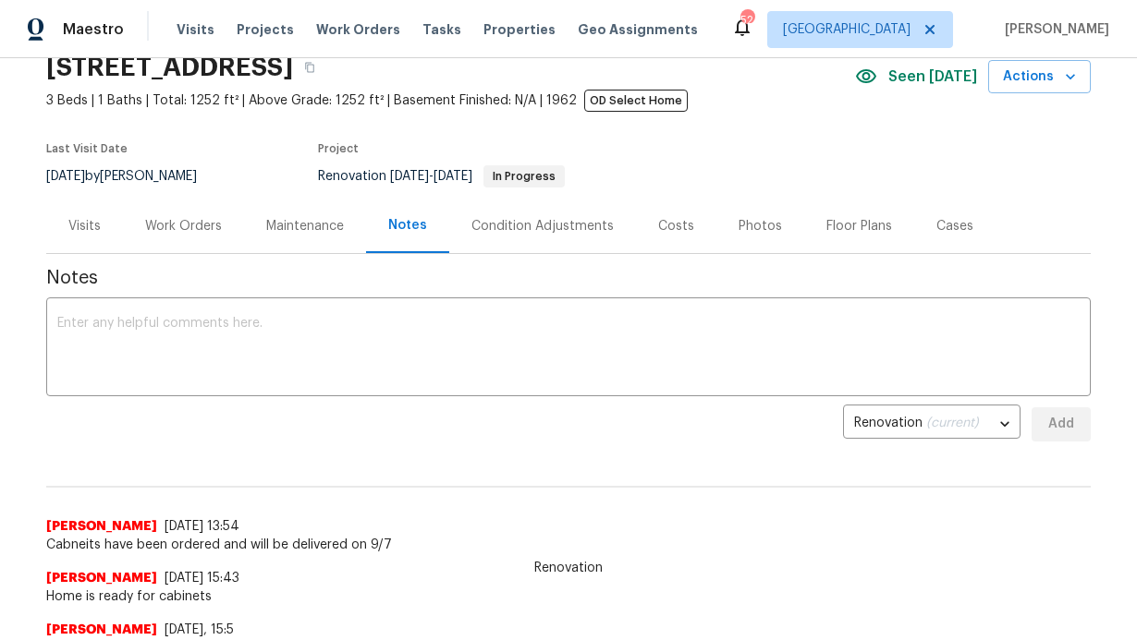
scroll to position [160, 0]
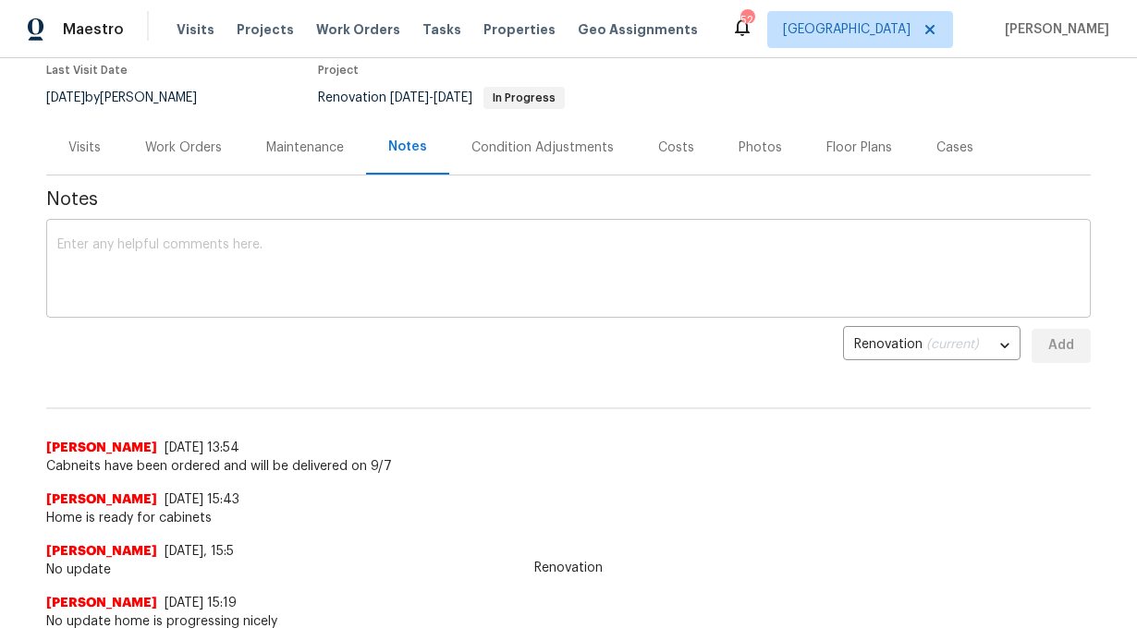
click at [374, 282] on textarea at bounding box center [568, 270] width 1022 height 65
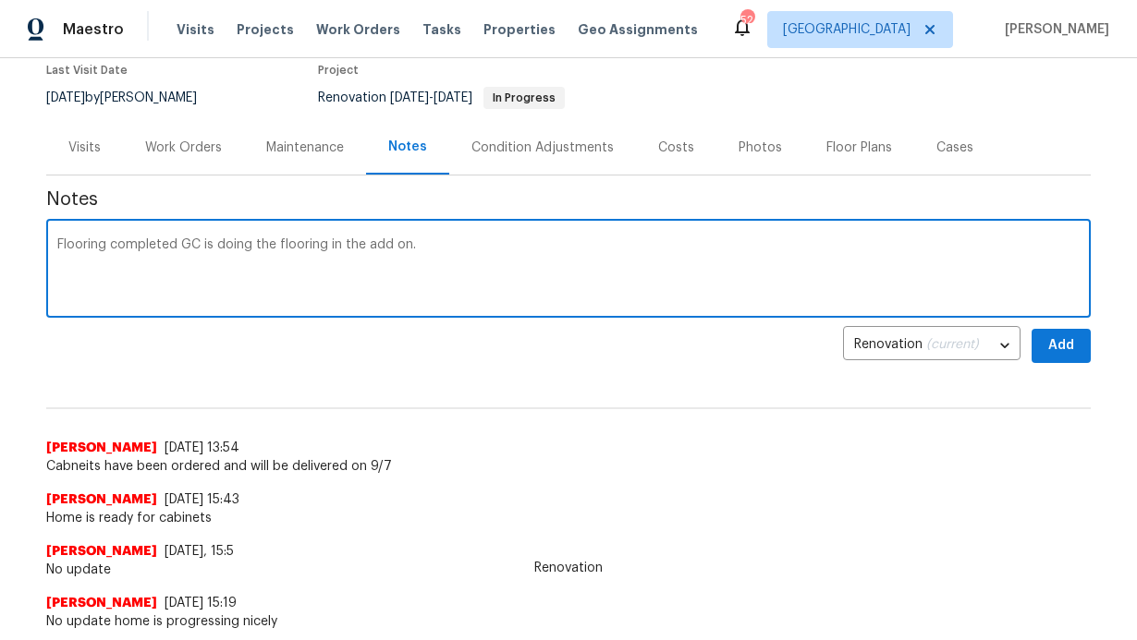
type textarea "Flooring completed GC is doing the flooring in the add on."
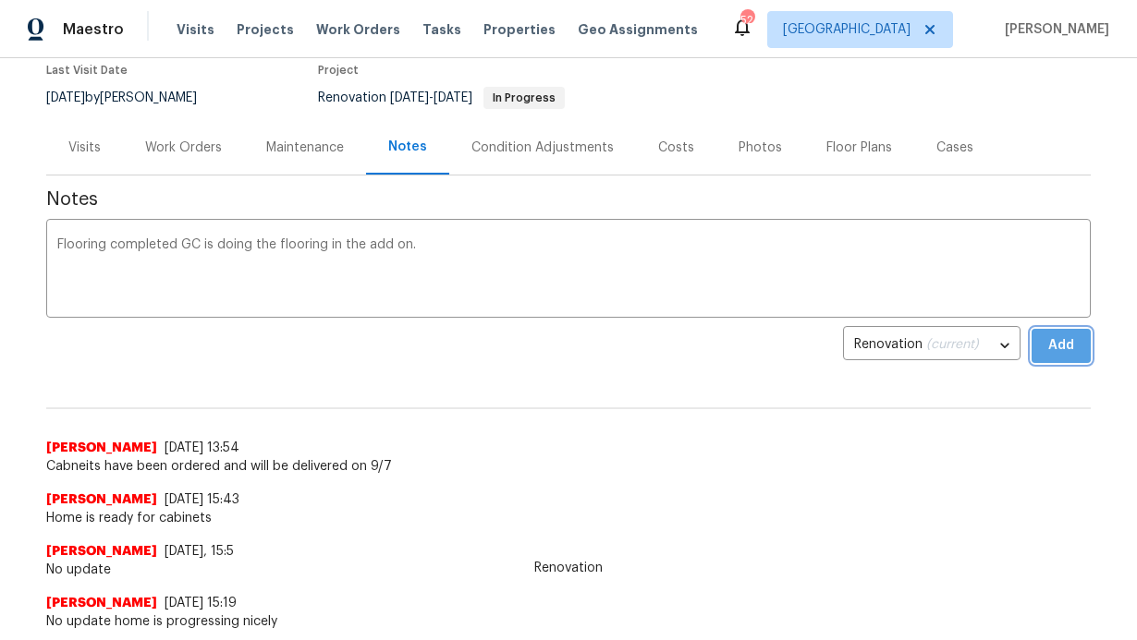
click at [1055, 345] on span "Add" at bounding box center [1061, 346] width 30 height 23
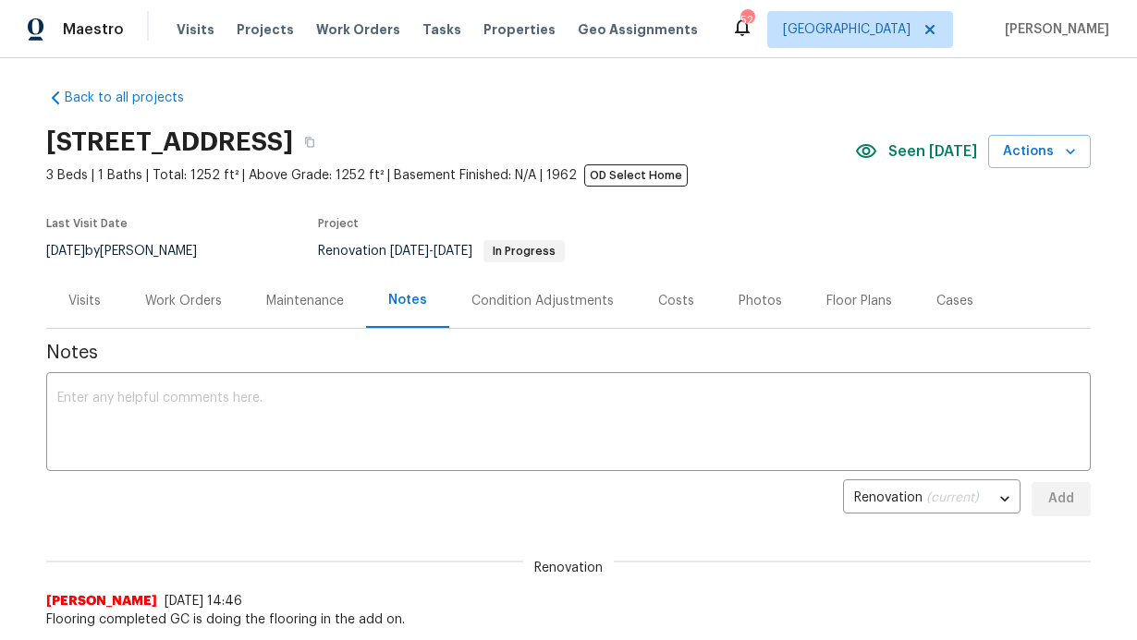
scroll to position [0, 0]
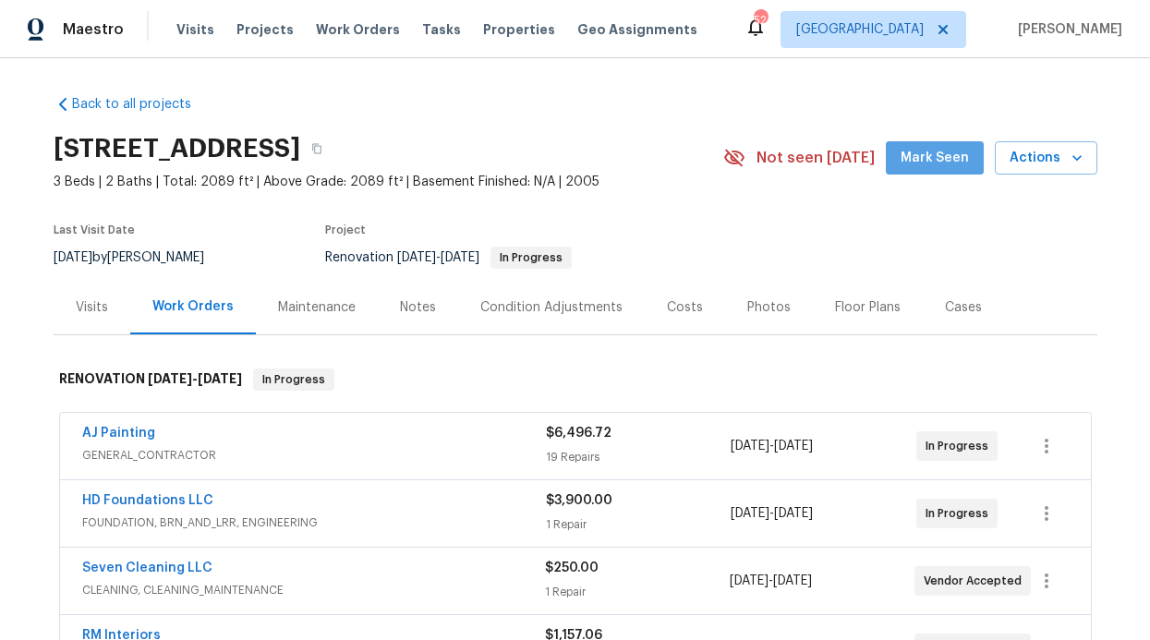
click at [966, 160] on span "Mark Seen" at bounding box center [935, 158] width 68 height 23
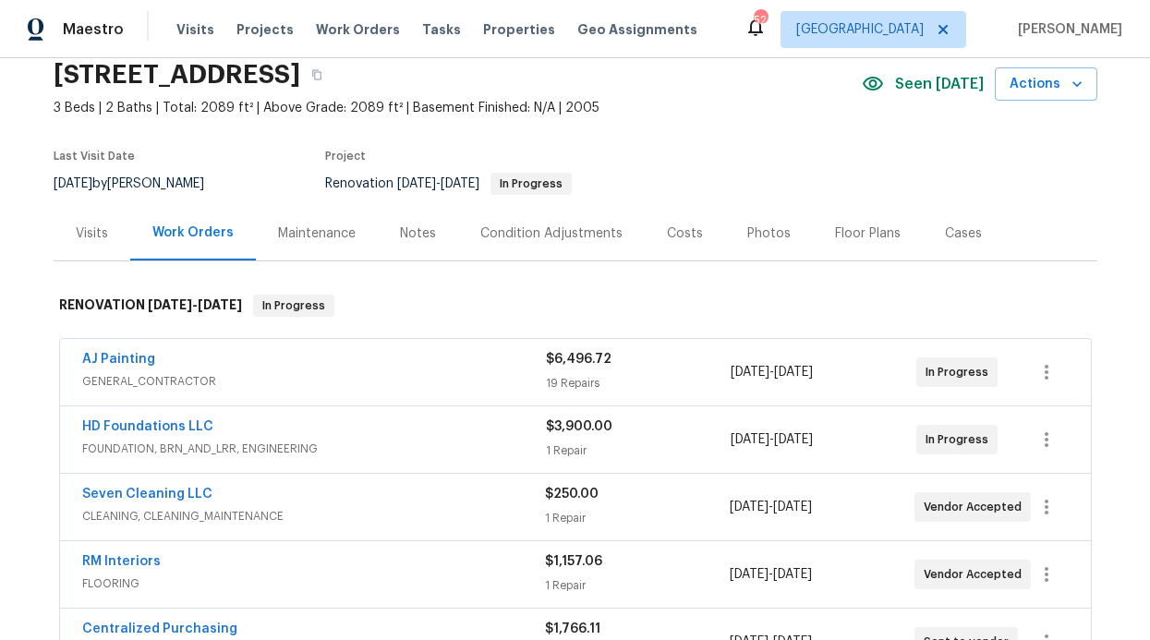
scroll to position [182, 0]
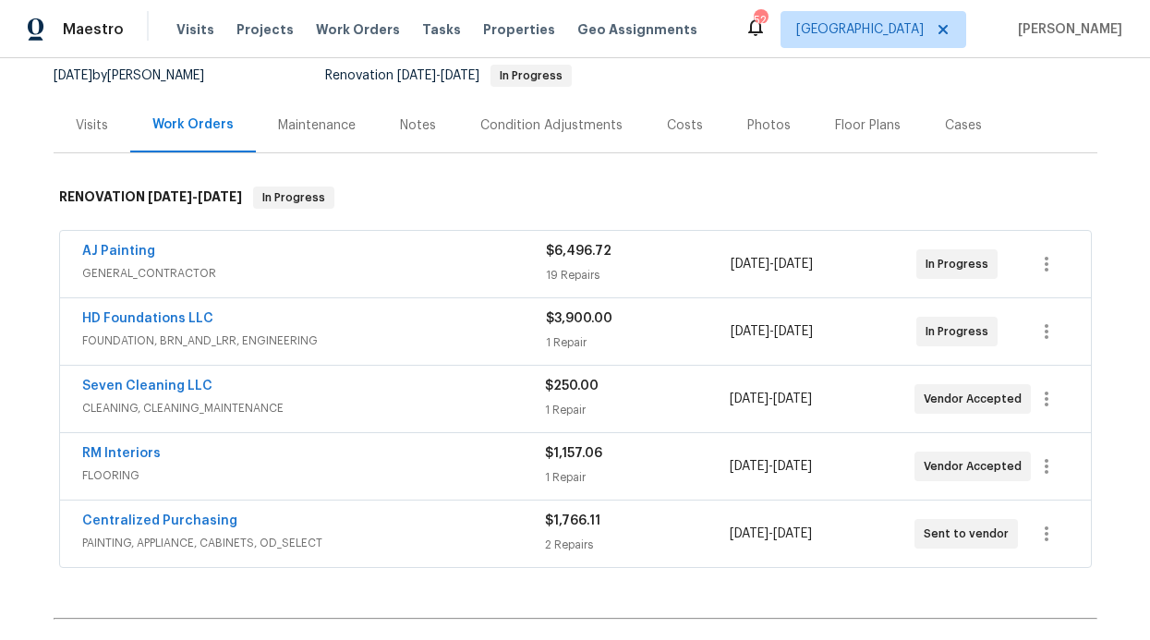
click at [410, 126] on div "Notes" at bounding box center [418, 125] width 36 height 18
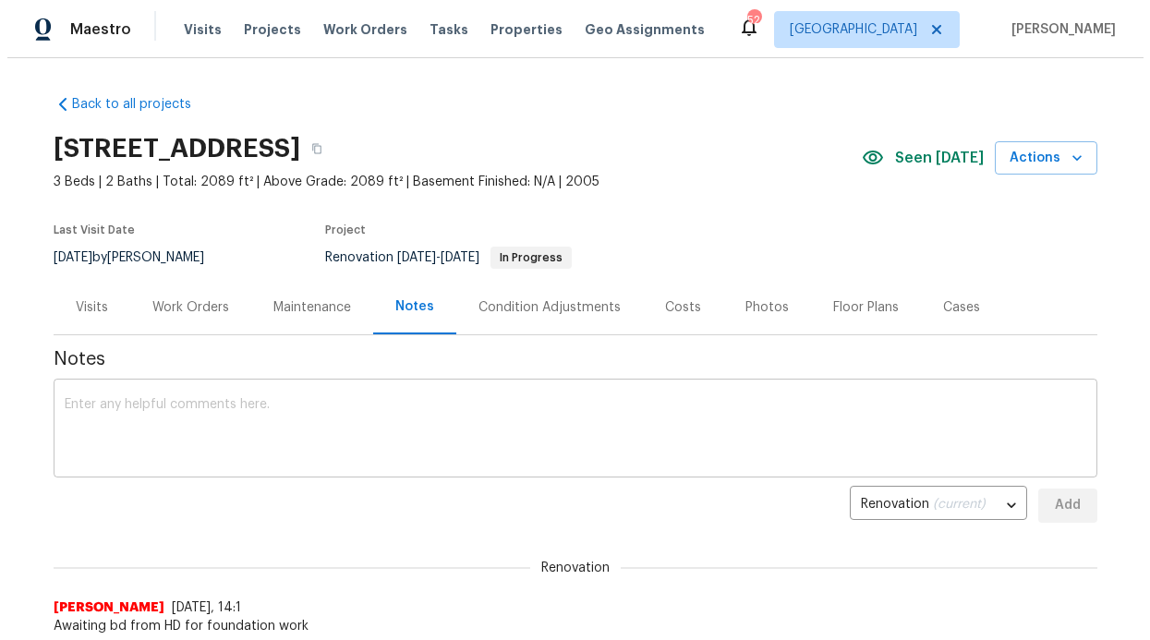
scroll to position [4, 0]
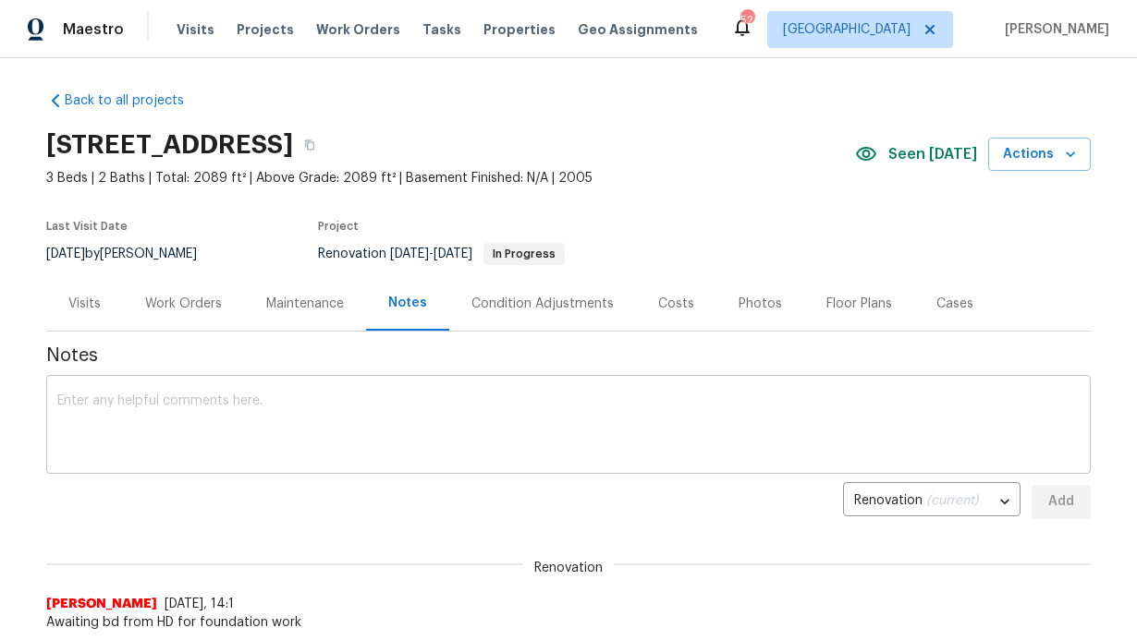
click at [336, 395] on textarea at bounding box center [568, 427] width 1022 height 65
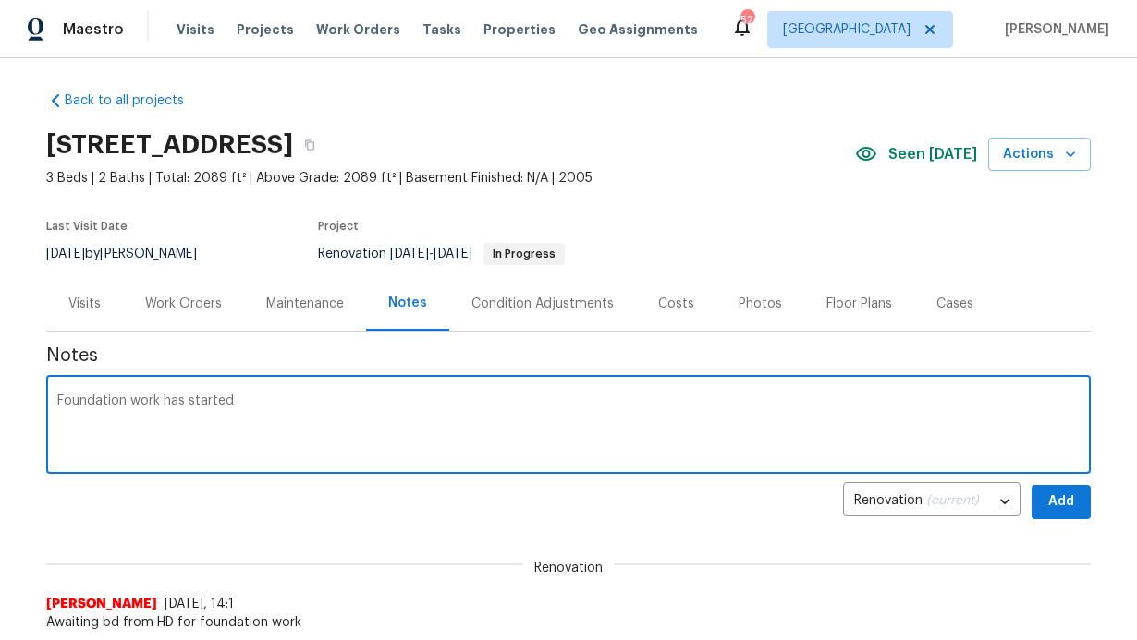
type textarea "Foundation work has started"
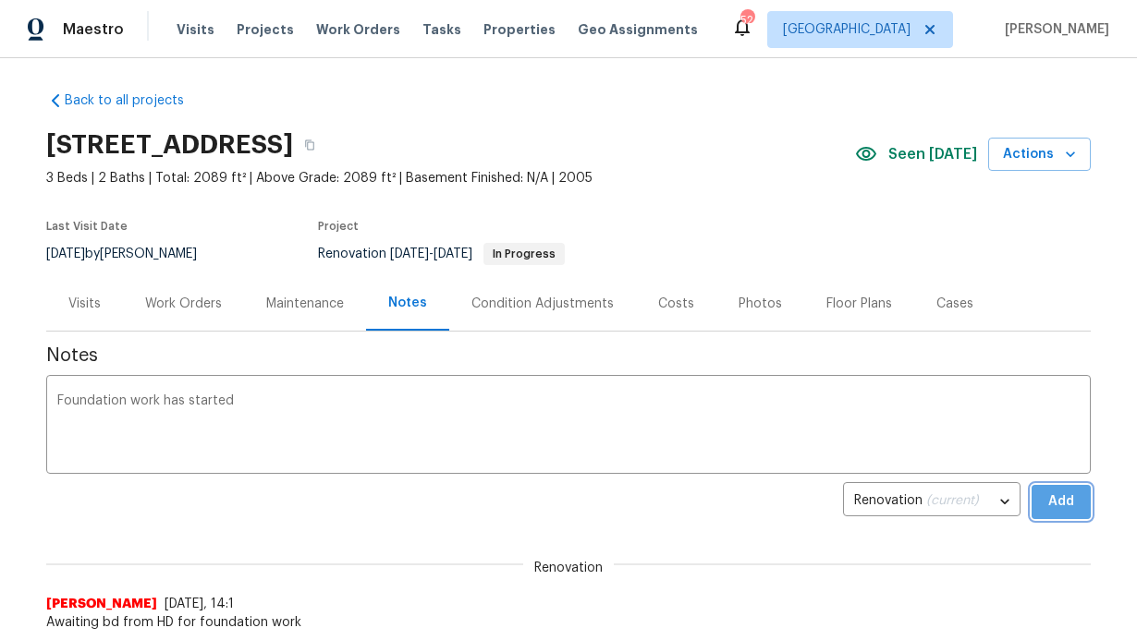
click at [1051, 517] on button "Add" at bounding box center [1060, 502] width 59 height 34
click at [182, 313] on div "Work Orders" at bounding box center [183, 303] width 121 height 55
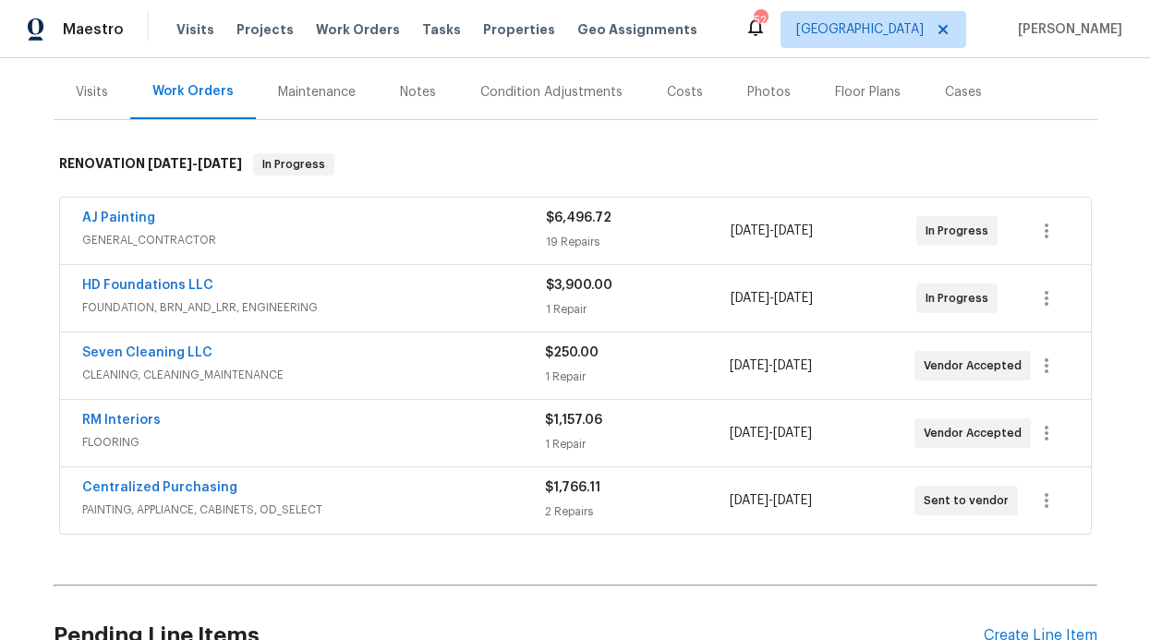
scroll to position [183, 0]
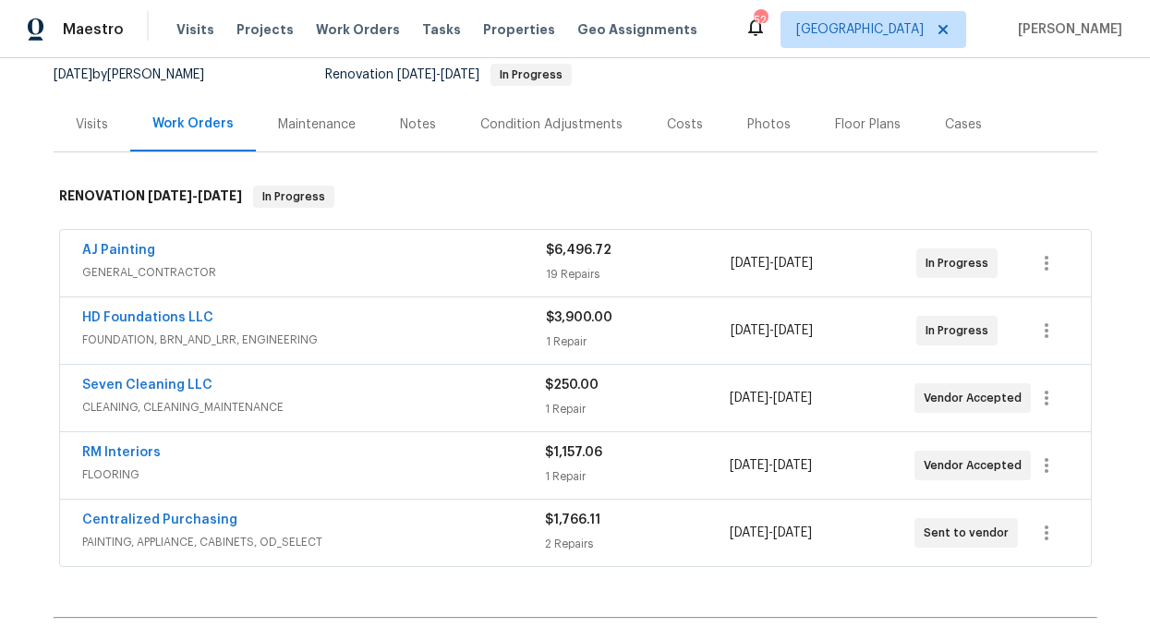
click at [304, 344] on span "FOUNDATION, BRN_AND_LRR, ENGINEERING" at bounding box center [314, 340] width 464 height 18
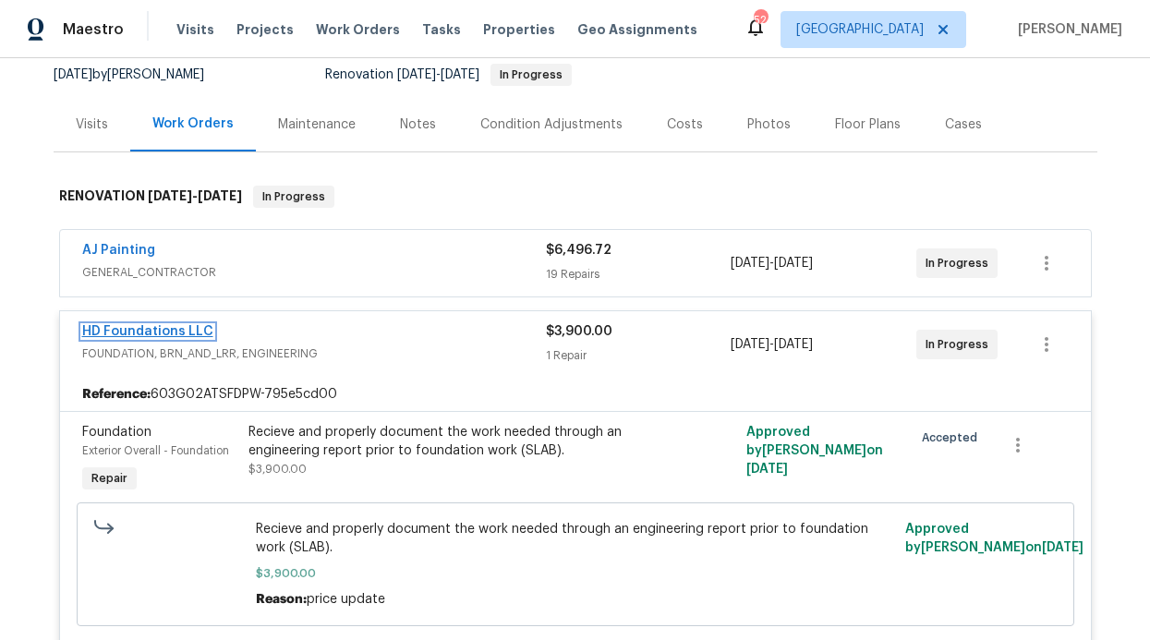
click at [187, 331] on link "HD Foundations LLC" at bounding box center [147, 331] width 131 height 13
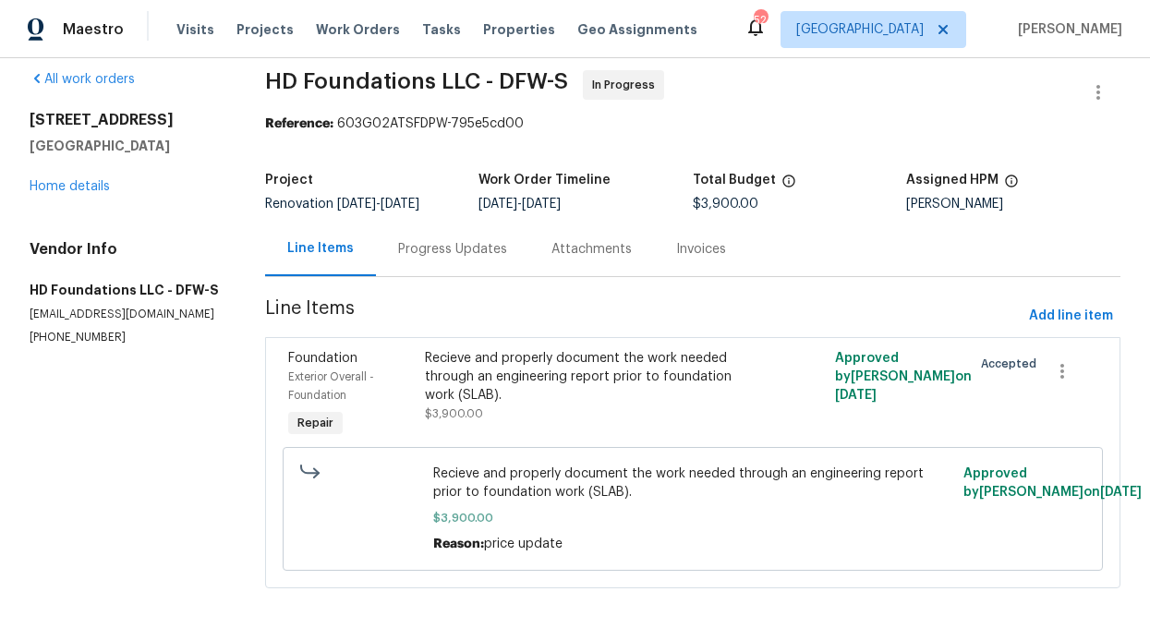
click at [479, 222] on div "Progress Updates" at bounding box center [452, 249] width 153 height 55
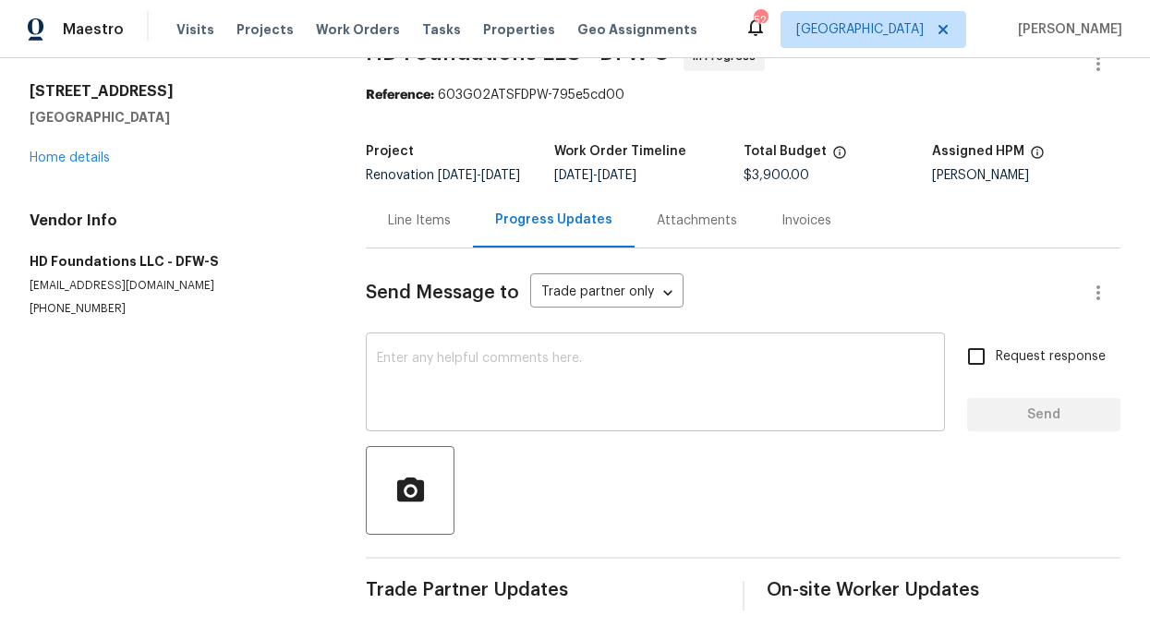
scroll to position [73, 0]
click at [979, 337] on input "Request response" at bounding box center [976, 356] width 39 height 39
checkbox input "true"
click at [671, 352] on textarea at bounding box center [655, 384] width 557 height 65
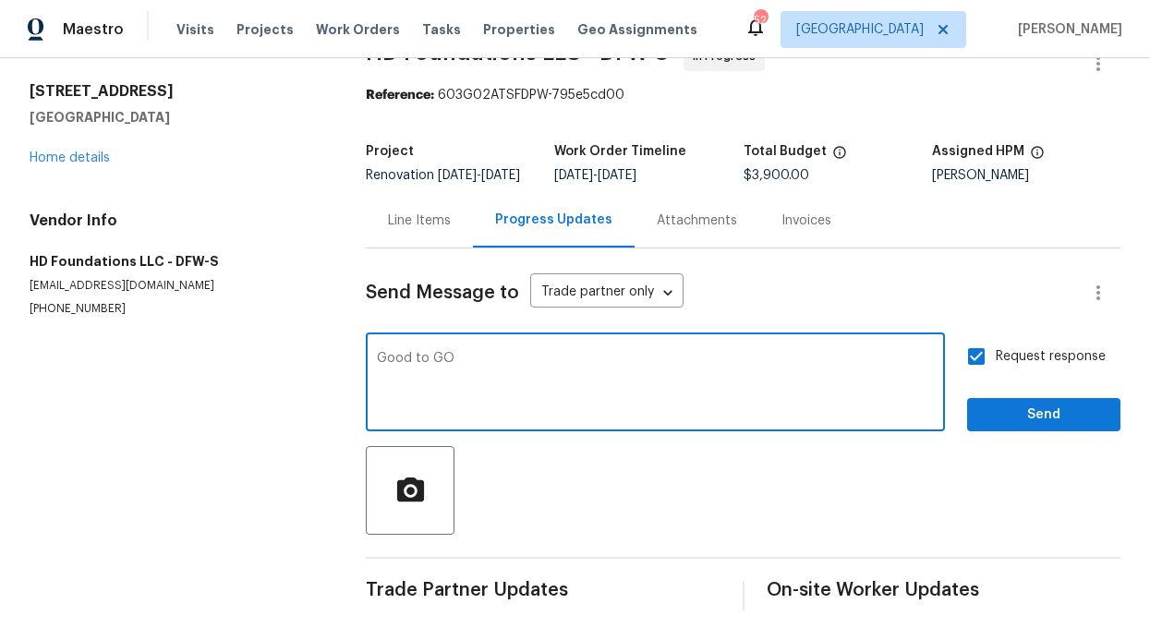
type textarea "Good to GO"
click at [1063, 446] on div at bounding box center [743, 490] width 755 height 89
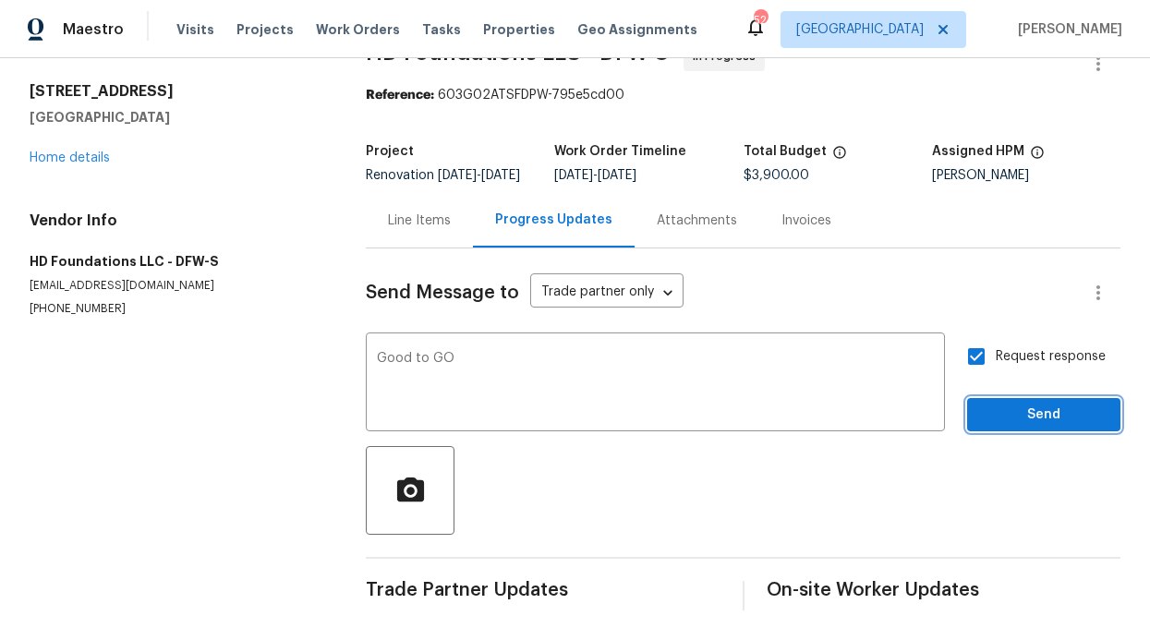
click at [1052, 405] on span "Send" at bounding box center [1044, 415] width 124 height 23
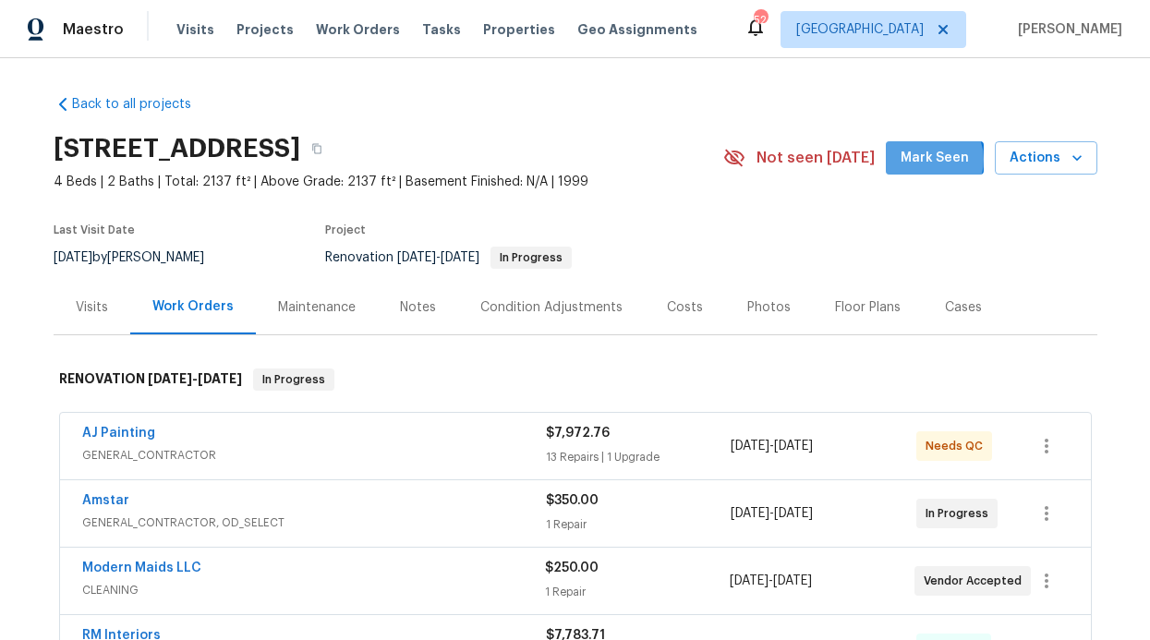
click at [928, 160] on span "Mark Seen" at bounding box center [935, 158] width 68 height 23
drag, startPoint x: 387, startPoint y: 309, endPoint x: 408, endPoint y: 318, distance: 23.2
click at [388, 308] on div "Notes" at bounding box center [418, 307] width 80 height 55
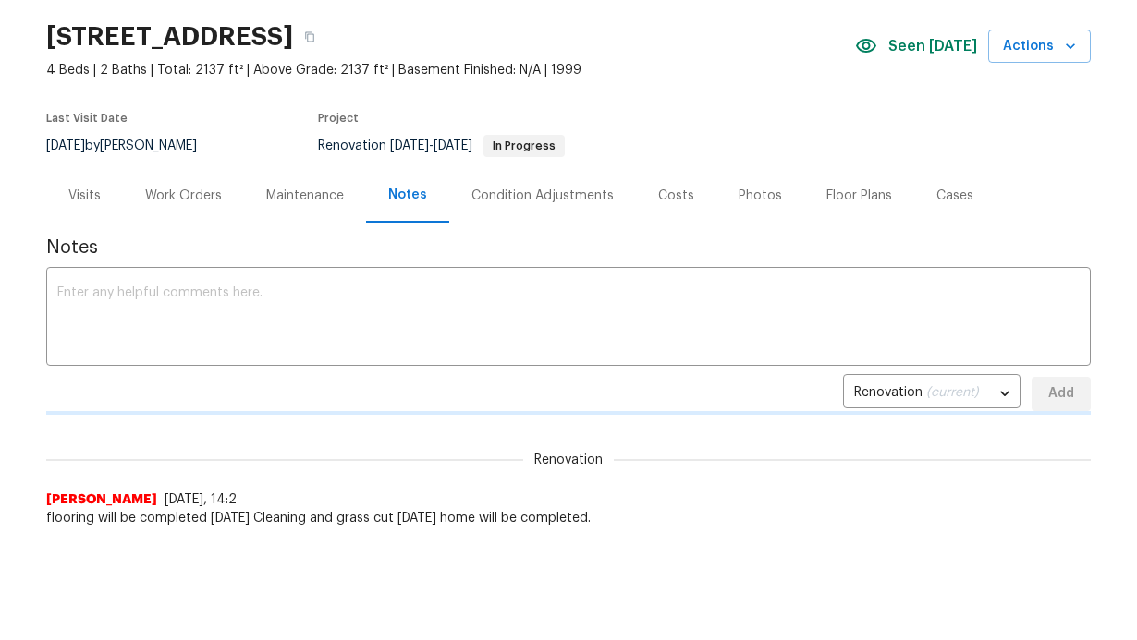
scroll to position [140, 0]
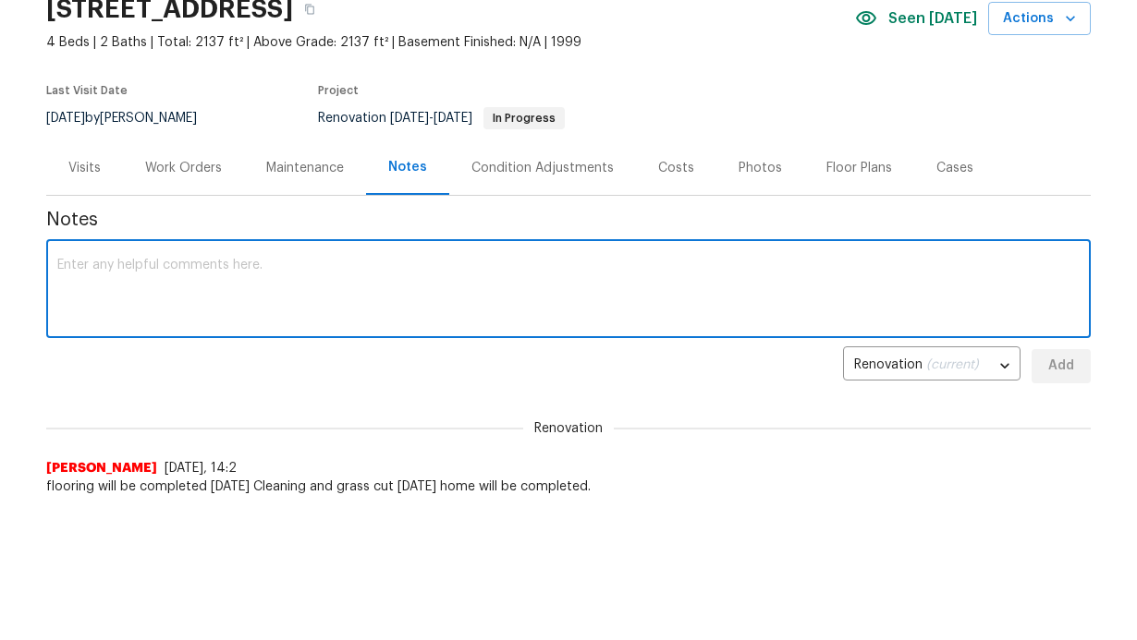
click at [408, 263] on textarea at bounding box center [568, 291] width 1022 height 65
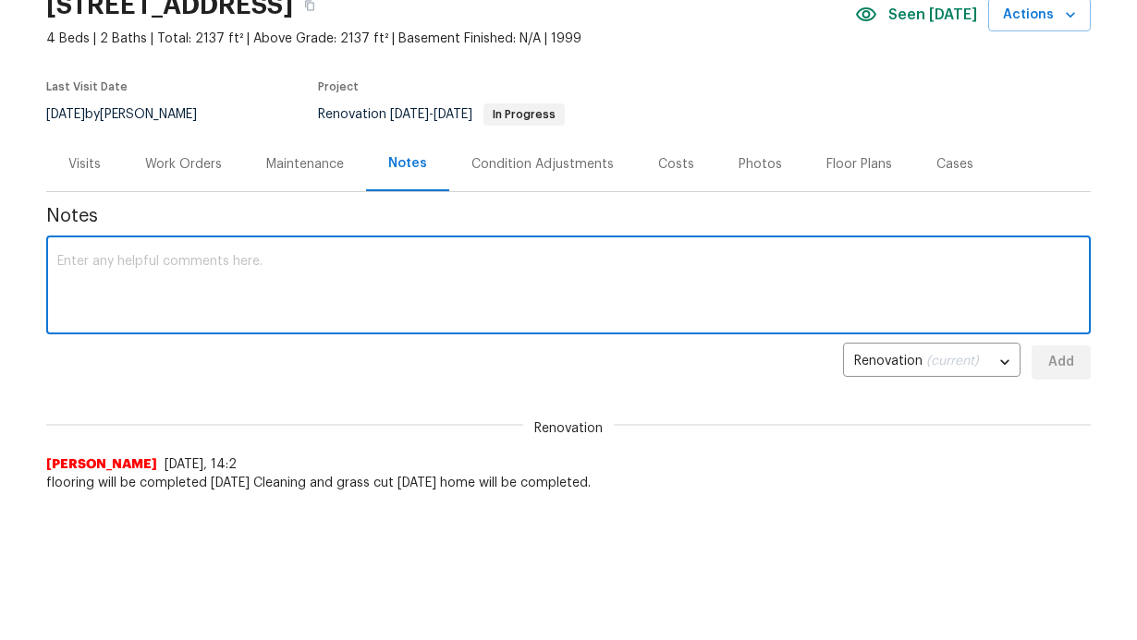
click at [273, 276] on textarea at bounding box center [568, 287] width 1022 height 65
type textarea "W"
type textarea "G"
type textarea "Home is completed punchlist is done awaiting window."
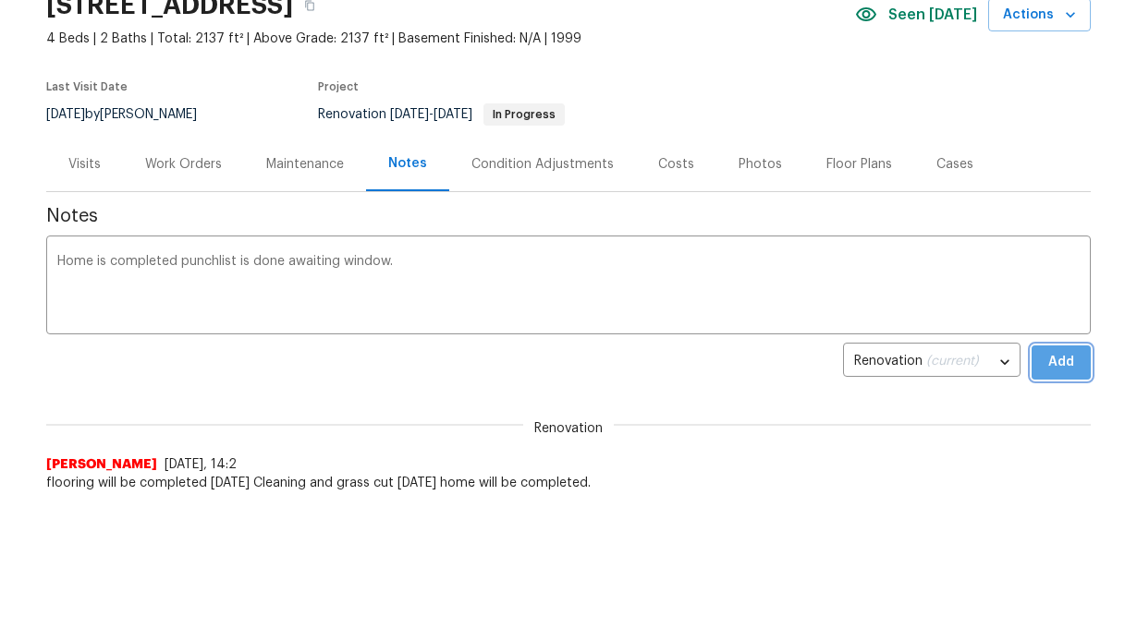
click at [1036, 364] on button "Add" at bounding box center [1060, 363] width 59 height 34
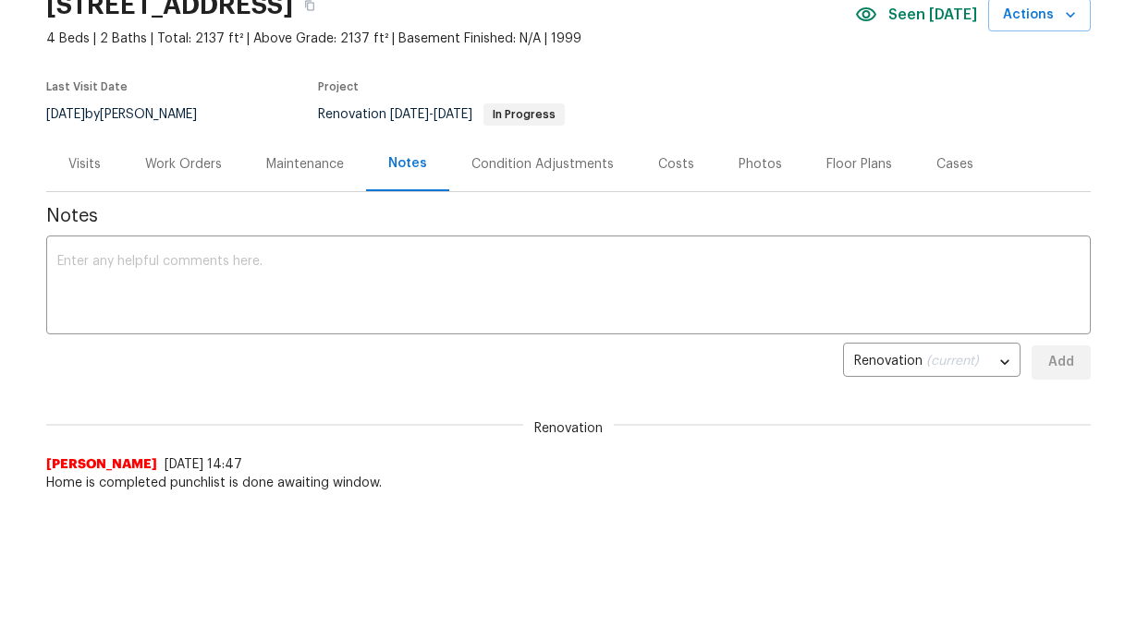
click at [145, 166] on div "Work Orders" at bounding box center [183, 164] width 77 height 18
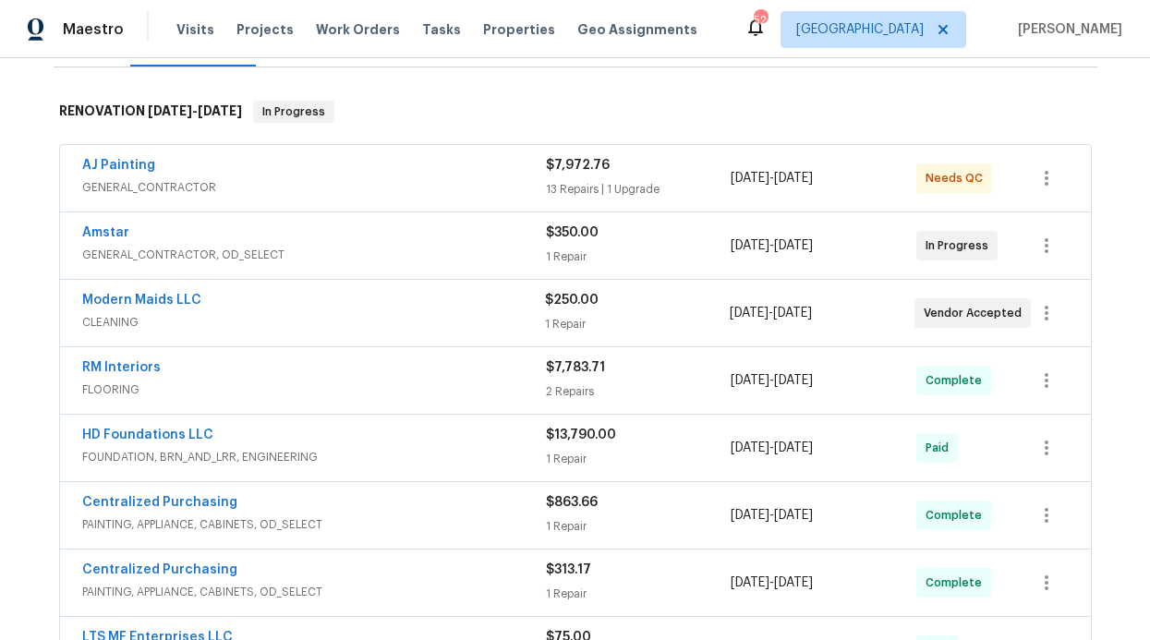
scroll to position [247, 0]
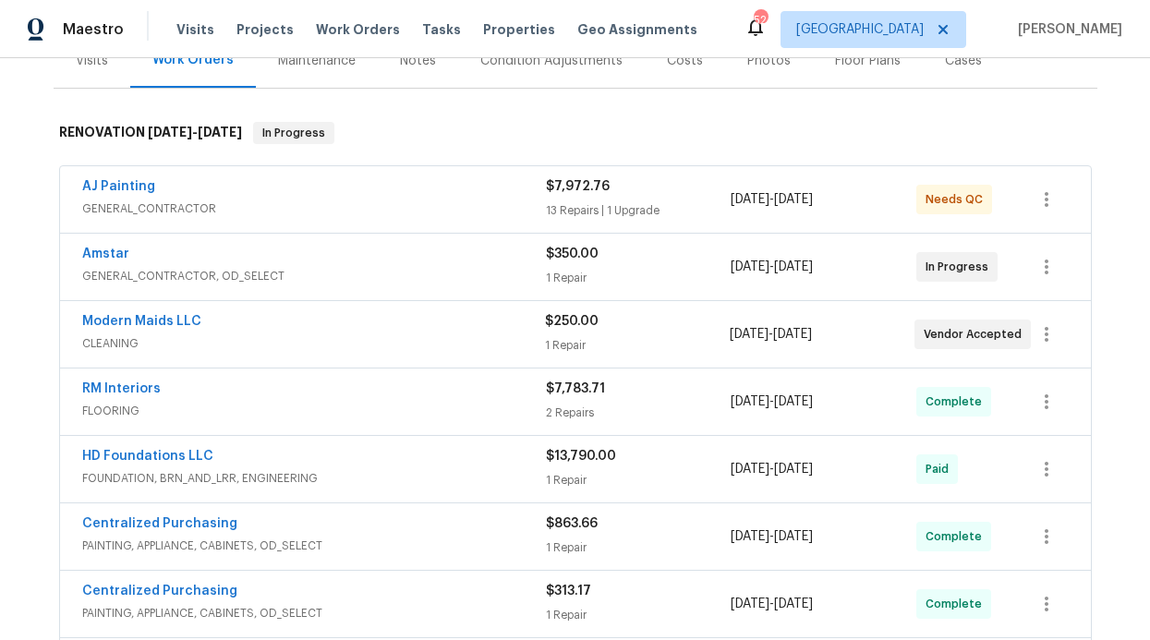
click at [109, 267] on span "GENERAL_CONTRACTOR, OD_SELECT" at bounding box center [314, 276] width 464 height 18
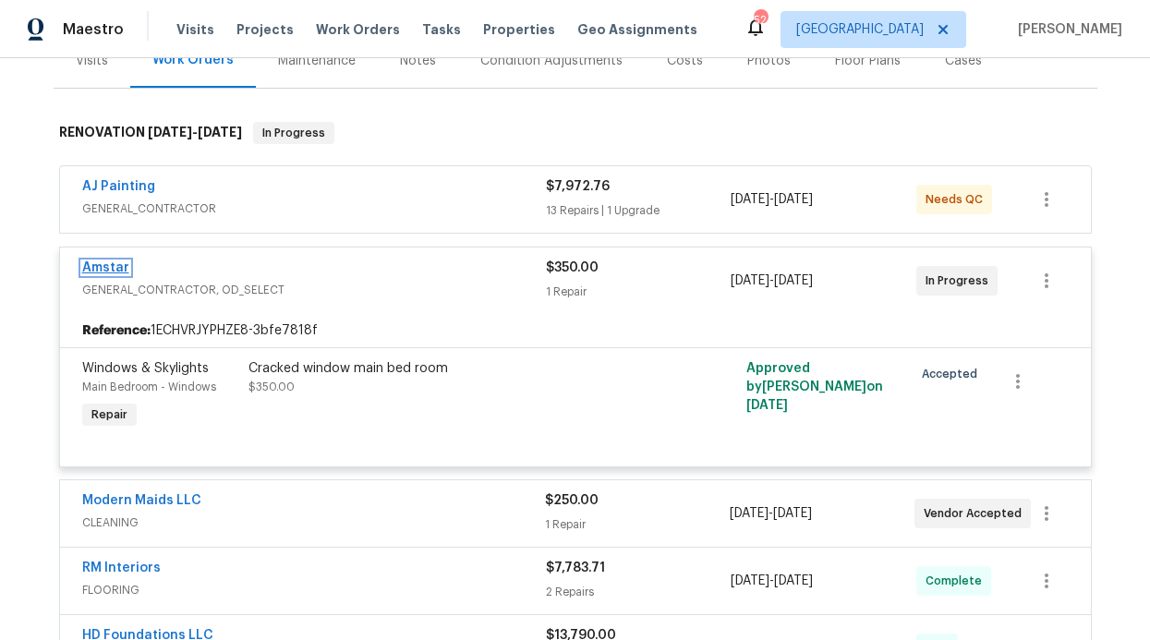
click at [103, 268] on link "Amstar" at bounding box center [105, 268] width 47 height 13
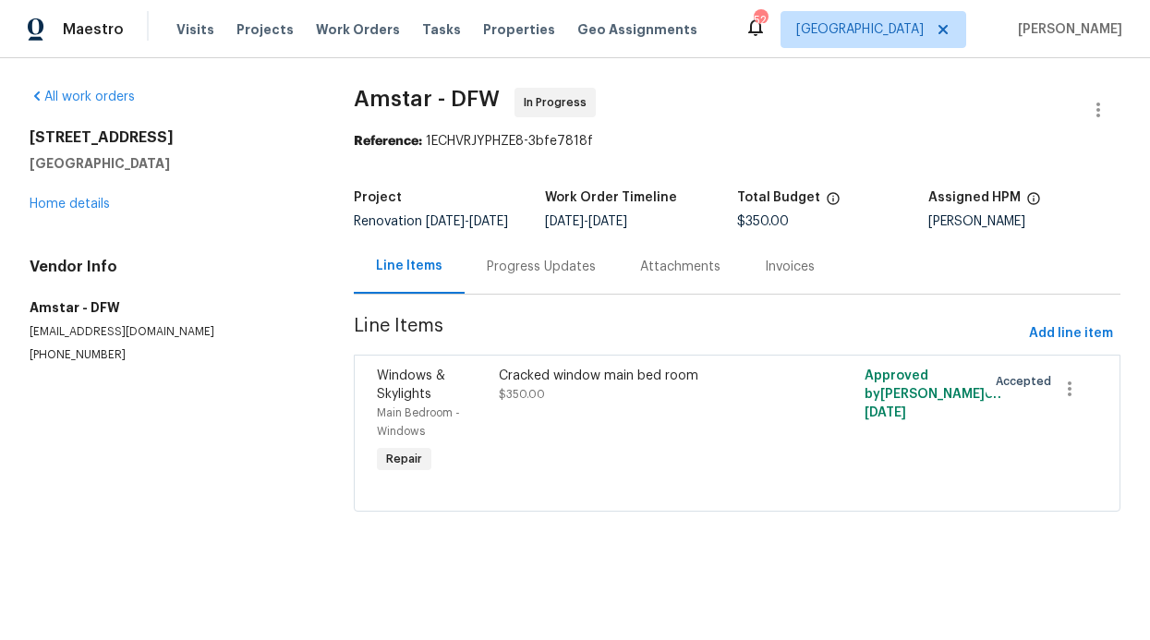
click at [505, 294] on div "Progress Updates" at bounding box center [541, 266] width 153 height 55
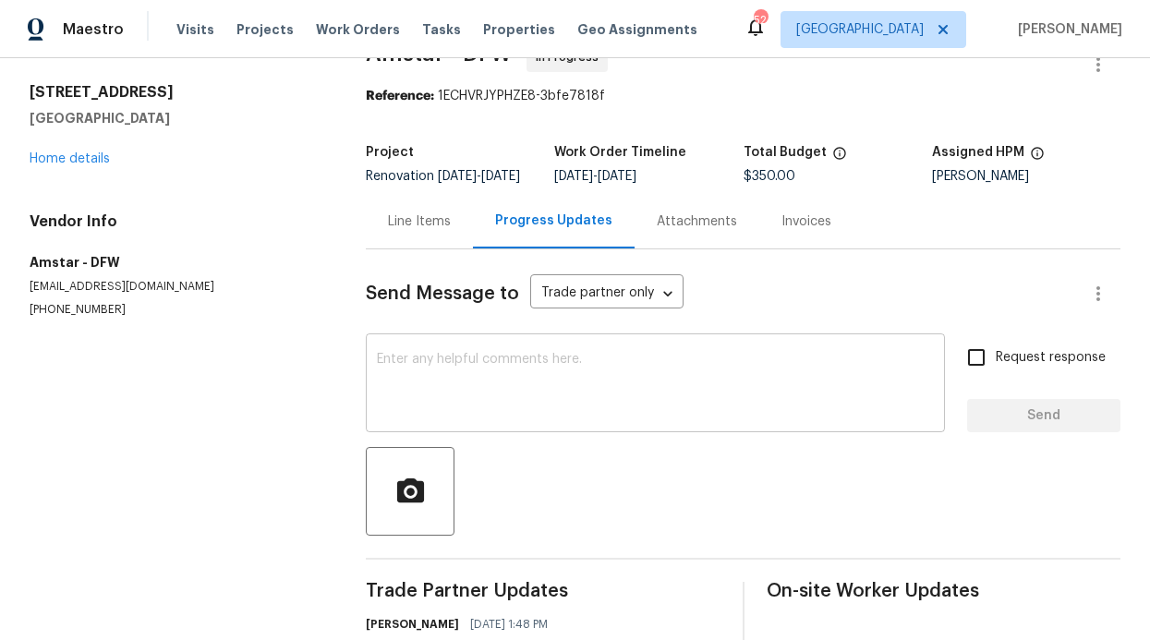
scroll to position [60, 0]
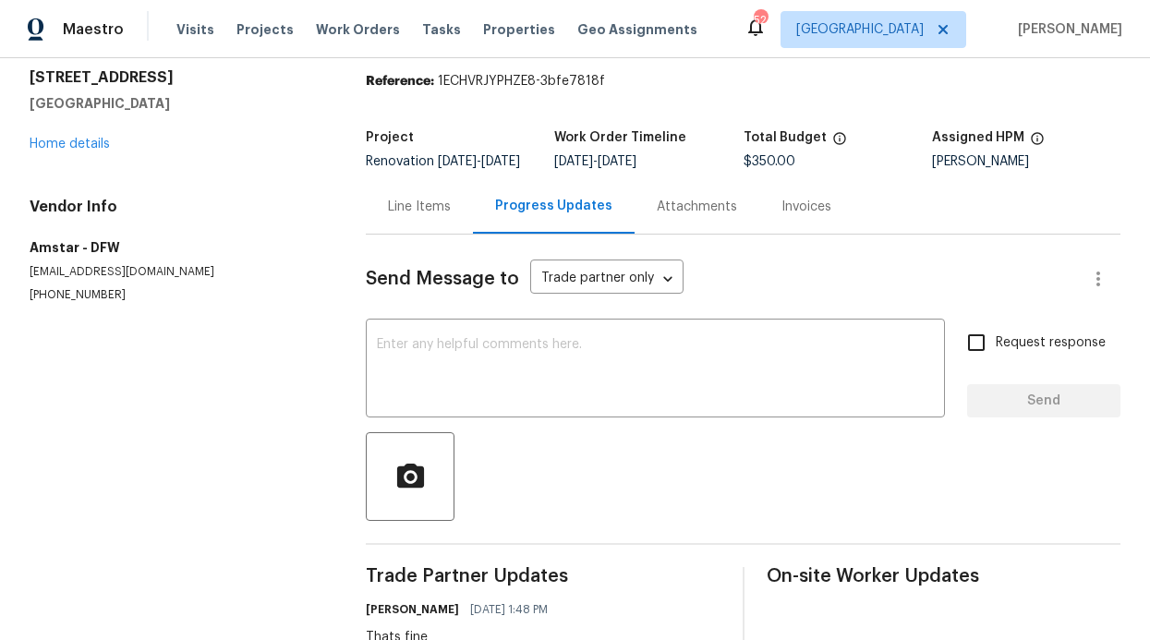
click at [990, 362] on label "Request response" at bounding box center [1031, 342] width 149 height 39
click at [990, 362] on input "Request response" at bounding box center [976, 342] width 39 height 39
checkbox input "true"
click at [639, 377] on textarea at bounding box center [655, 370] width 557 height 65
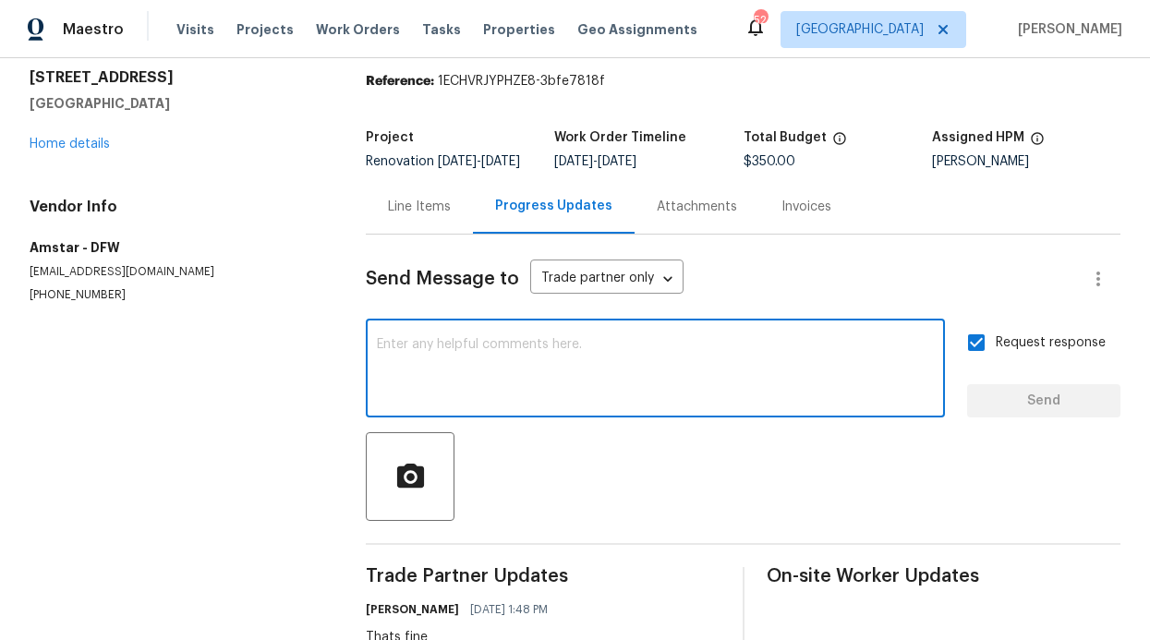
scroll to position [64, 0]
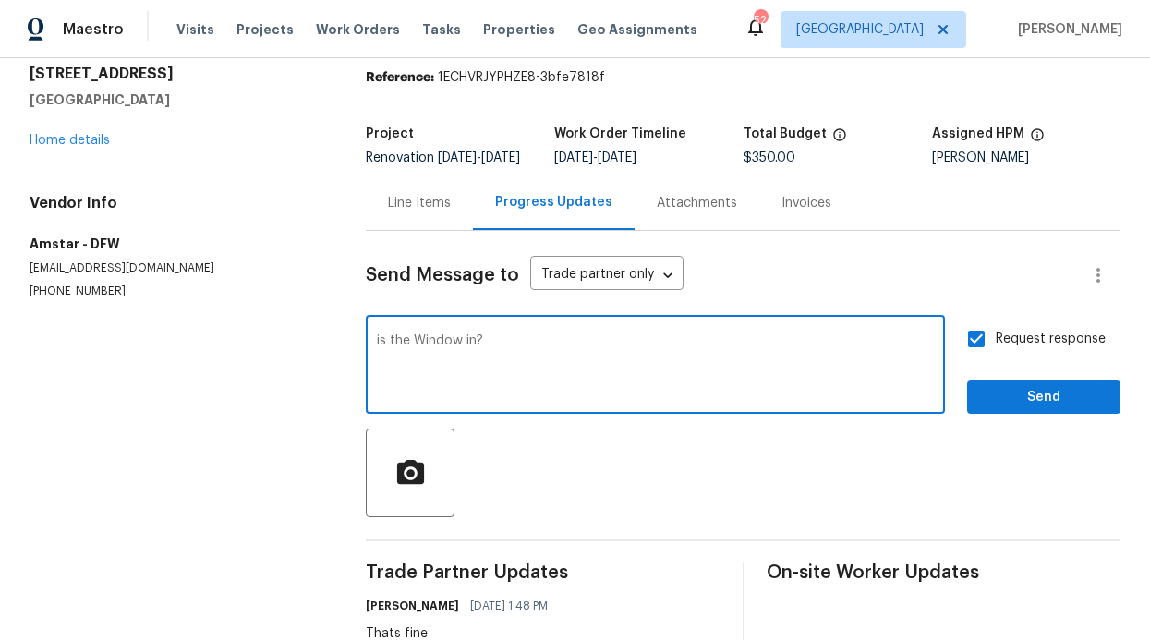
type textarea "is the Window in?"
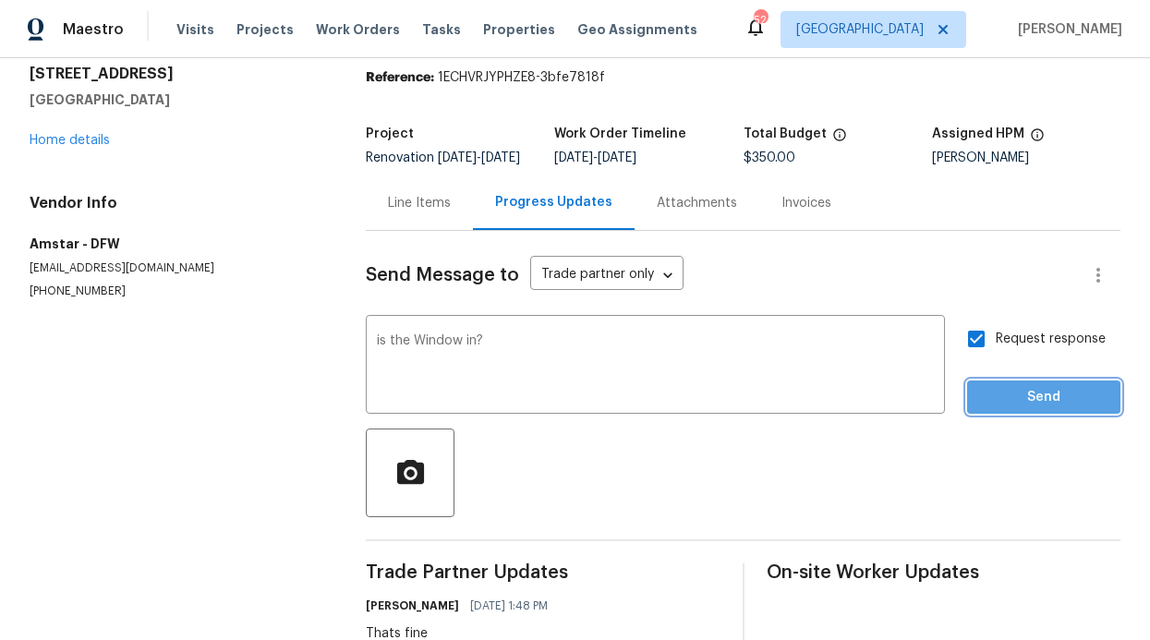
click at [1028, 415] on button "Send" at bounding box center [1043, 398] width 153 height 34
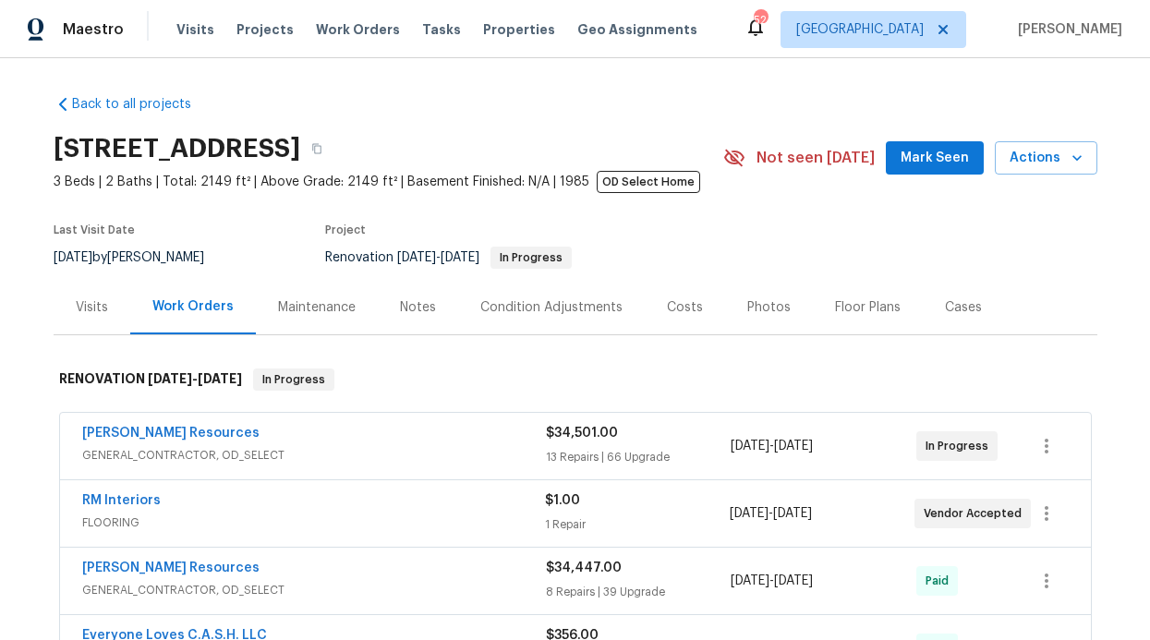
click at [957, 169] on span "Mark Seen" at bounding box center [935, 158] width 68 height 23
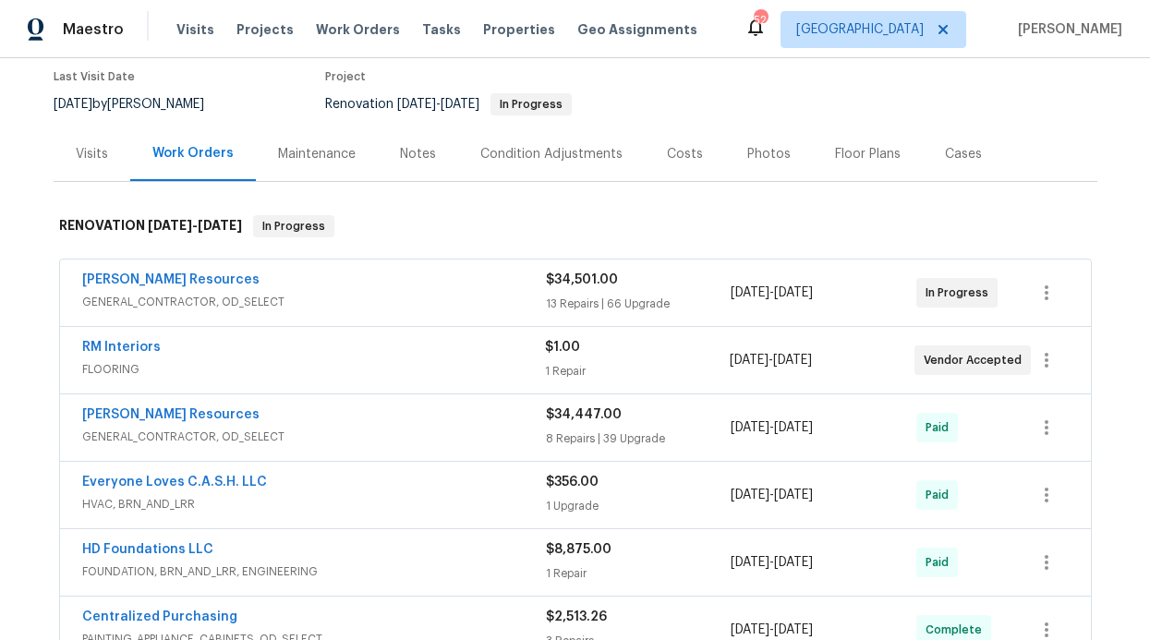
scroll to position [91, 0]
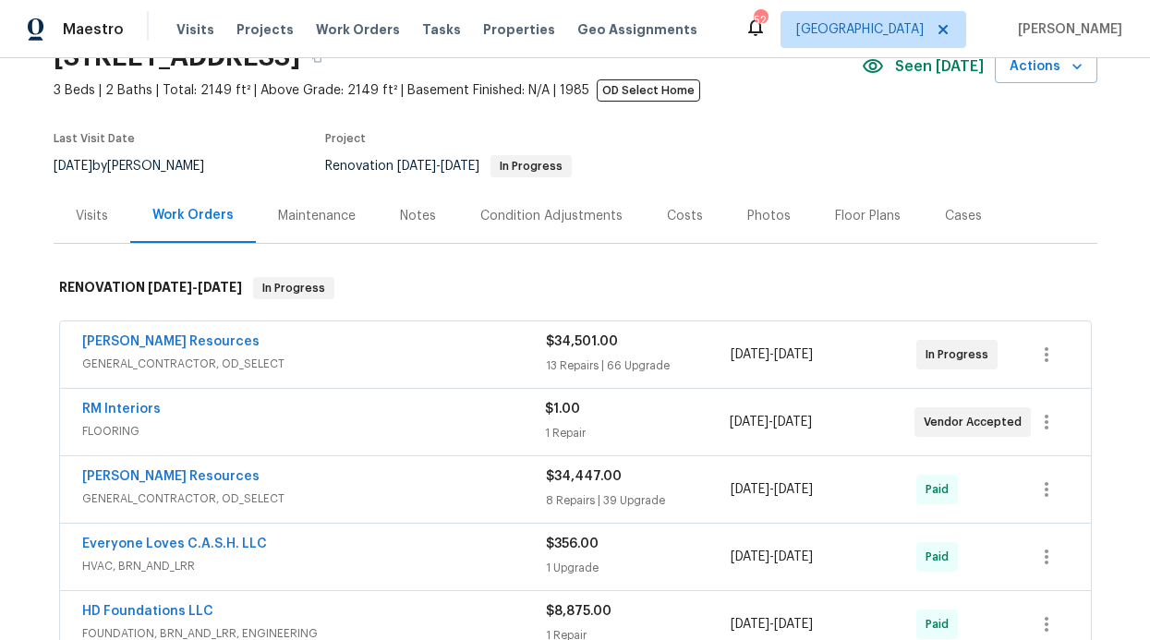
click at [390, 236] on div "Notes" at bounding box center [418, 216] width 80 height 55
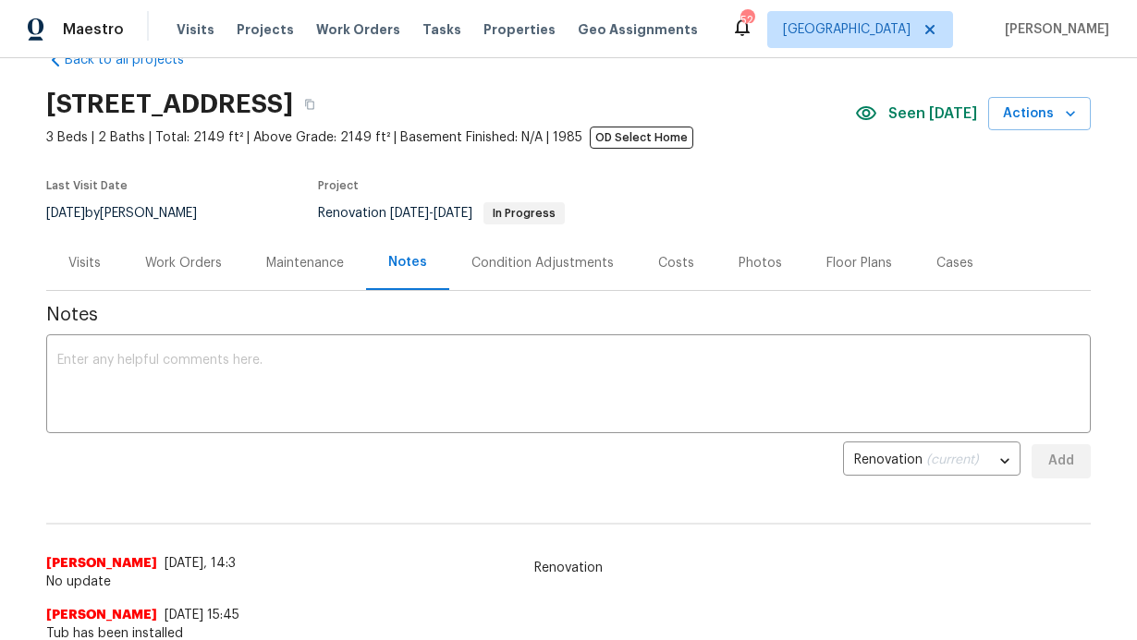
scroll to position [146, 0]
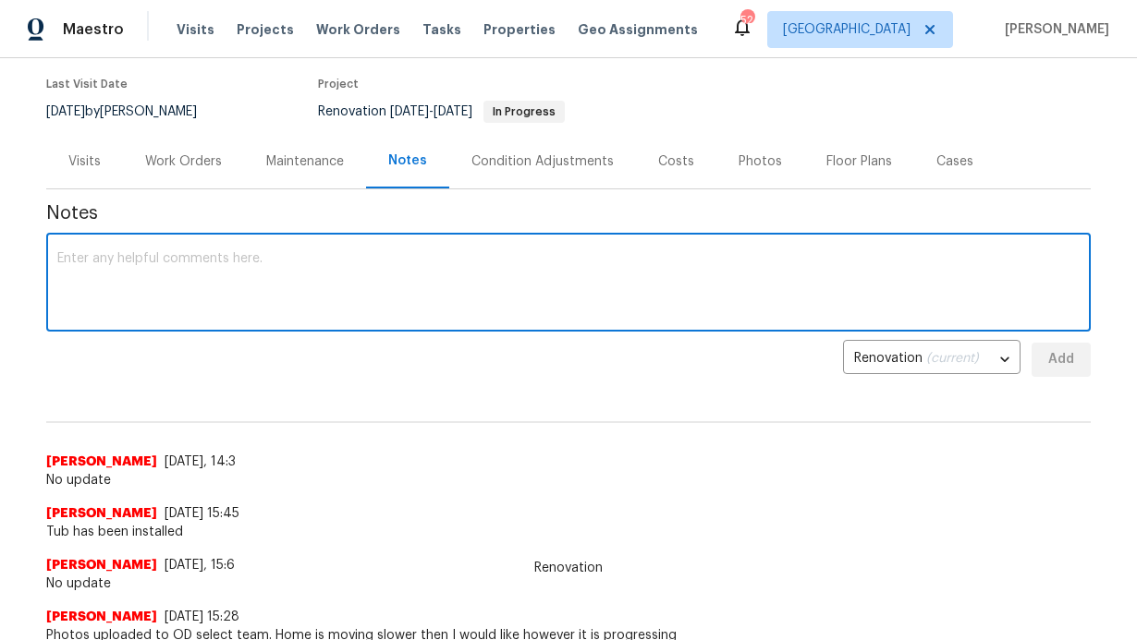
click at [373, 270] on textarea at bounding box center [568, 284] width 1022 height 65
drag, startPoint x: 207, startPoint y: 260, endPoint x: 193, endPoint y: 261, distance: 13.9
click at [193, 261] on textarea "GC has installed all doodr fixtures and lights" at bounding box center [568, 284] width 1022 height 65
type textarea "GC has installed all doors fixtures and lights"
click at [1046, 361] on span "Add" at bounding box center [1061, 359] width 30 height 23
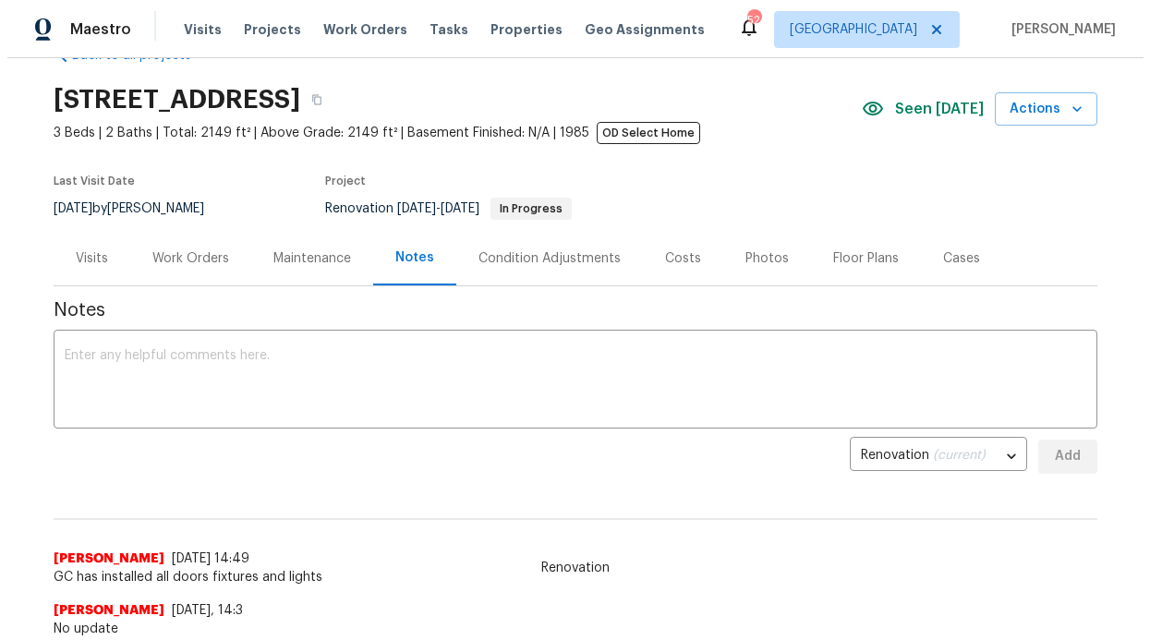
scroll to position [80, 0]
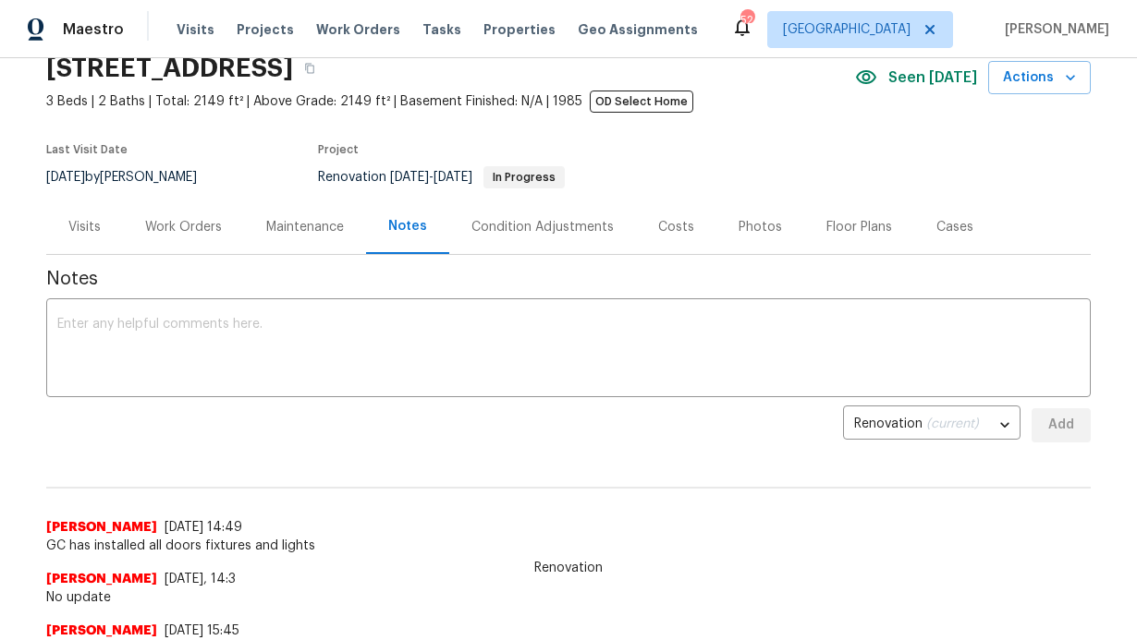
click at [164, 208] on div "Work Orders" at bounding box center [183, 227] width 121 height 55
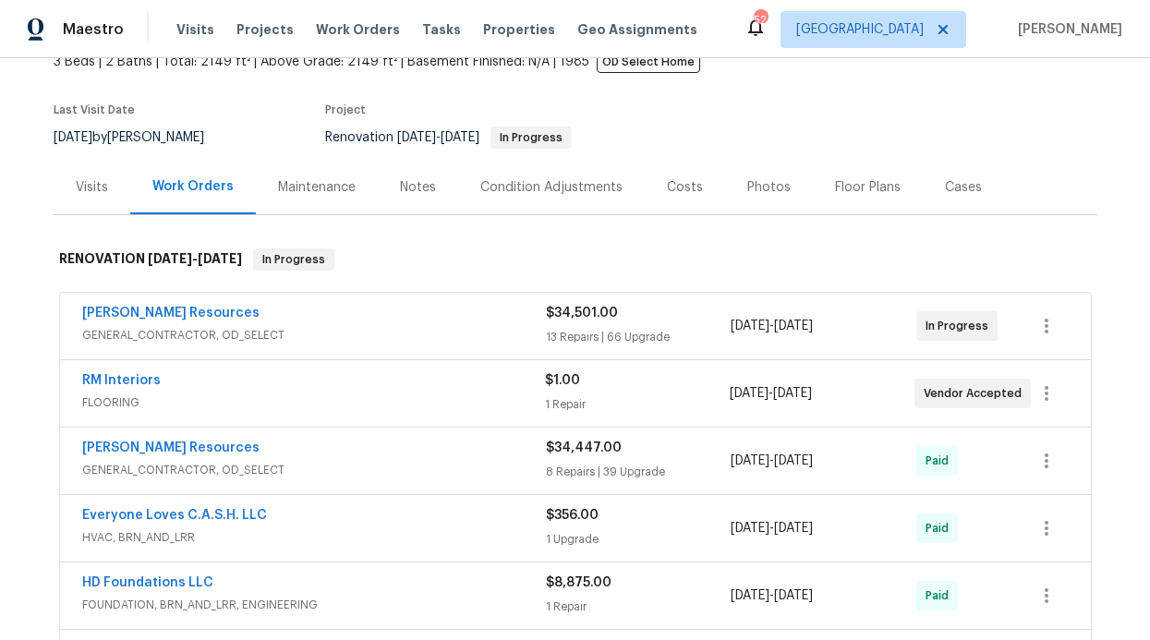
scroll to position [121, 0]
click at [257, 378] on div "RM Interiors" at bounding box center [313, 382] width 463 height 22
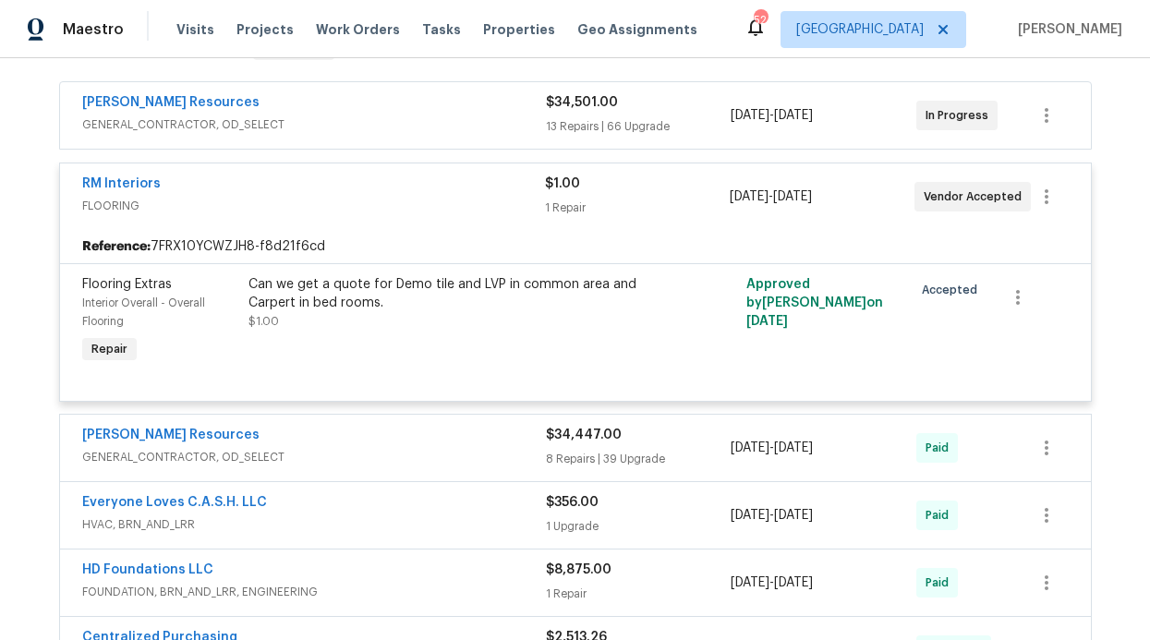
scroll to position [331, 0]
